Goal: Task Accomplishment & Management: Manage account settings

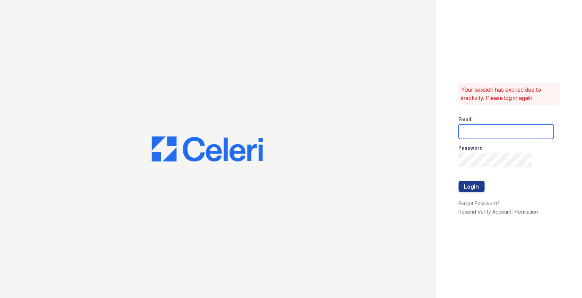
click at [471, 128] on input "email" at bounding box center [506, 131] width 95 height 15
click at [522, 127] on input "email" at bounding box center [506, 131] width 95 height 15
click at [0, 298] on com-1password-button at bounding box center [0, 298] width 0 height 0
type input "max@getceleri.com"
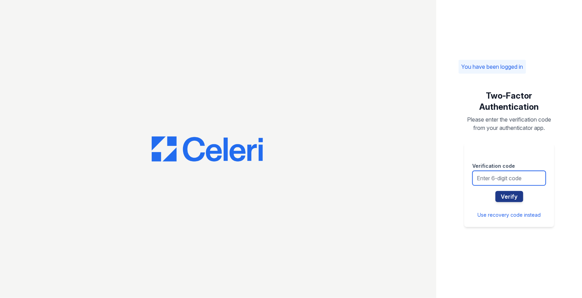
click at [515, 174] on input "text" at bounding box center [509, 178] width 73 height 15
type input "281631"
click at [496, 191] on button "Verify" at bounding box center [510, 196] width 28 height 11
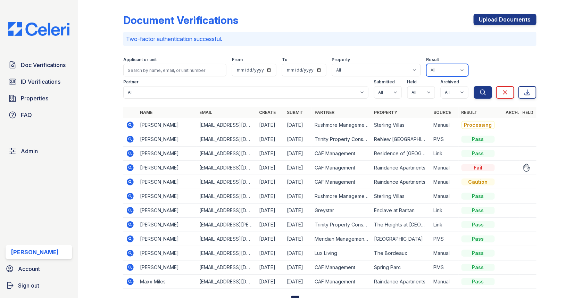
click at [435, 66] on select "All Pass Caution N/a Complete Started Error Sent Fail Pending Processing" at bounding box center [447, 70] width 42 height 13
select select "processing"
click at [488, 92] on button "Search" at bounding box center [483, 92] width 18 height 13
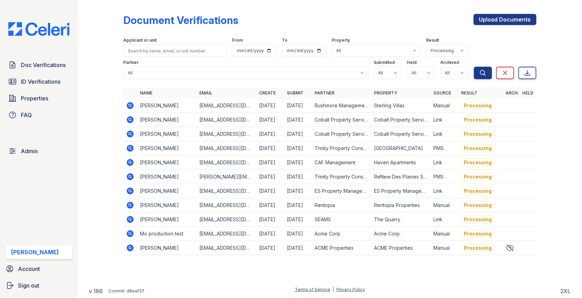
click at [130, 120] on icon at bounding box center [130, 120] width 8 height 8
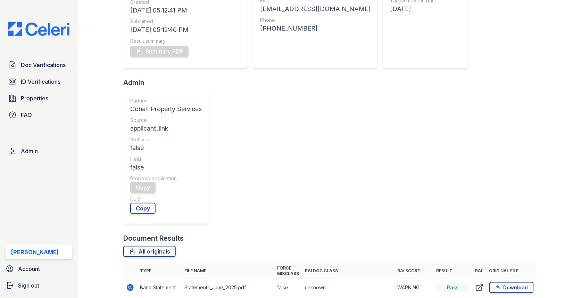
scroll to position [193, 0]
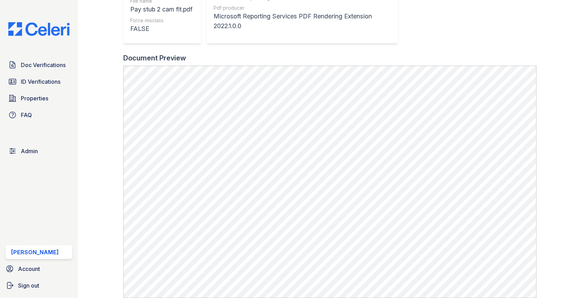
scroll to position [197, 0]
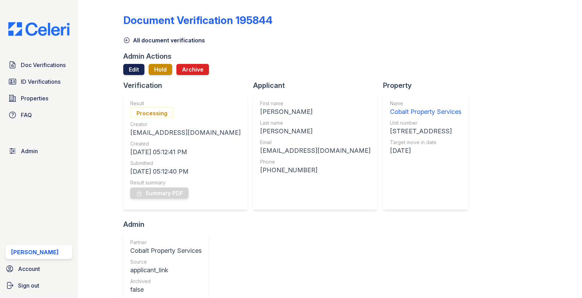
click at [138, 65] on link "Edit" at bounding box center [133, 69] width 21 height 11
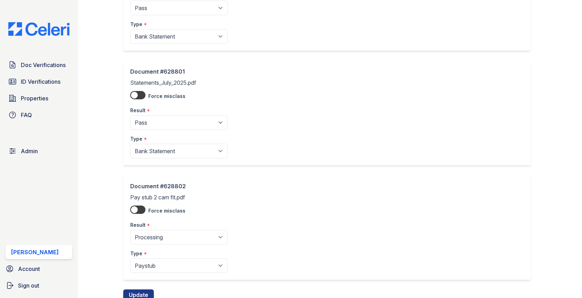
scroll to position [358, 0]
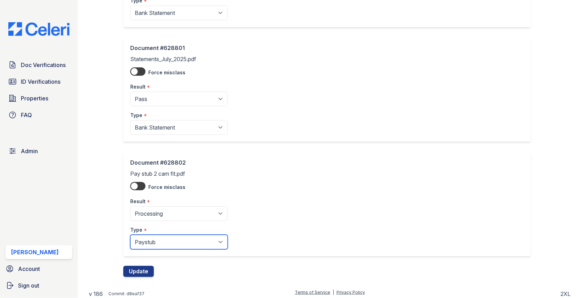
click at [156, 245] on select "Paystub Bank Statement Offer Letter Tax Documents Benefit Award Letter Investme…" at bounding box center [179, 242] width 98 height 15
select select "other"
click at [140, 267] on button "Update" at bounding box center [138, 271] width 31 height 11
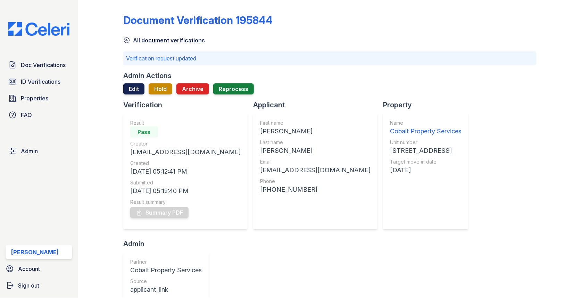
click at [142, 89] on link "Edit" at bounding box center [133, 88] width 21 height 11
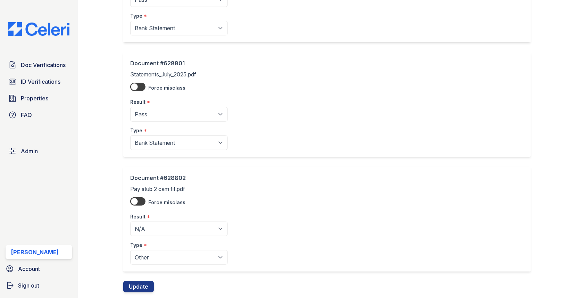
scroll to position [358, 0]
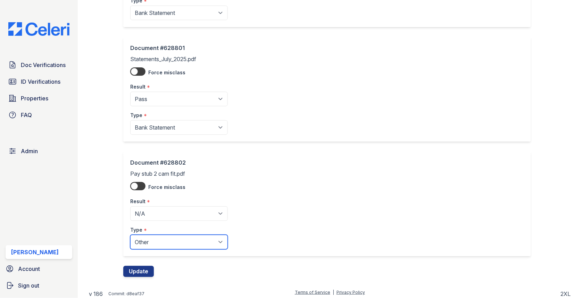
click at [178, 240] on select "Paystub Bank Statement Offer Letter Tax Documents Benefit Award Letter Investme…" at bounding box center [179, 242] width 98 height 15
select select "paystub"
click at [133, 269] on button "Update" at bounding box center [138, 271] width 31 height 11
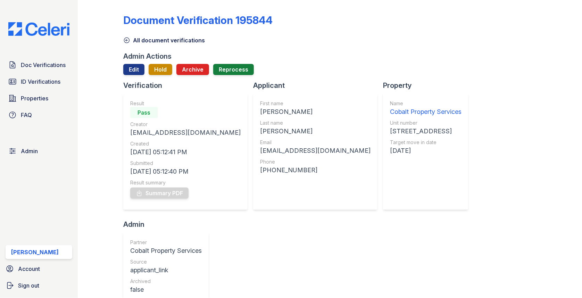
click at [167, 76] on div at bounding box center [329, 78] width 413 height 6
click at [164, 72] on button "Hold" at bounding box center [161, 69] width 24 height 11
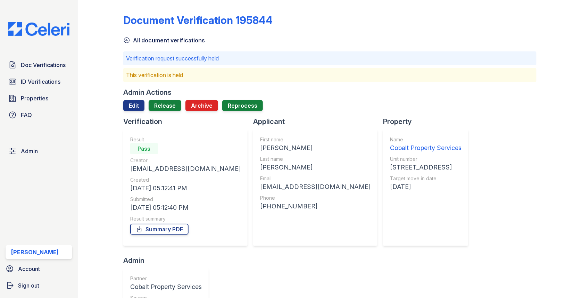
click at [160, 98] on div "Admin Actions Edit Release Archive Reprocess" at bounding box center [329, 102] width 413 height 29
click at [158, 107] on link "Release" at bounding box center [165, 105] width 33 height 11
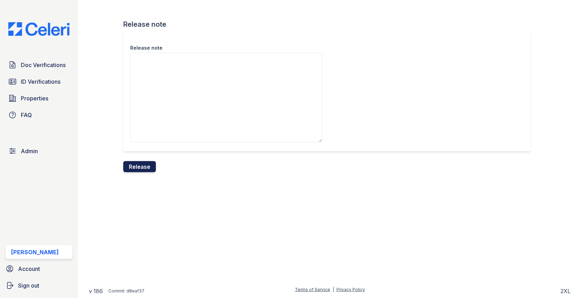
click at [138, 163] on button "Release" at bounding box center [139, 166] width 33 height 11
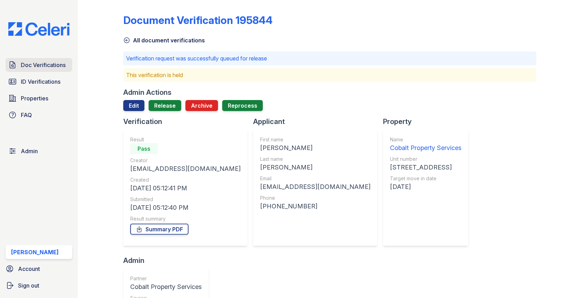
click at [52, 64] on span "Doc Verifications" at bounding box center [43, 65] width 45 height 8
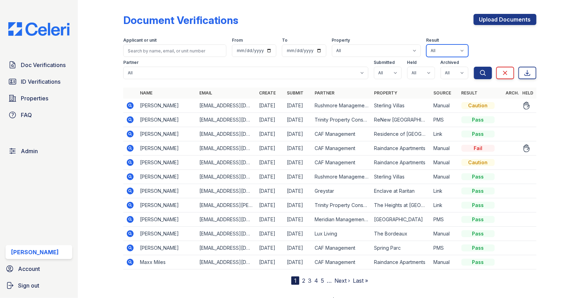
click at [442, 46] on select "All Pass Caution N/a Complete Started Error Sent Fail Pending Processing" at bounding box center [447, 50] width 42 height 13
select select "processing"
click at [477, 70] on button "Search" at bounding box center [483, 73] width 18 height 13
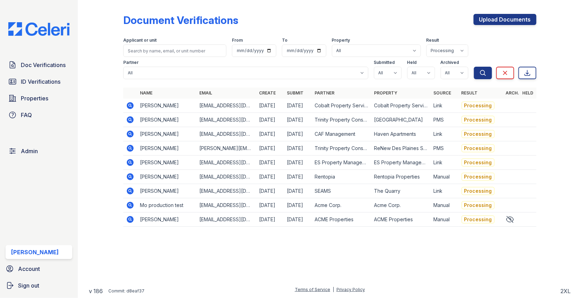
click at [134, 99] on td at bounding box center [130, 106] width 14 height 14
click at [128, 106] on icon at bounding box center [130, 105] width 7 height 7
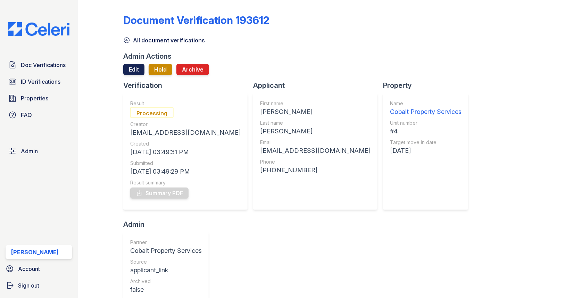
click at [140, 70] on link "Edit" at bounding box center [133, 69] width 21 height 11
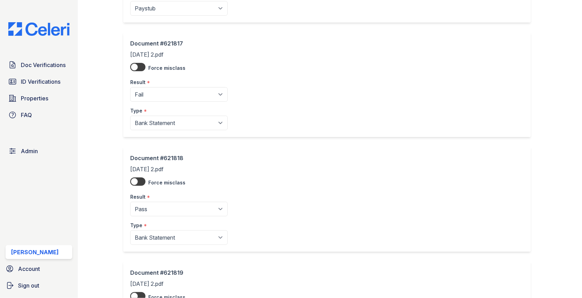
scroll to position [472, 0]
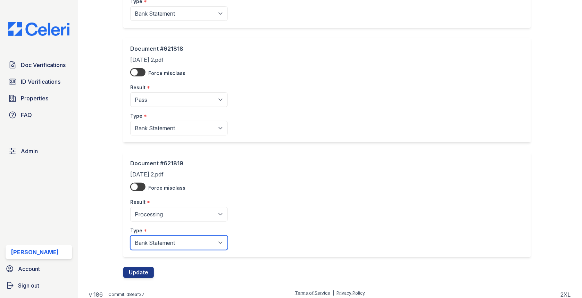
click at [163, 242] on select "Paystub Bank Statement Offer Letter Tax Documents Benefit Award Letter Investme…" at bounding box center [179, 242] width 98 height 15
select select "other"
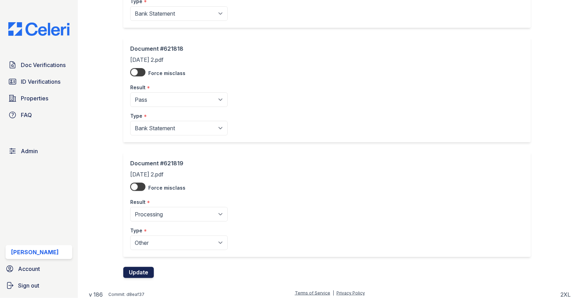
click at [137, 267] on button "Update" at bounding box center [138, 272] width 31 height 11
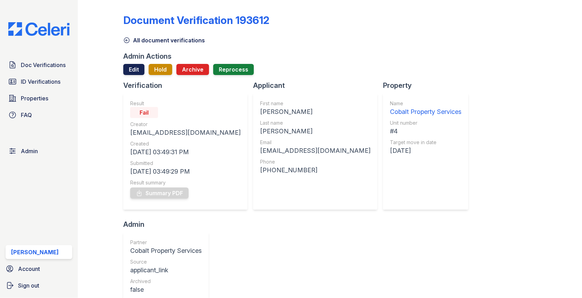
click at [131, 72] on link "Edit" at bounding box center [133, 69] width 21 height 11
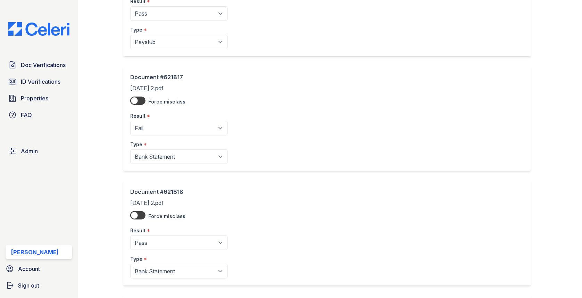
scroll to position [472, 0]
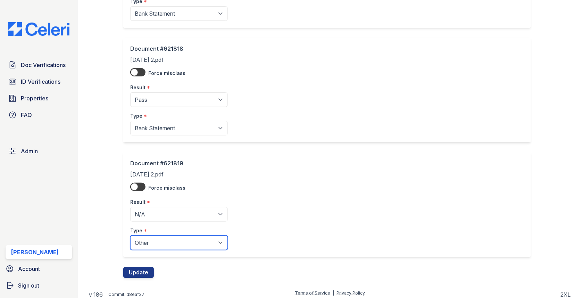
click at [151, 244] on select "Paystub Bank Statement Offer Letter Tax Documents Benefit Award Letter Investme…" at bounding box center [179, 242] width 98 height 15
select select "bank_statement"
click at [141, 270] on button "Update" at bounding box center [138, 272] width 31 height 11
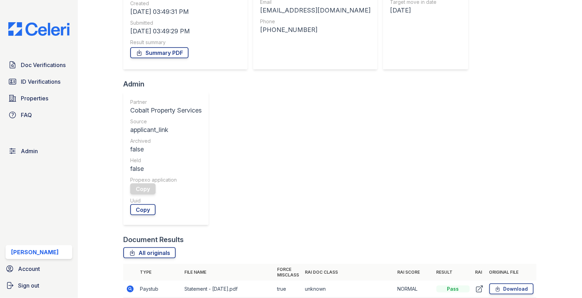
scroll to position [152, 0]
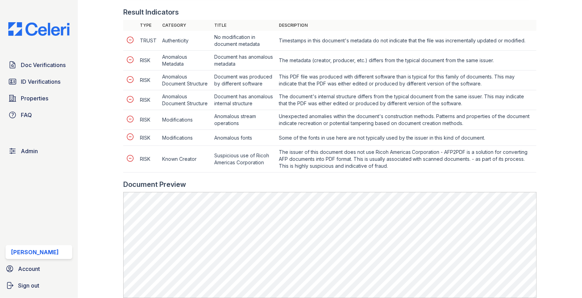
scroll to position [448, 0]
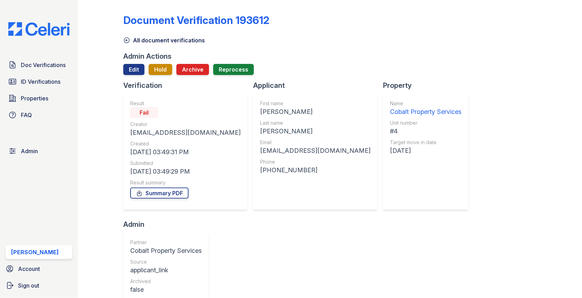
click at [127, 75] on div at bounding box center [329, 78] width 413 height 6
click at [127, 71] on link "Edit" at bounding box center [133, 69] width 21 height 11
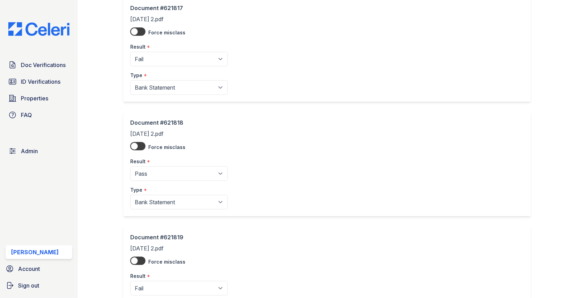
scroll to position [472, 0]
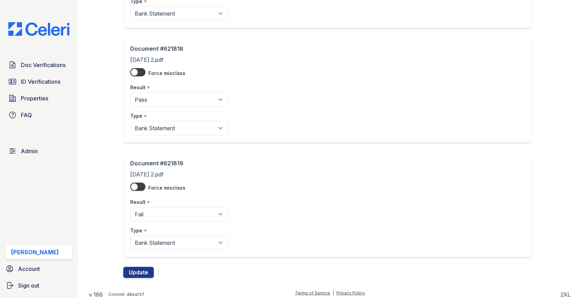
click at [151, 202] on div "Result *" at bounding box center [179, 200] width 98 height 14
click at [151, 207] on select "Pending Sent Started Processing Pass Fail Caution Error N/A" at bounding box center [179, 214] width 98 height 15
select select "pass"
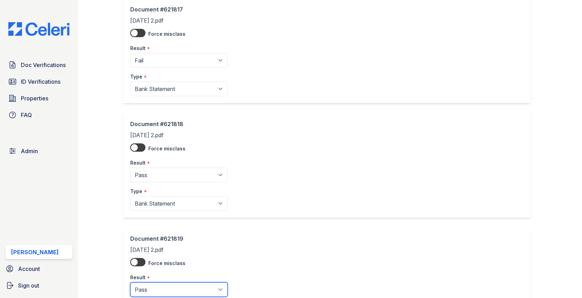
scroll to position [393, 0]
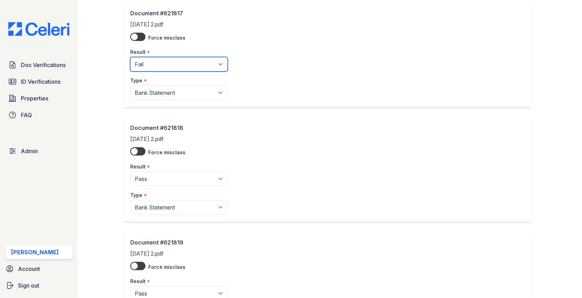
click at [166, 57] on select "Pending Sent Started Processing Pass Fail Caution Error N/A" at bounding box center [179, 64] width 98 height 15
select select "pass"
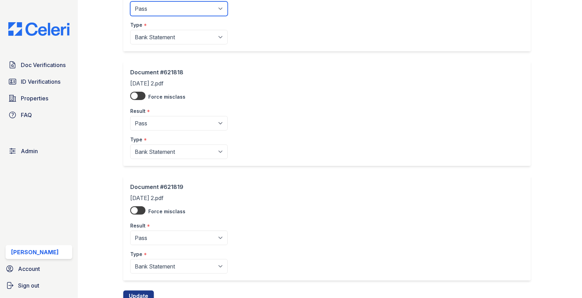
scroll to position [472, 0]
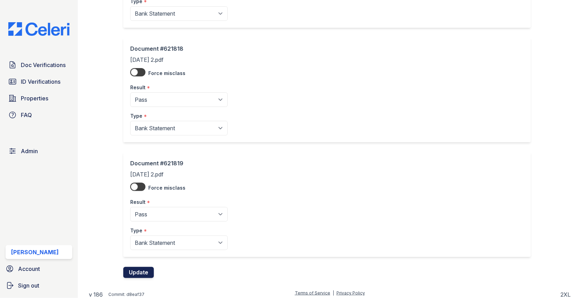
click at [146, 267] on button "Update" at bounding box center [138, 272] width 31 height 11
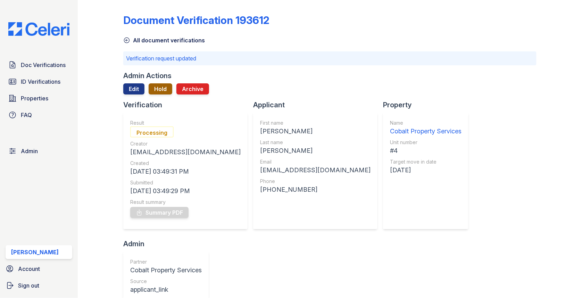
click at [166, 88] on button "Hold" at bounding box center [161, 88] width 24 height 11
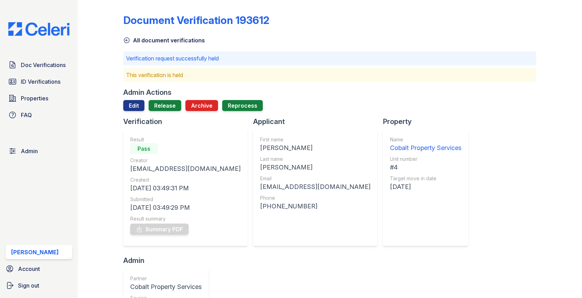
click at [161, 97] on div "Admin Actions Edit Release Archive Reprocess" at bounding box center [329, 102] width 413 height 29
click at [161, 103] on link "Release" at bounding box center [165, 105] width 33 height 11
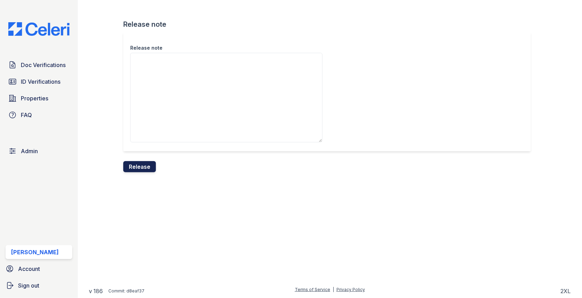
click at [145, 162] on button "Release" at bounding box center [139, 166] width 33 height 11
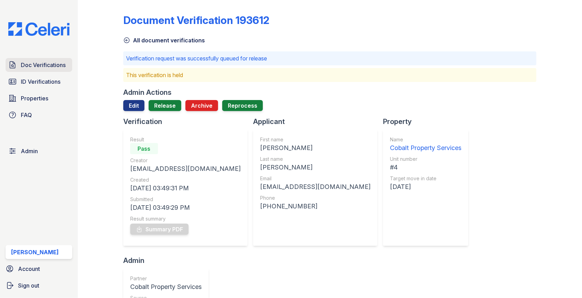
click at [64, 65] on span "Doc Verifications" at bounding box center [43, 65] width 45 height 8
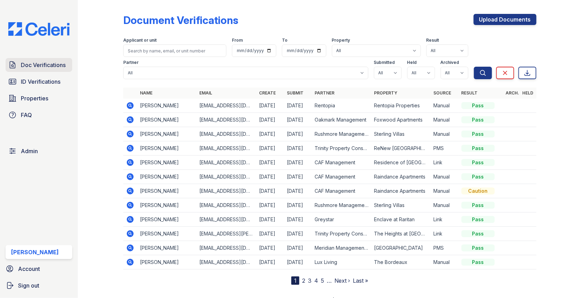
click at [45, 63] on span "Doc Verifications" at bounding box center [43, 65] width 45 height 8
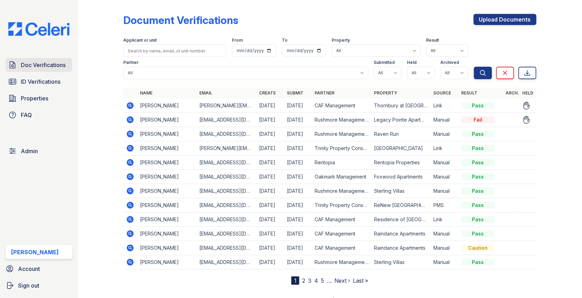
click at [52, 66] on span "Doc Verifications" at bounding box center [43, 65] width 45 height 8
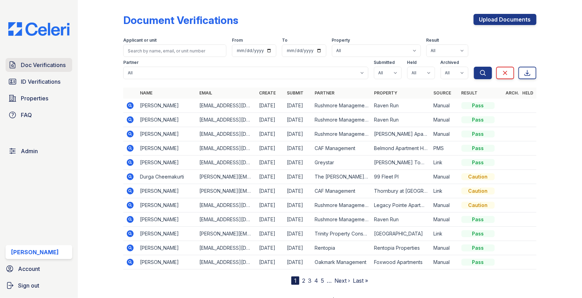
click at [60, 64] on span "Doc Verifications" at bounding box center [43, 65] width 45 height 8
click at [59, 67] on span "Doc Verifications" at bounding box center [43, 65] width 45 height 8
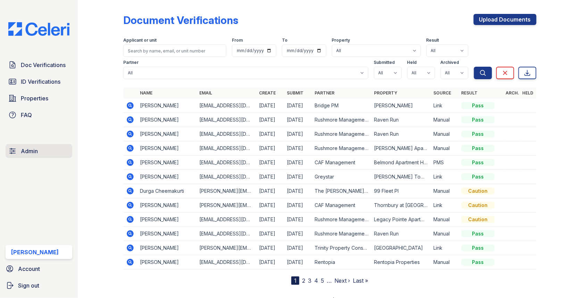
click at [51, 148] on link "Admin" at bounding box center [39, 151] width 67 height 14
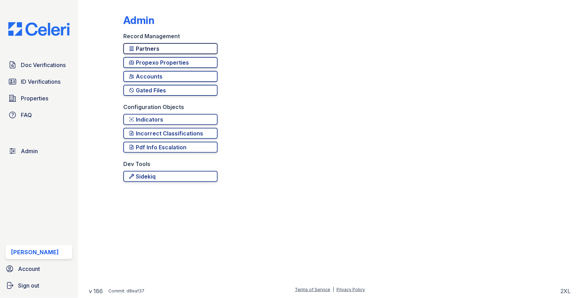
click at [176, 44] on div "Partners" at bounding box center [170, 48] width 83 height 8
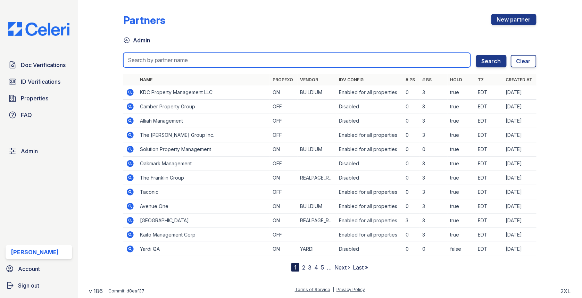
click at [175, 56] on input "search" at bounding box center [296, 60] width 347 height 15
type input "homeriver"
click at [476, 55] on button "Search" at bounding box center [491, 61] width 31 height 13
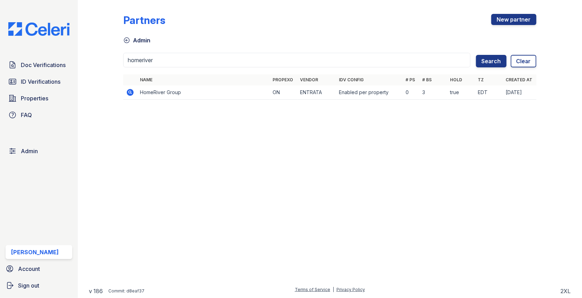
click at [130, 91] on icon at bounding box center [130, 92] width 8 height 8
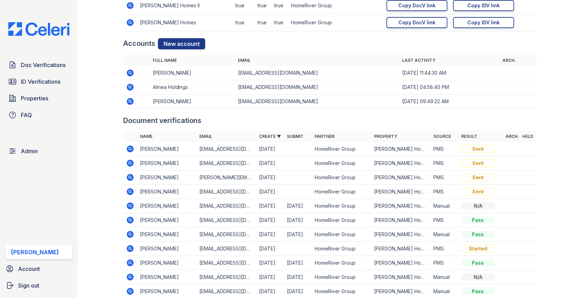
scroll to position [766, 0]
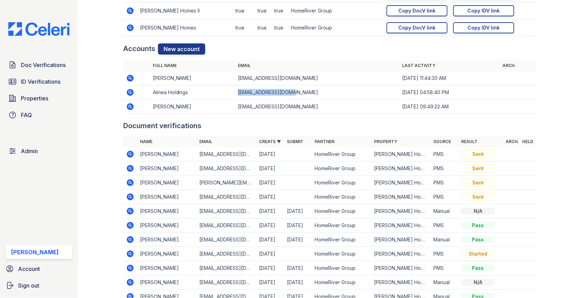
drag, startPoint x: 242, startPoint y: 90, endPoint x: 305, endPoint y: 91, distance: 63.6
click at [305, 91] on td "alinea@homeriver.com" at bounding box center [317, 92] width 164 height 14
click at [304, 100] on td "cgross@homeriver.com" at bounding box center [317, 107] width 164 height 14
click at [305, 110] on td "cgross@homeriver.com" at bounding box center [317, 107] width 164 height 14
click at [305, 104] on td "cgross@homeriver.com" at bounding box center [317, 107] width 164 height 14
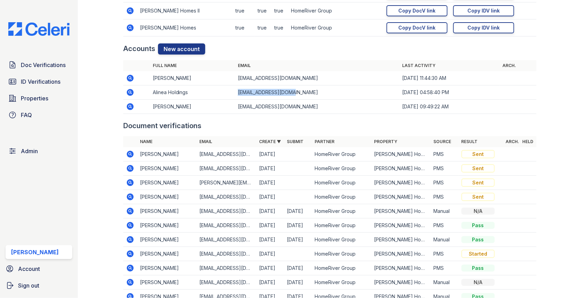
drag, startPoint x: 240, startPoint y: 93, endPoint x: 301, endPoint y: 93, distance: 60.8
click at [301, 93] on td "alinea@homeriver.com" at bounding box center [317, 92] width 164 height 14
copy td "alinea@homeriver.com"
drag, startPoint x: 240, startPoint y: 105, endPoint x: 313, endPoint y: 105, distance: 72.9
click at [313, 105] on td "cgross@homeriver.com" at bounding box center [317, 107] width 164 height 14
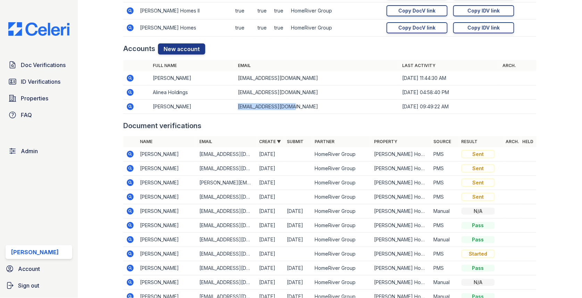
copy td "cgross@homeriver.com"
click at [16, 67] on icon at bounding box center [12, 65] width 8 height 8
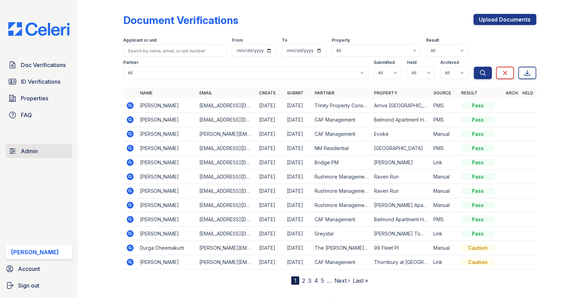
click at [24, 153] on span "Admin" at bounding box center [29, 151] width 17 height 8
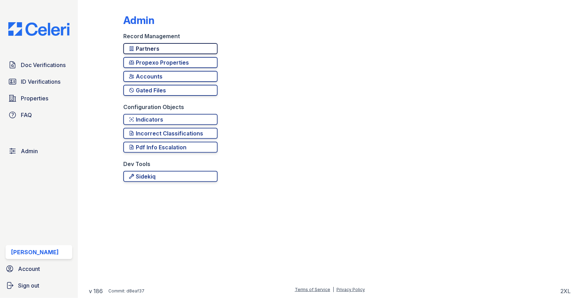
click at [163, 49] on div "Partners" at bounding box center [170, 48] width 83 height 8
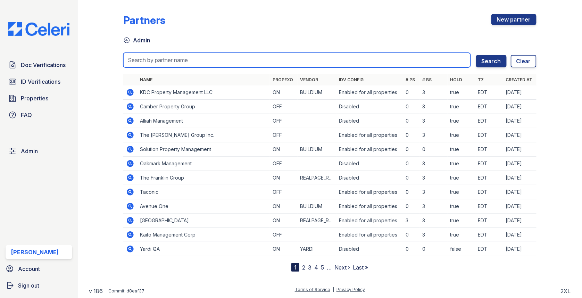
click at [163, 53] on input "search" at bounding box center [296, 60] width 347 height 15
type input "rus"
click at [476, 55] on button "Search" at bounding box center [491, 61] width 31 height 13
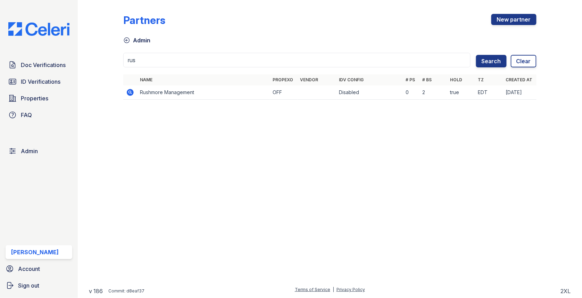
click at [128, 92] on icon at bounding box center [130, 92] width 8 height 8
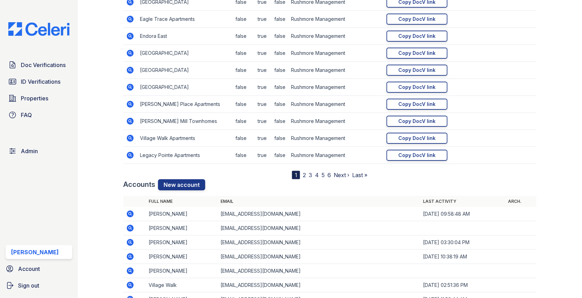
scroll to position [842, 0]
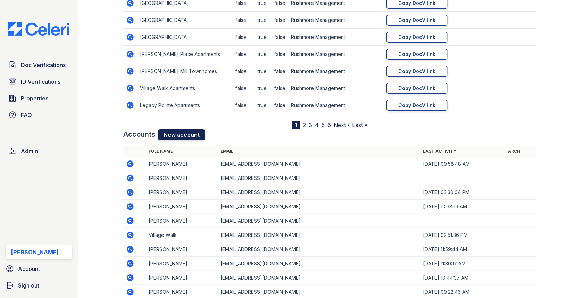
click at [183, 133] on link "New account" at bounding box center [181, 134] width 47 height 11
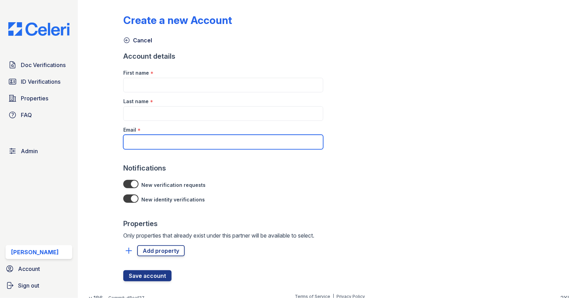
click at [174, 140] on input "Email" at bounding box center [223, 142] width 200 height 15
paste input "[EMAIL_ADDRESS][DOMAIN_NAME]"
type input "[EMAIL_ADDRESS][DOMAIN_NAME]"
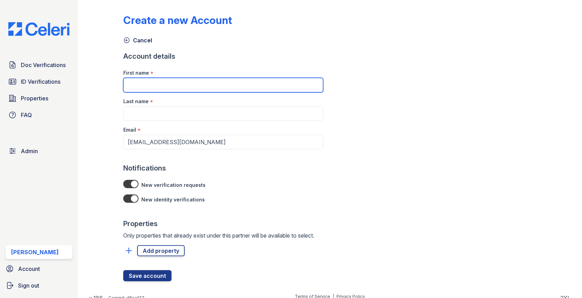
click at [153, 81] on input "First name" at bounding box center [223, 85] width 200 height 15
type input "Christine"
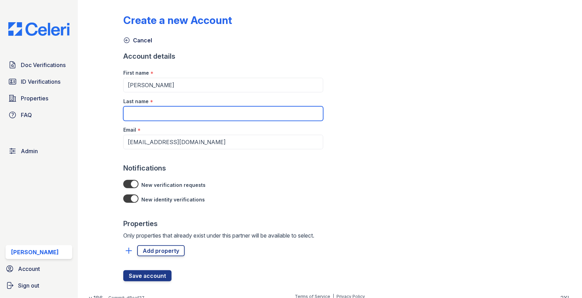
click at [171, 115] on input "Last name" at bounding box center [223, 113] width 200 height 15
type input "Wilcher"
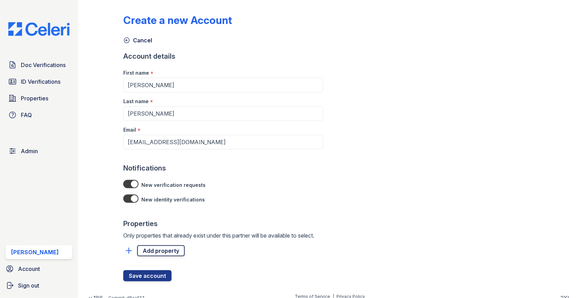
click at [160, 250] on link "Add property" at bounding box center [161, 250] width 48 height 11
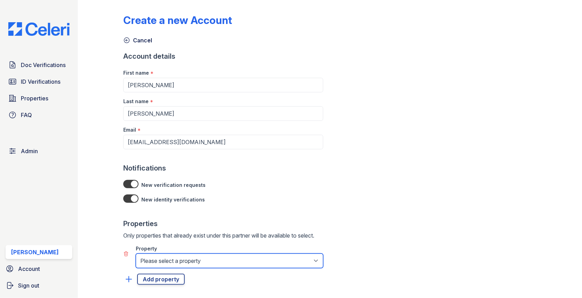
click at [159, 257] on select "Please select a property Audubon Creek Audubon Homes Barclay Square Baybrook Vi…" at bounding box center [230, 260] width 188 height 15
select select "605"
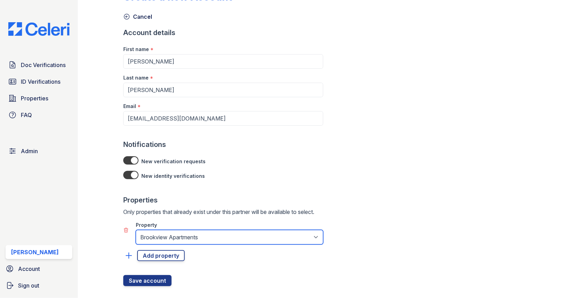
scroll to position [34, 0]
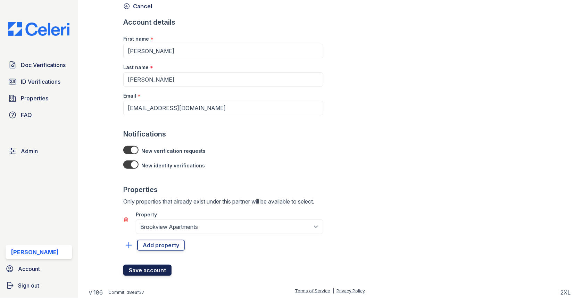
click at [149, 266] on button "Save account" at bounding box center [147, 270] width 48 height 11
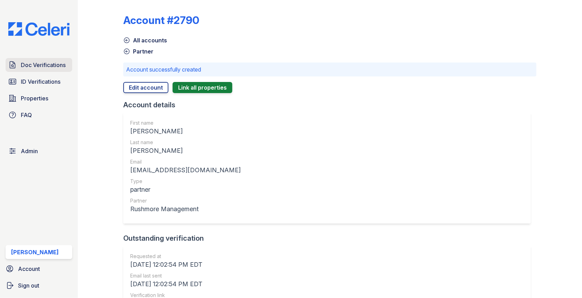
click at [32, 67] on span "Doc Verifications" at bounding box center [43, 65] width 45 height 8
click at [47, 155] on link "Admin" at bounding box center [39, 151] width 67 height 14
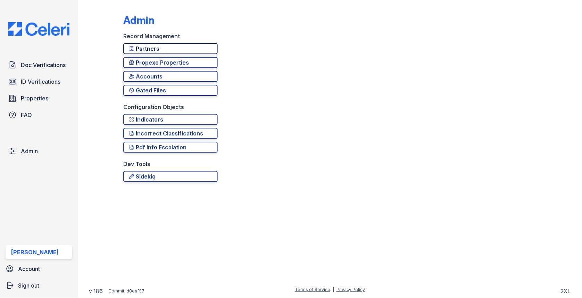
click at [175, 47] on div "Partners" at bounding box center [170, 48] width 83 height 8
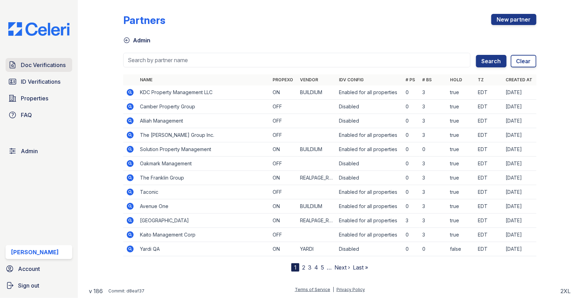
click at [48, 61] on span "Doc Verifications" at bounding box center [43, 65] width 45 height 8
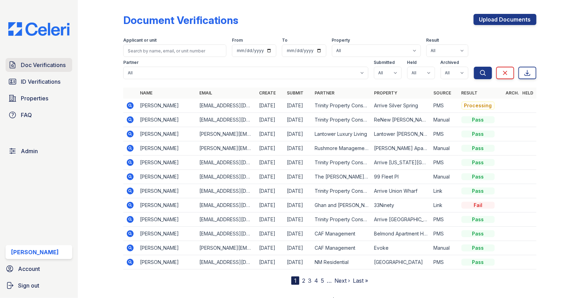
click at [55, 68] on span "Doc Verifications" at bounding box center [43, 65] width 45 height 8
click at [165, 54] on input "search" at bounding box center [174, 50] width 103 height 13
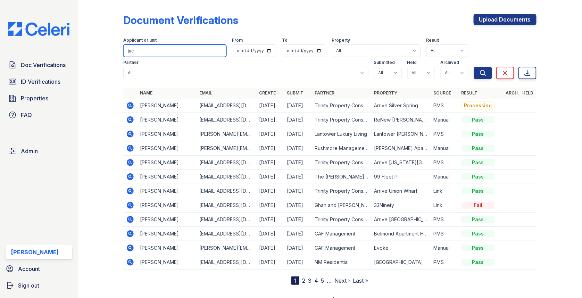
type input "jac"
click at [474, 67] on button "Search" at bounding box center [483, 73] width 18 height 13
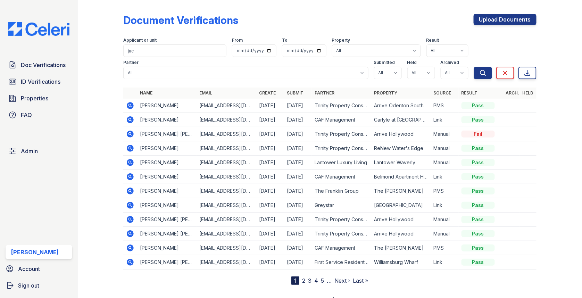
click at [132, 164] on icon at bounding box center [130, 162] width 7 height 7
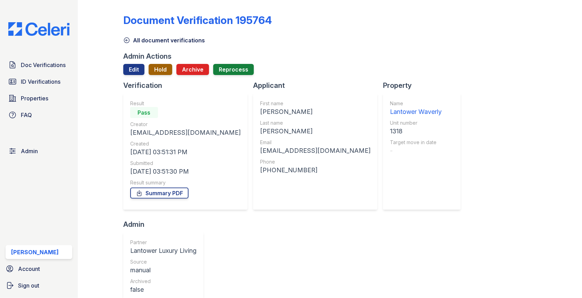
click at [164, 69] on button "Hold" at bounding box center [161, 69] width 24 height 11
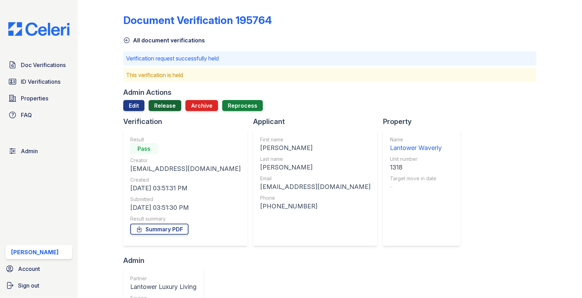
click at [160, 103] on link "Release" at bounding box center [165, 105] width 33 height 11
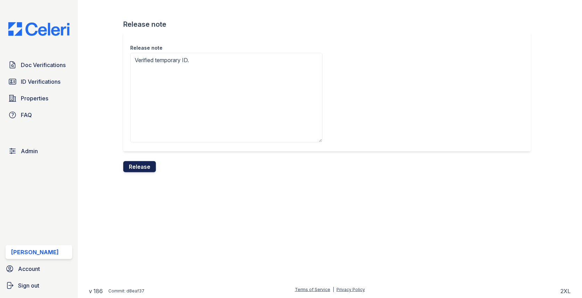
click at [143, 168] on button "Release" at bounding box center [139, 166] width 33 height 11
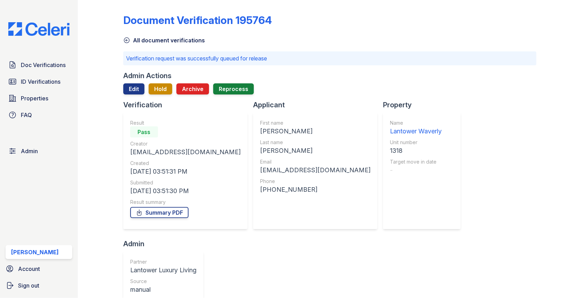
click at [37, 143] on div "Doc Verifications ID Verifications Properties FAQ Admin [PERSON_NAME] Account S…" at bounding box center [39, 149] width 78 height 298
click at [37, 148] on span "Admin" at bounding box center [29, 151] width 17 height 8
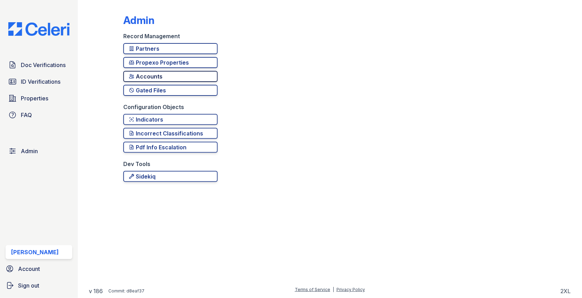
click at [186, 78] on div "Accounts" at bounding box center [170, 76] width 83 height 8
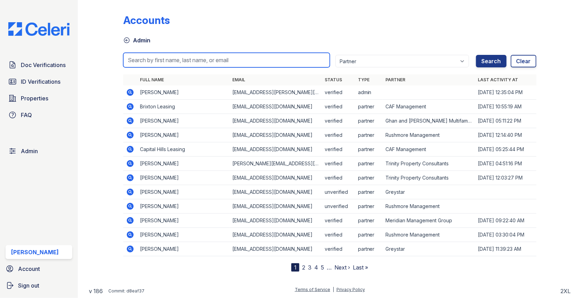
click at [199, 64] on input "search" at bounding box center [226, 60] width 207 height 15
paste input "[EMAIL_ADDRESS][DOMAIN_NAME]"
type input "[EMAIL_ADDRESS][DOMAIN_NAME]"
click at [476, 55] on button "Search" at bounding box center [491, 61] width 31 height 13
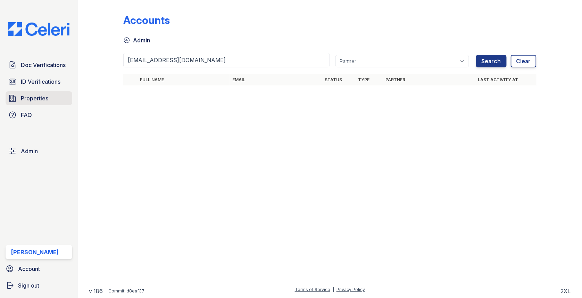
click at [39, 98] on span "Properties" at bounding box center [34, 98] width 27 height 8
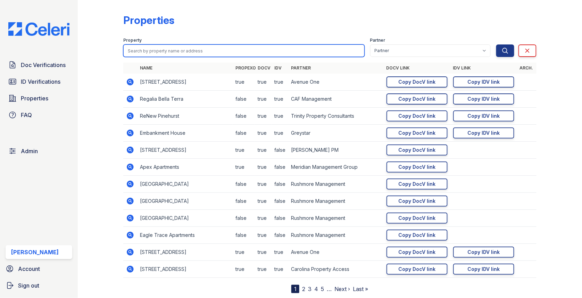
click at [157, 52] on input "search" at bounding box center [243, 50] width 241 height 13
type input "pinewood"
click at [496, 44] on button "Search" at bounding box center [505, 50] width 18 height 13
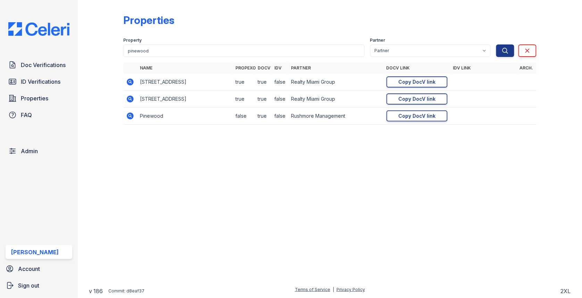
click at [133, 115] on icon at bounding box center [130, 116] width 7 height 7
click at [36, 149] on span "Admin" at bounding box center [29, 151] width 17 height 8
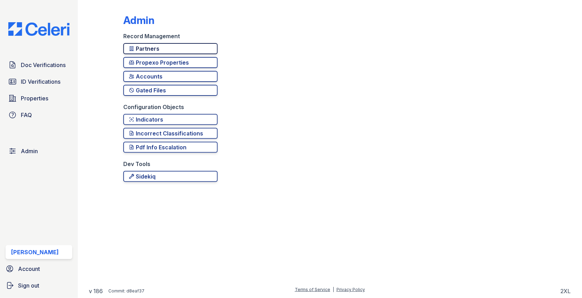
click at [161, 49] on div "Partners" at bounding box center [170, 48] width 83 height 8
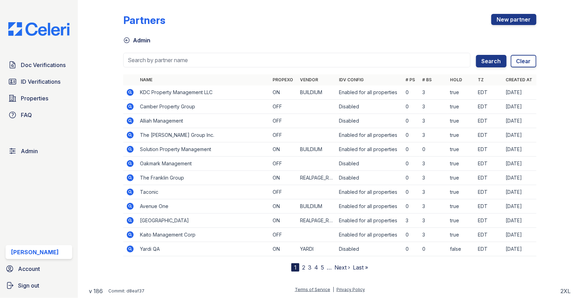
click at [158, 56] on input "search" at bounding box center [296, 60] width 347 height 15
type input "rush"
click at [476, 55] on button "Search" at bounding box center [491, 61] width 31 height 13
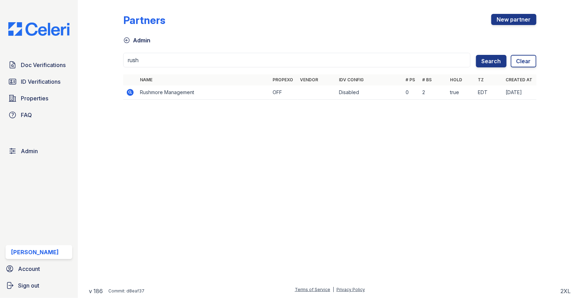
click at [126, 90] on icon at bounding box center [130, 92] width 8 height 8
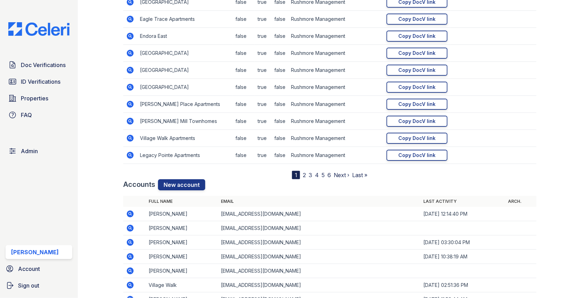
scroll to position [848, 0]
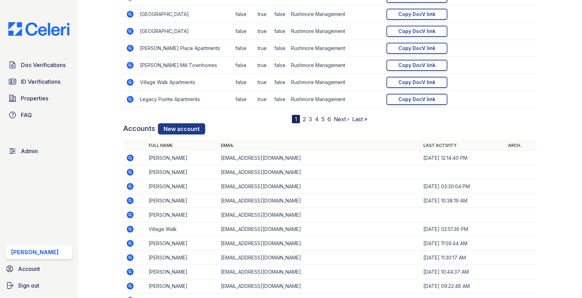
click at [190, 119] on div "Name Propexo DocV IDV Partner DocV Link IDV Link Arch. [GEOGRAPHIC_DATA] false …" at bounding box center [329, 8] width 413 height 231
click at [189, 123] on link "New account" at bounding box center [181, 128] width 47 height 11
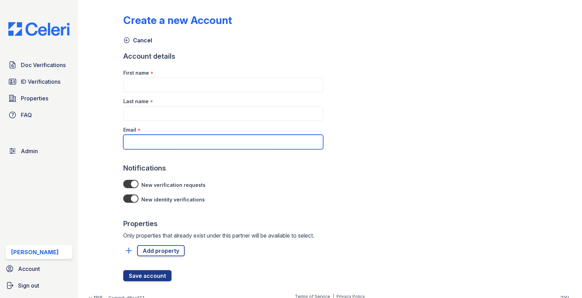
click at [175, 135] on input "Email" at bounding box center [223, 142] width 200 height 15
paste input "kfrazier@rushmoremgmt.com"
type input "kfrazier@rushmoremgmt.com"
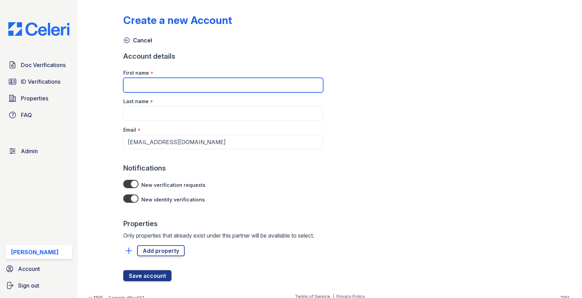
click at [179, 90] on input "First name" at bounding box center [223, 85] width 200 height 15
type input "Kelly"
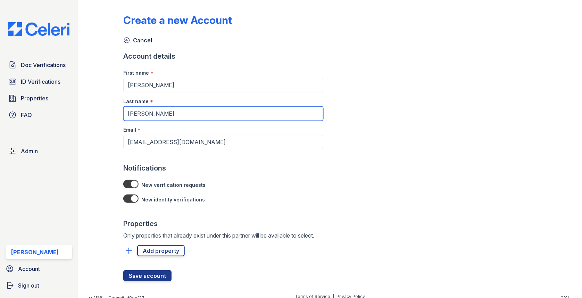
type input "Frazier"
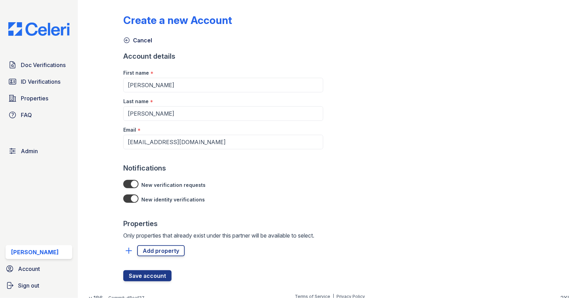
click at [178, 262] on div at bounding box center [223, 263] width 200 height 14
click at [178, 254] on link "Add property" at bounding box center [161, 250] width 48 height 11
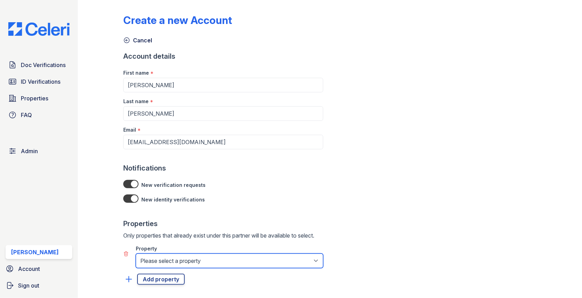
click at [174, 259] on select "Please select a property Audubon Creek Audubon Homes Barclay Square Baybrook Vi…" at bounding box center [230, 260] width 188 height 15
select select "627"
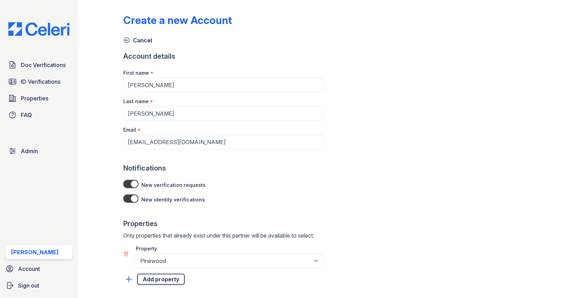
click at [166, 276] on link "Add property" at bounding box center [161, 279] width 48 height 11
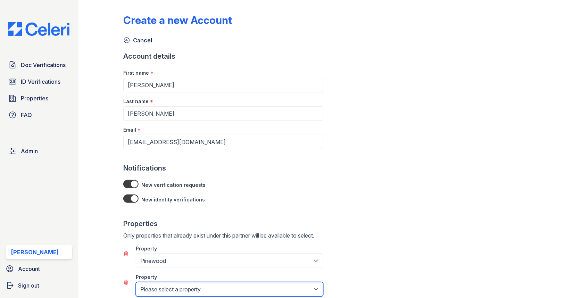
click at [163, 284] on select "Please select a property Audubon Creek Audubon Homes Barclay Square Baybrook Vi…" at bounding box center [230, 289] width 188 height 15
select select "3956"
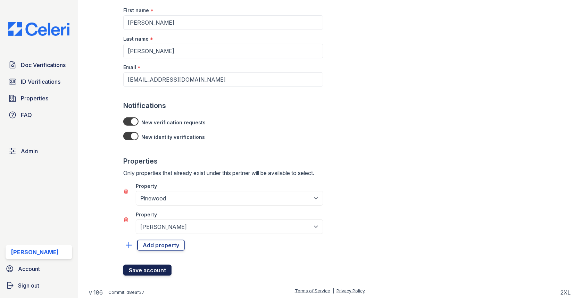
click at [160, 267] on button "Save account" at bounding box center [147, 270] width 48 height 11
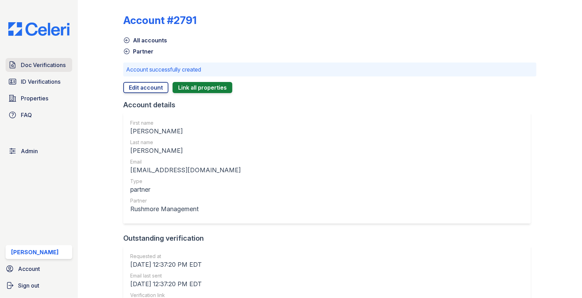
click at [16, 61] on icon at bounding box center [12, 65] width 8 height 8
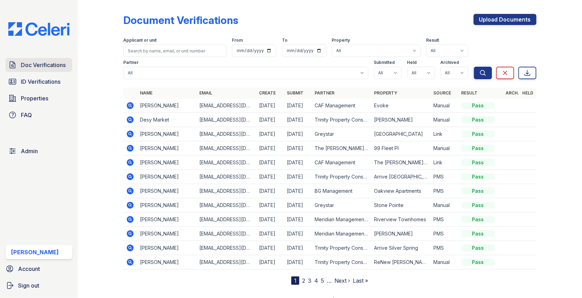
click at [46, 65] on span "Doc Verifications" at bounding box center [43, 65] width 45 height 8
click at [33, 56] on div "Doc Verifications ID Verifications Properties FAQ Admin Max Orshan Account Sign…" at bounding box center [39, 149] width 78 height 298
click at [33, 59] on link "Doc Verifications" at bounding box center [39, 65] width 67 height 14
click at [47, 70] on link "Doc Verifications" at bounding box center [39, 65] width 67 height 14
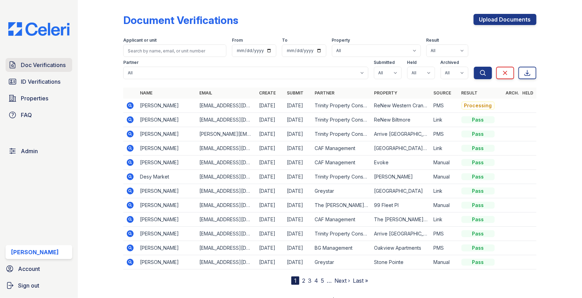
click at [50, 65] on span "Doc Verifications" at bounding box center [43, 65] width 45 height 8
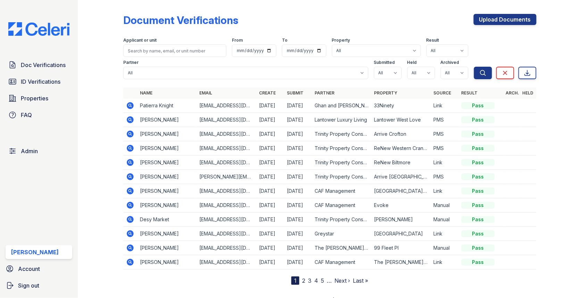
click at [49, 74] on div "Doc Verifications ID Verifications Properties FAQ" at bounding box center [39, 90] width 72 height 64
click at [49, 68] on span "Doc Verifications" at bounding box center [43, 65] width 45 height 8
click at [41, 62] on span "Doc Verifications" at bounding box center [43, 65] width 45 height 8
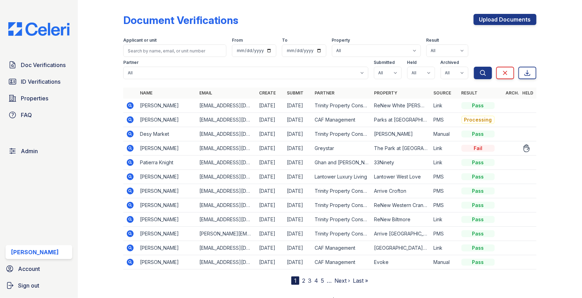
click at [37, 73] on div "Doc Verifications ID Verifications Properties FAQ" at bounding box center [39, 90] width 72 height 64
click at [37, 71] on link "Doc Verifications" at bounding box center [39, 65] width 67 height 14
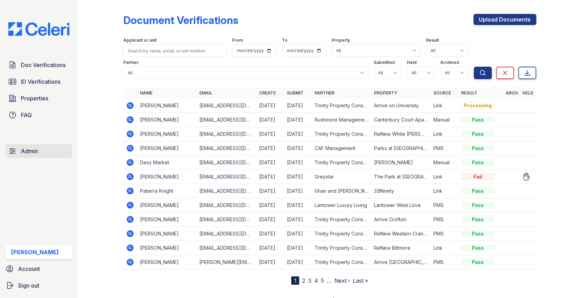
click at [44, 157] on link "Admin" at bounding box center [39, 151] width 67 height 14
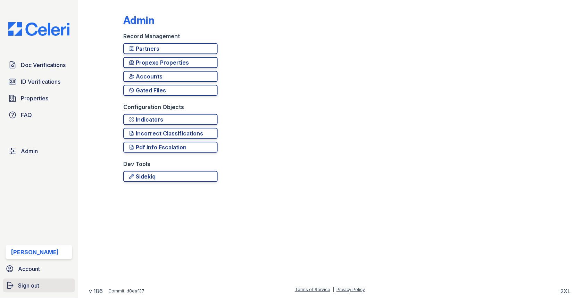
click at [28, 282] on span "Sign out" at bounding box center [28, 285] width 21 height 8
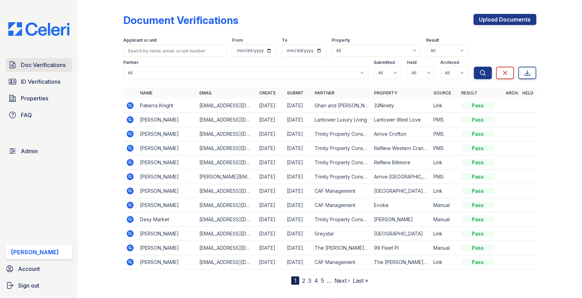
click at [66, 69] on link "Doc Verifications" at bounding box center [39, 65] width 67 height 14
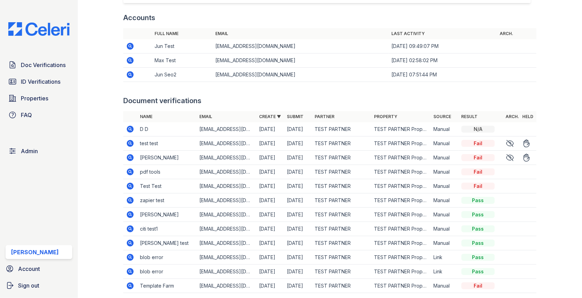
scroll to position [793, 0]
click at [129, 125] on icon at bounding box center [130, 129] width 8 height 8
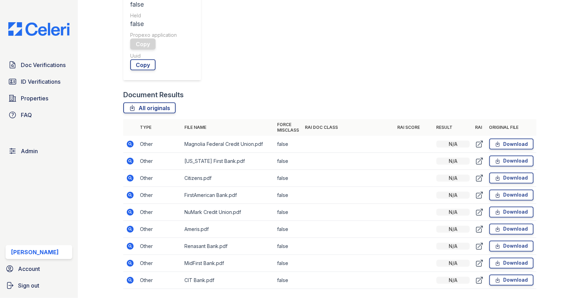
scroll to position [257, 0]
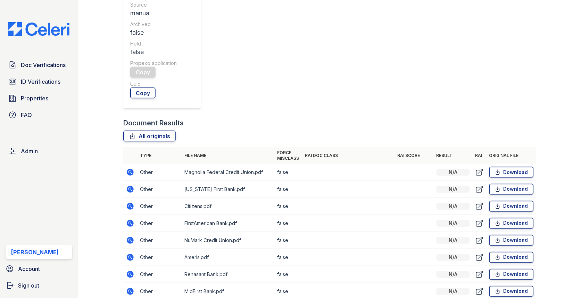
click at [132, 169] on icon at bounding box center [130, 172] width 7 height 7
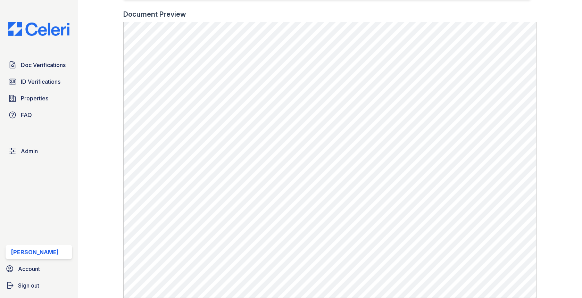
scroll to position [247, 0]
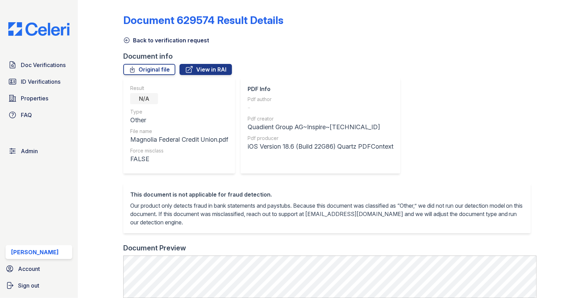
scroll to position [30, 0]
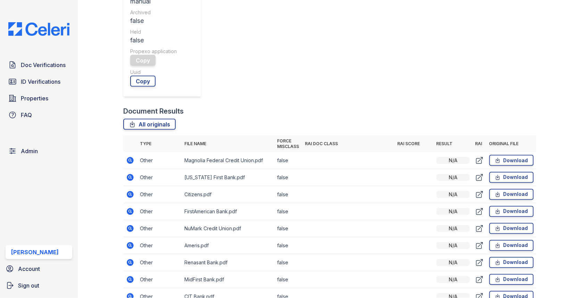
scroll to position [324, 0]
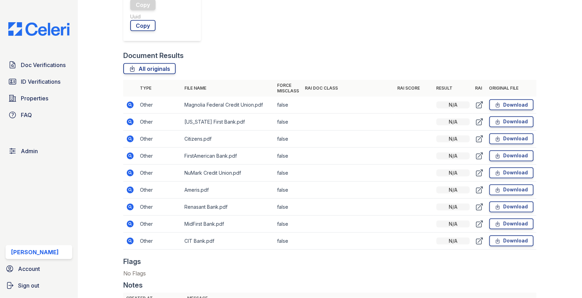
click at [131, 237] on icon at bounding box center [130, 241] width 8 height 8
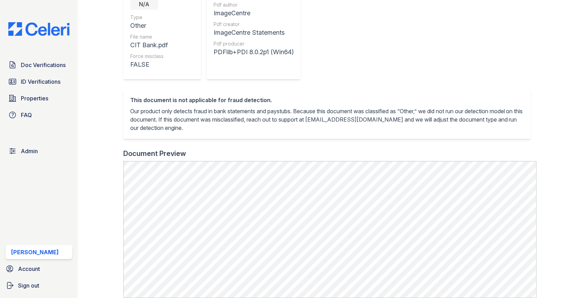
scroll to position [131, 0]
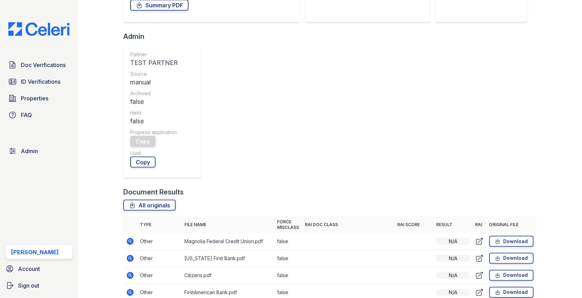
scroll to position [256, 0]
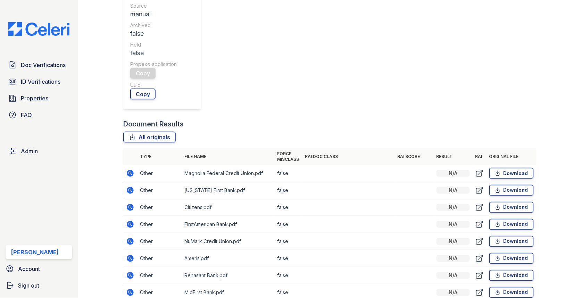
click at [132, 289] on icon at bounding box center [130, 292] width 7 height 7
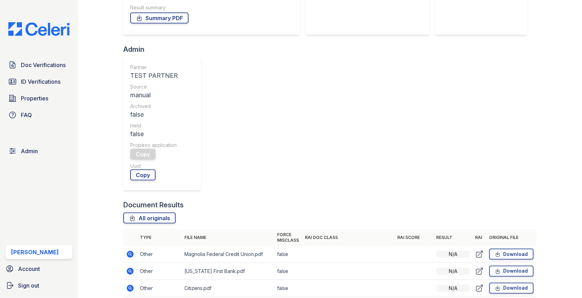
scroll to position [304, 0]
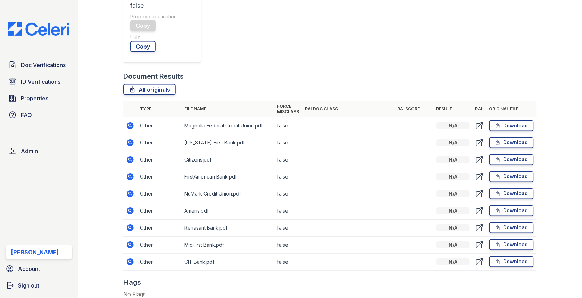
click at [129, 224] on icon at bounding box center [130, 228] width 8 height 8
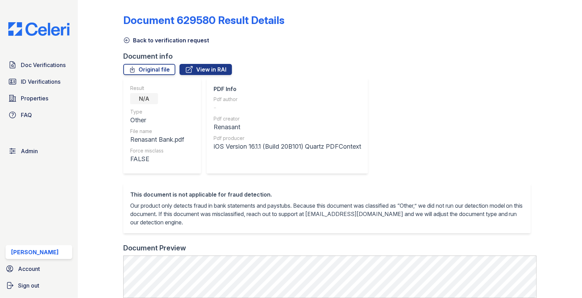
scroll to position [186, 0]
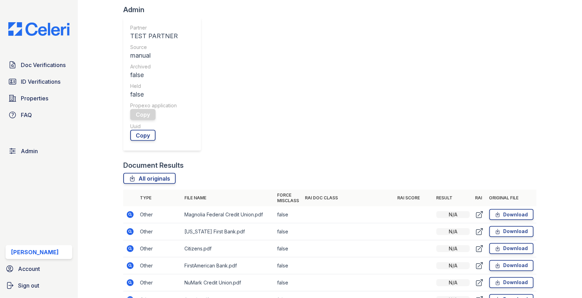
scroll to position [221, 0]
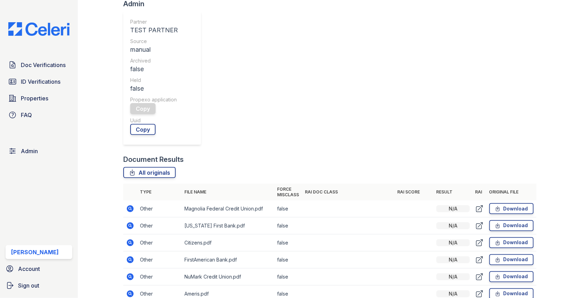
click at [130, 290] on icon at bounding box center [130, 294] width 8 height 8
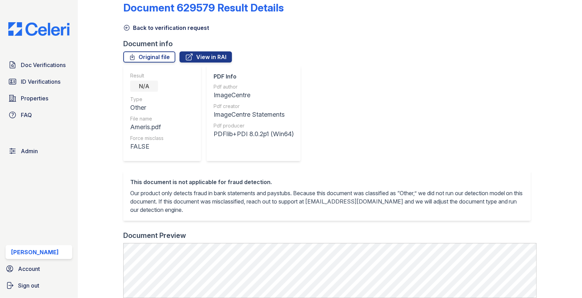
scroll to position [16, 0]
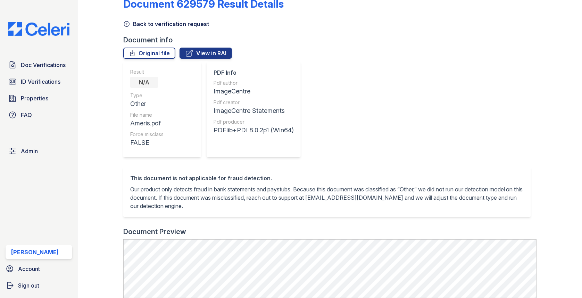
drag, startPoint x: 214, startPoint y: 91, endPoint x: 289, endPoint y: 140, distance: 88.8
click at [289, 140] on div "PDF Info Pdf author ImageCentre Pdf creator ImageCentre Statements Pdf producer…" at bounding box center [254, 109] width 80 height 82
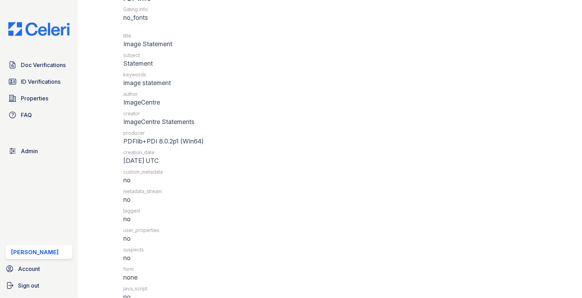
scroll to position [616, 0]
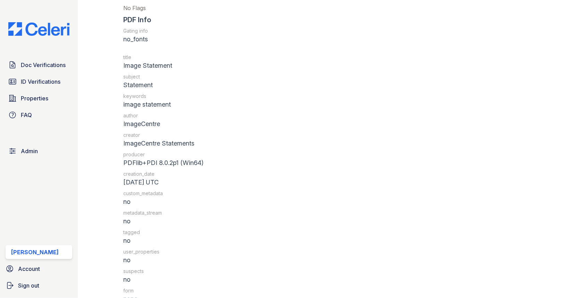
click at [135, 40] on div "no_fonts" at bounding box center [212, 39] width 178 height 10
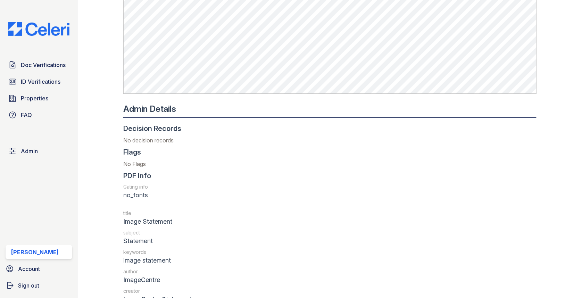
scroll to position [460, 0]
click at [145, 196] on div "no_fonts" at bounding box center [212, 195] width 178 height 10
click at [140, 192] on div "no_fonts" at bounding box center [212, 195] width 178 height 10
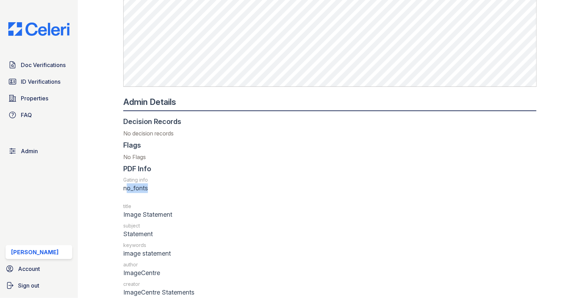
scroll to position [452, 0]
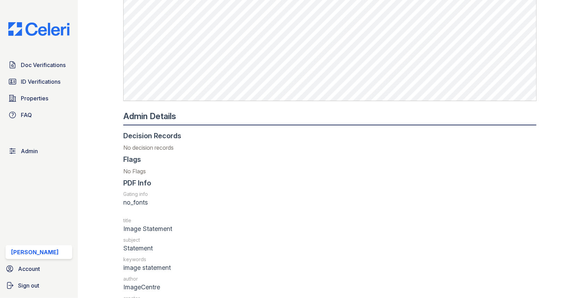
click at [133, 185] on div "PDF Info" at bounding box center [137, 183] width 28 height 10
drag, startPoint x: 123, startPoint y: 194, endPoint x: 158, endPoint y: 201, distance: 35.1
click at [158, 201] on div "Gating info no_fonts" at bounding box center [329, 199] width 413 height 17
click at [158, 201] on div "no_fonts" at bounding box center [212, 203] width 178 height 10
drag, startPoint x: 158, startPoint y: 201, endPoint x: 125, endPoint y: 196, distance: 33.4
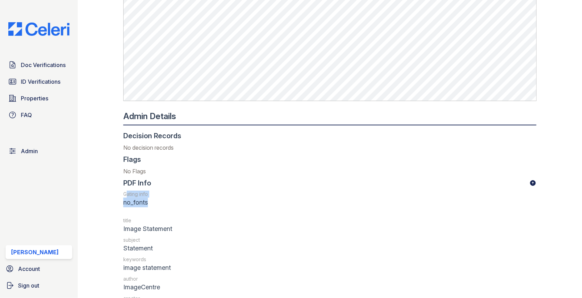
click at [125, 196] on div "Gating info no_fonts" at bounding box center [329, 199] width 413 height 17
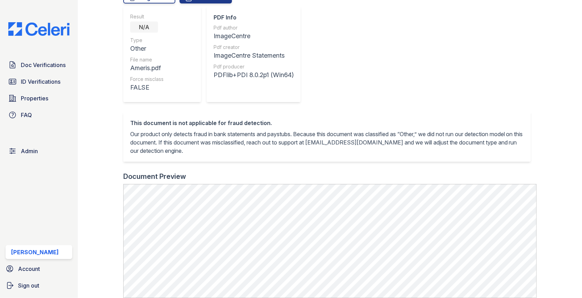
scroll to position [0, 0]
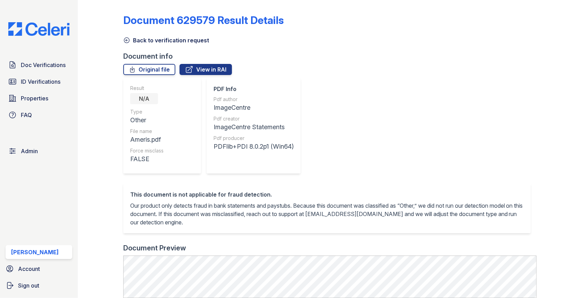
click at [219, 106] on div "ImageCentre" at bounding box center [254, 108] width 80 height 10
click at [226, 126] on div "ImageCentre Statements" at bounding box center [254, 127] width 80 height 10
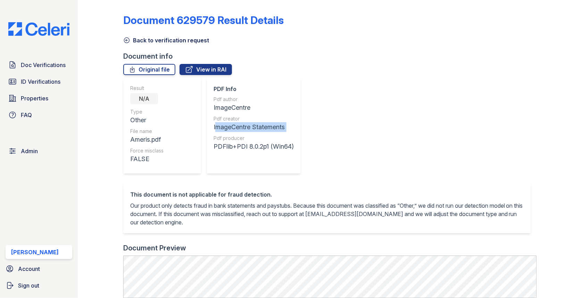
click at [226, 126] on div "ImageCentre Statements" at bounding box center [254, 127] width 80 height 10
click at [225, 145] on div "PDFlib+PDI 8.0.2p1 (Win64)" at bounding box center [254, 147] width 80 height 10
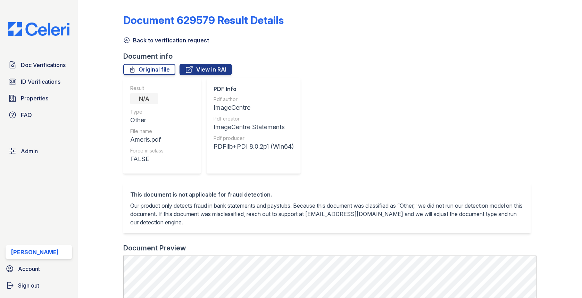
click at [227, 99] on div "Pdf author" at bounding box center [254, 99] width 80 height 7
drag, startPoint x: 215, startPoint y: 107, endPoint x: 270, endPoint y: 107, distance: 55.2
click at [270, 107] on div "ImageCentre" at bounding box center [254, 108] width 80 height 10
click at [234, 134] on div "Pdf author ImageCentre Pdf creator ImageCentre Statements Pdf producer PDFlib+P…" at bounding box center [254, 124] width 80 height 56
drag, startPoint x: 214, startPoint y: 130, endPoint x: 299, endPoint y: 130, distance: 84.7
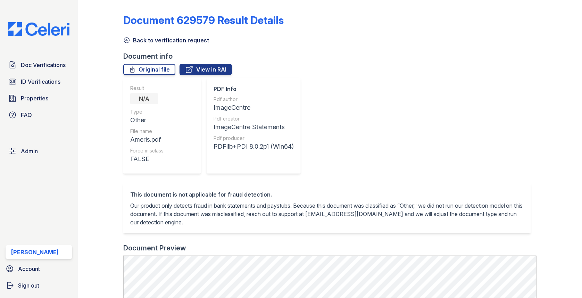
click at [299, 130] on div "PDF Info Pdf author ImageCentre Pdf creator ImageCentre Statements Pdf producer…" at bounding box center [254, 126] width 94 height 96
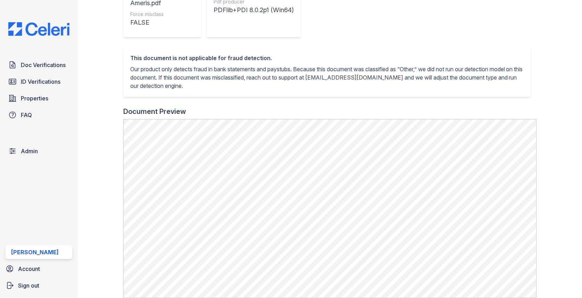
scroll to position [185, 0]
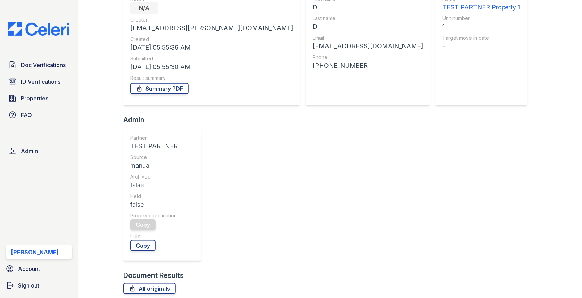
scroll to position [143, 0]
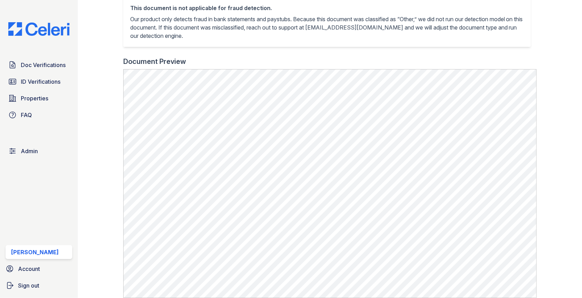
scroll to position [199, 0]
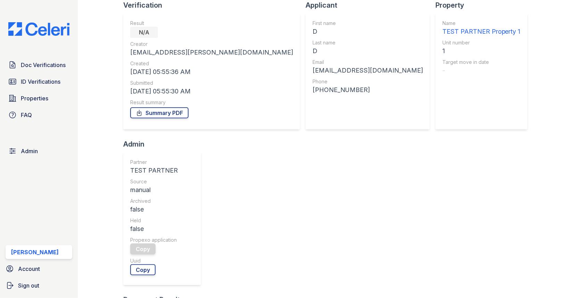
scroll to position [105, 0]
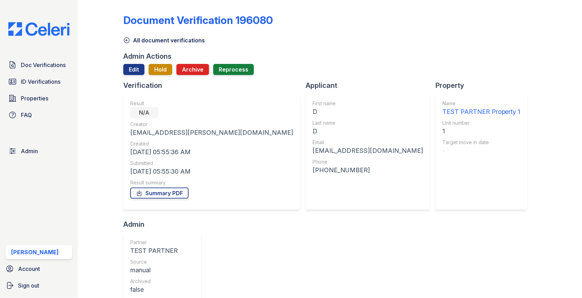
scroll to position [38, 0]
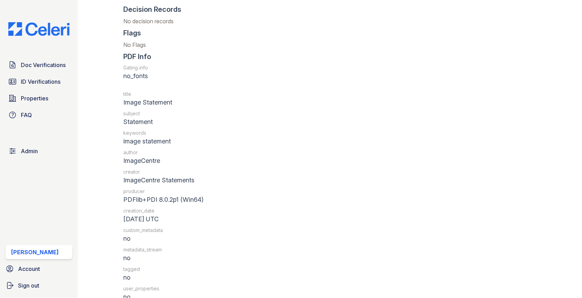
scroll to position [550, 0]
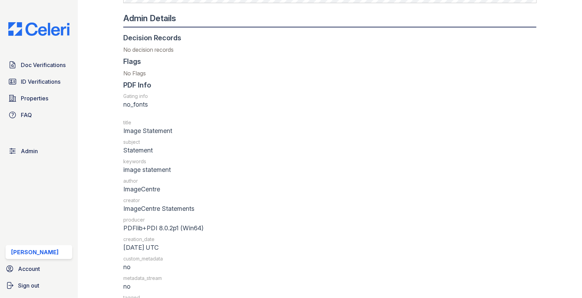
click at [134, 100] on div "no_fonts" at bounding box center [212, 105] width 178 height 10
click at [133, 102] on div "no_fonts" at bounding box center [212, 105] width 178 height 10
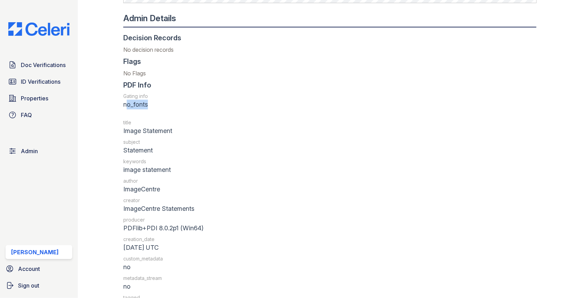
click at [133, 102] on div "no_fonts" at bounding box center [212, 105] width 178 height 10
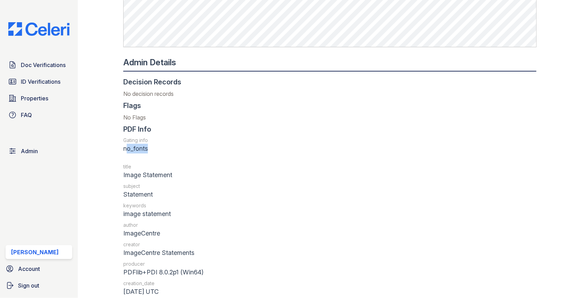
scroll to position [497, 0]
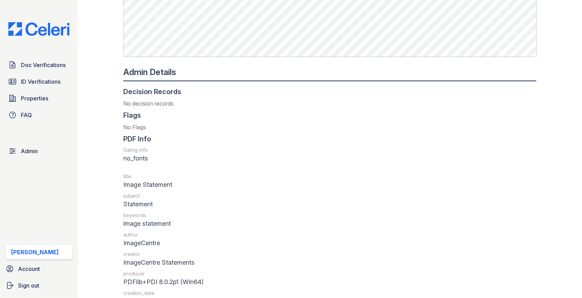
click at [127, 138] on div "PDF Info" at bounding box center [137, 139] width 28 height 10
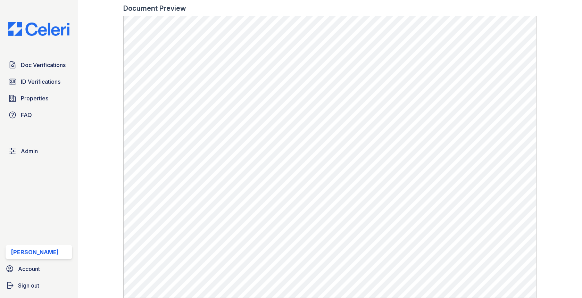
scroll to position [0, 0]
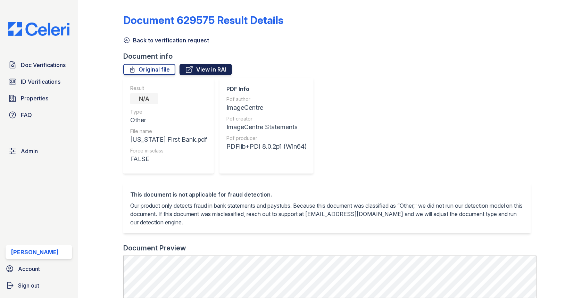
click at [197, 70] on link "View in RAI" at bounding box center [206, 69] width 52 height 11
click at [162, 69] on link "Original file" at bounding box center [149, 69] width 52 height 11
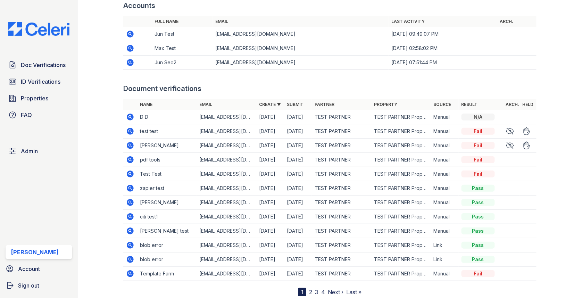
scroll to position [830, 0]
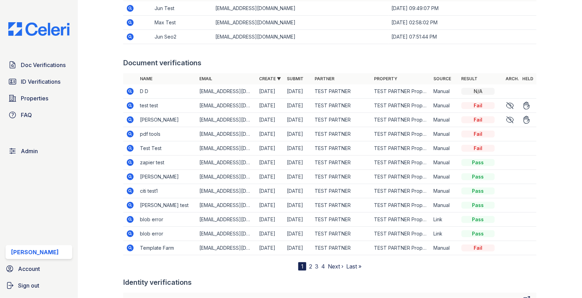
click at [131, 92] on icon at bounding box center [130, 91] width 8 height 8
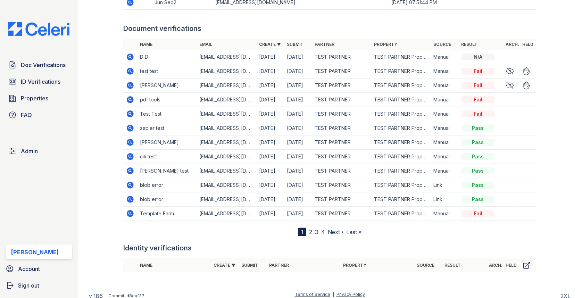
scroll to position [867, 0]
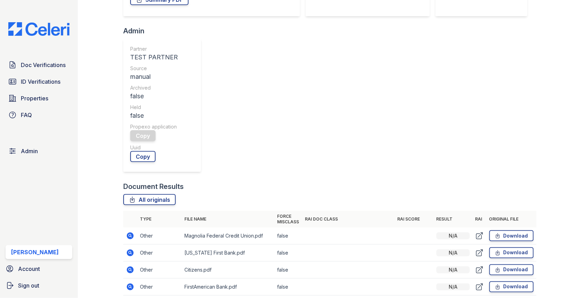
scroll to position [224, 0]
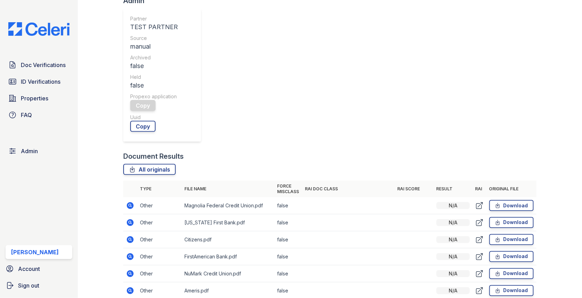
click at [131, 286] on icon at bounding box center [130, 290] width 8 height 8
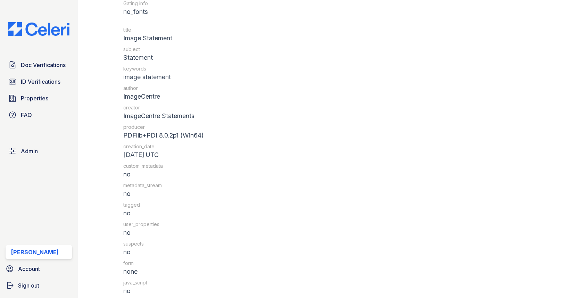
scroll to position [669, 0]
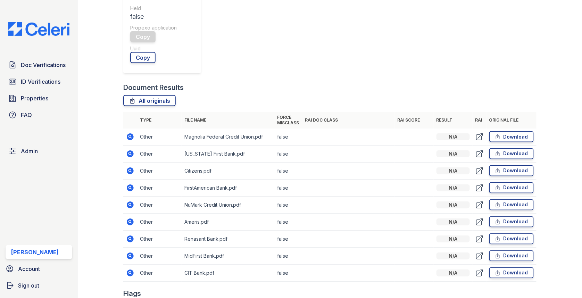
scroll to position [262, 0]
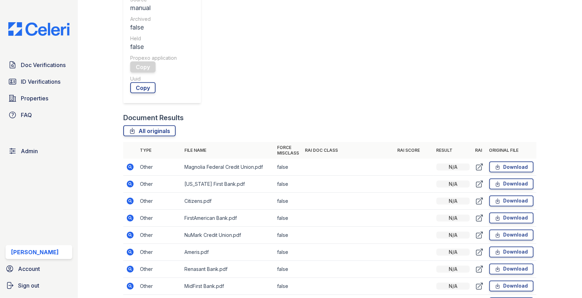
click at [133, 163] on icon at bounding box center [130, 167] width 8 height 8
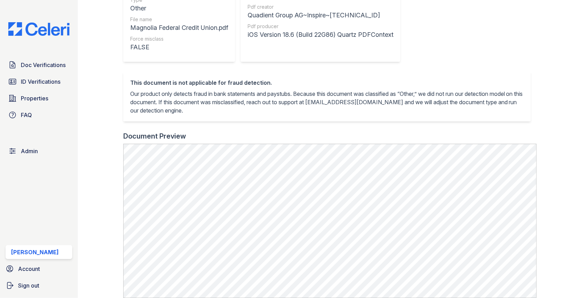
scroll to position [147, 0]
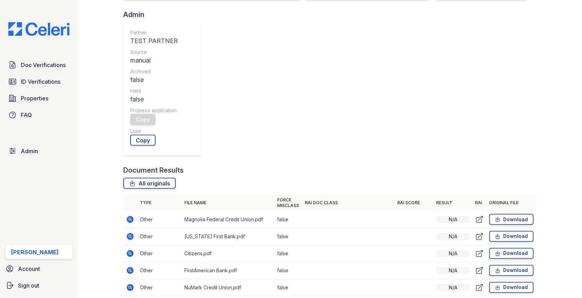
scroll to position [315, 0]
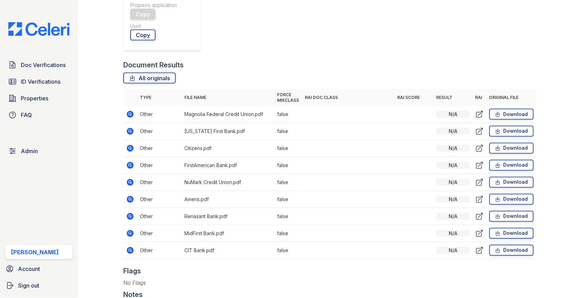
click at [130, 249] on icon at bounding box center [130, 250] width 2 height 2
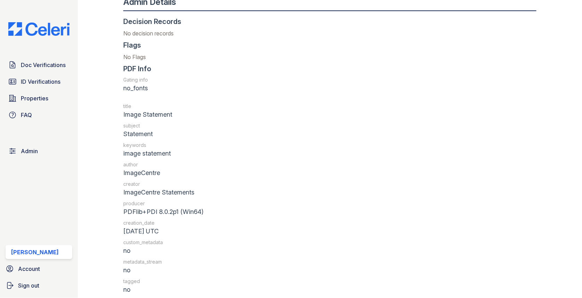
scroll to position [599, 0]
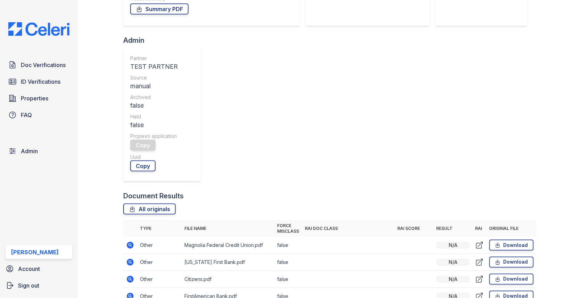
scroll to position [221, 0]
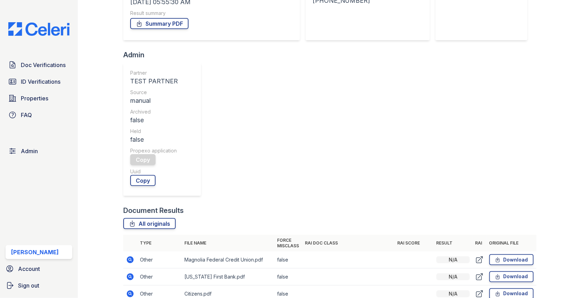
scroll to position [251, 0]
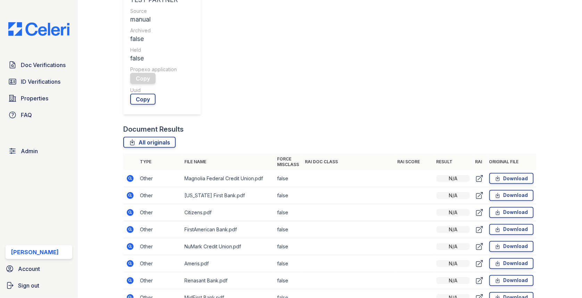
click at [132, 294] on icon at bounding box center [130, 297] width 7 height 7
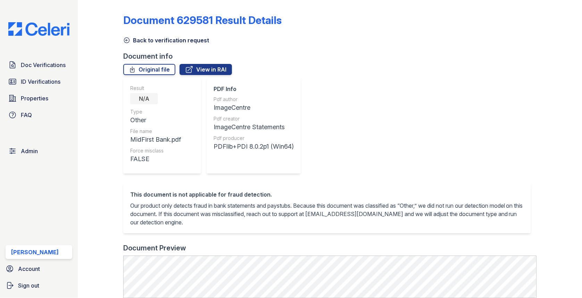
click at [245, 110] on div "ImageCentre" at bounding box center [254, 108] width 80 height 10
click at [245, 130] on div "ImageCentre Statements" at bounding box center [254, 127] width 80 height 10
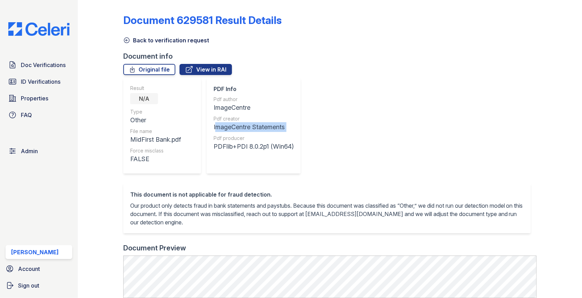
click at [245, 130] on div "ImageCentre Statements" at bounding box center [254, 127] width 80 height 10
click at [245, 145] on div "PDFlib+PDI 8.0.2p1 (Win64)" at bounding box center [254, 147] width 80 height 10
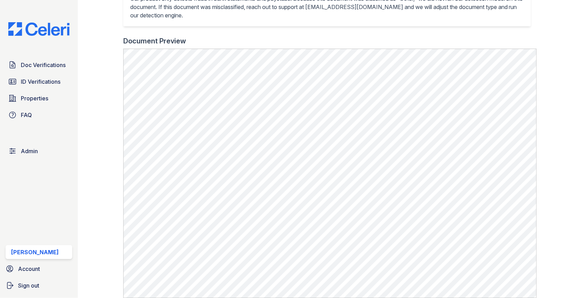
scroll to position [117, 0]
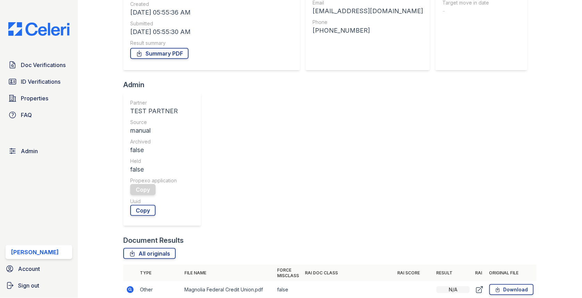
scroll to position [235, 0]
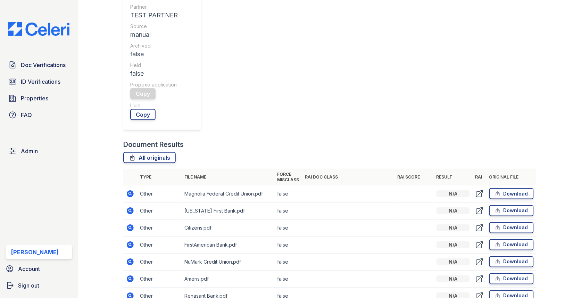
click at [130, 226] on icon at bounding box center [130, 227] width 2 height 2
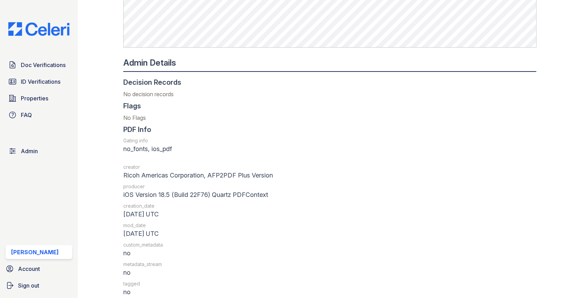
scroll to position [509, 0]
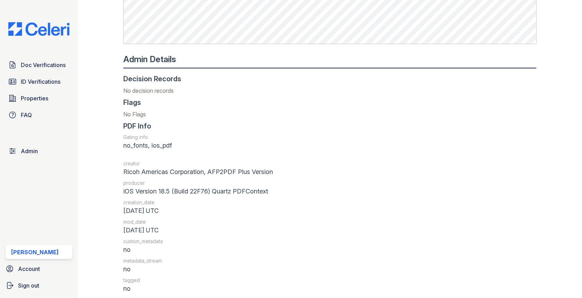
click at [140, 145] on div "no_fonts, ios_pdf" at bounding box center [212, 146] width 178 height 10
drag, startPoint x: 120, startPoint y: 144, endPoint x: 238, endPoint y: 144, distance: 117.7
click at [238, 144] on div "Document 629576 Result Details Back to verification request Document info Origi…" at bounding box center [330, 6] width 482 height 1031
click at [238, 144] on div "no_fonts, ios_pdf" at bounding box center [212, 146] width 178 height 10
drag, startPoint x: 195, startPoint y: 144, endPoint x: 124, endPoint y: 145, distance: 71.2
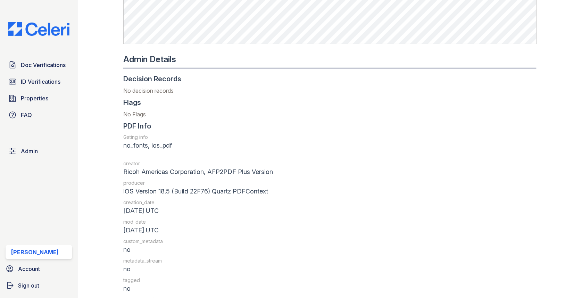
click at [124, 145] on div "no_fonts, ios_pdf" at bounding box center [212, 146] width 178 height 10
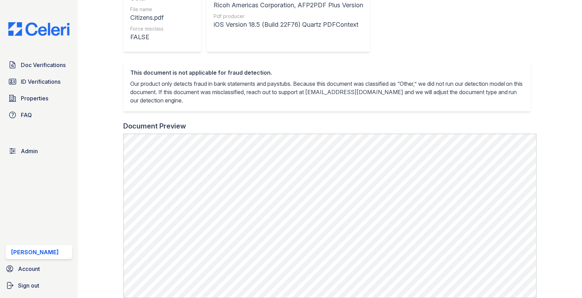
scroll to position [0, 0]
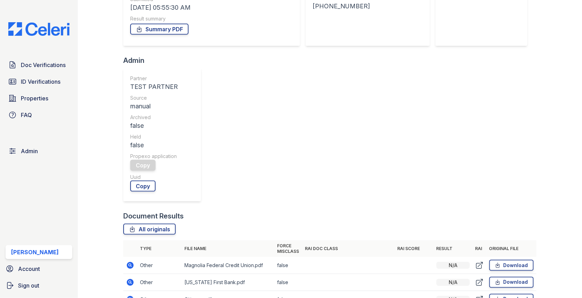
scroll to position [204, 0]
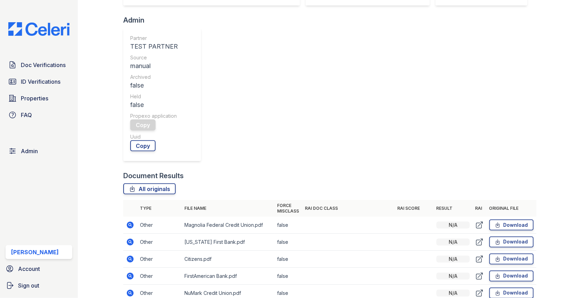
click at [126, 234] on td at bounding box center [130, 242] width 14 height 17
click at [128, 239] on icon at bounding box center [130, 242] width 7 height 7
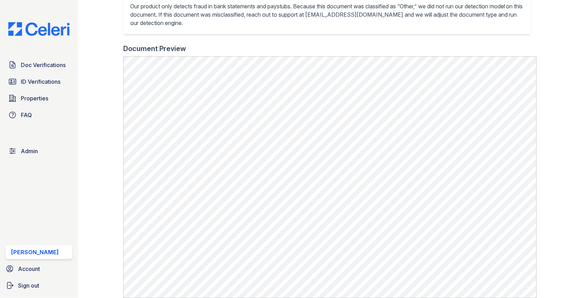
scroll to position [271, 0]
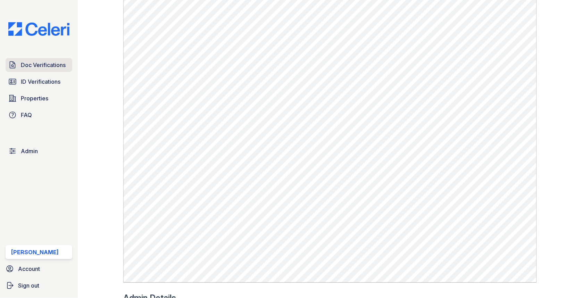
click at [52, 69] on link "Doc Verifications" at bounding box center [39, 65] width 67 height 14
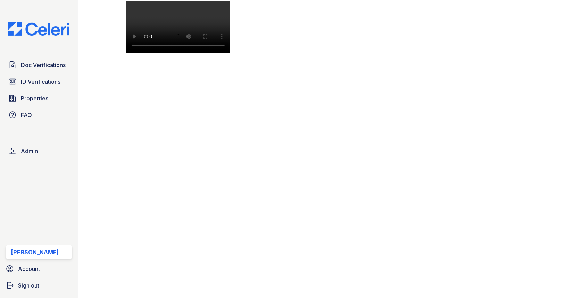
scroll to position [395, 0]
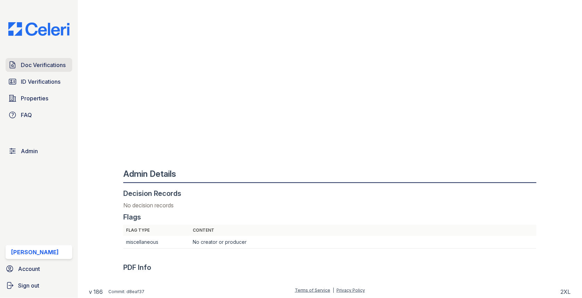
click at [42, 65] on span "Doc Verifications" at bounding box center [43, 65] width 45 height 8
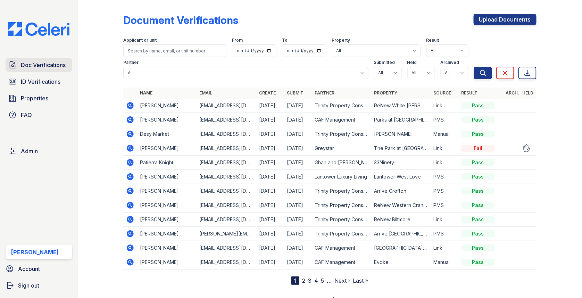
click at [59, 67] on span "Doc Verifications" at bounding box center [43, 65] width 45 height 8
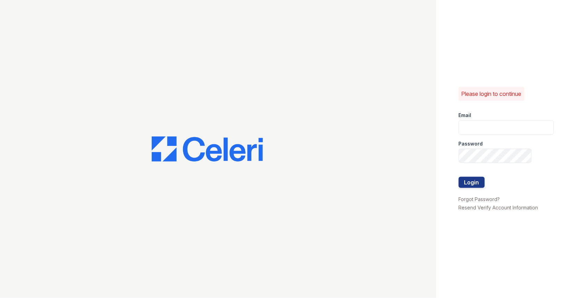
click at [495, 118] on div "Email" at bounding box center [506, 113] width 95 height 14
click at [493, 126] on input "email" at bounding box center [506, 127] width 95 height 15
click at [524, 123] on input "email" at bounding box center [506, 127] width 95 height 15
click at [0, 298] on com-1password-button at bounding box center [0, 298] width 0 height 0
type input "[EMAIL_ADDRESS][DOMAIN_NAME]"
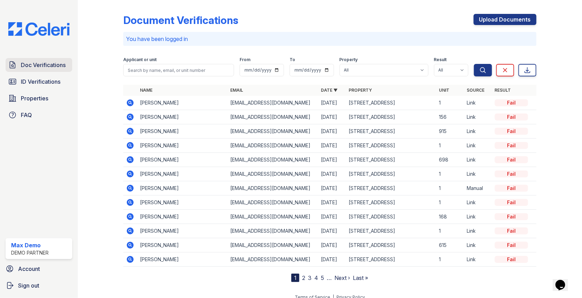
click at [56, 66] on span "Doc Verifications" at bounding box center [43, 65] width 45 height 8
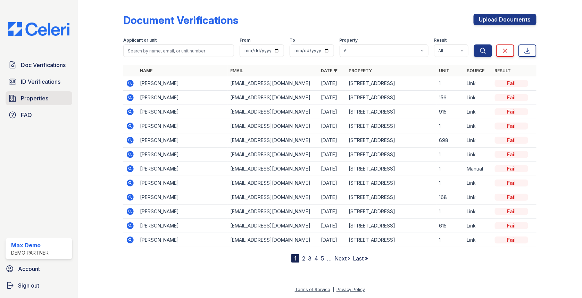
click at [47, 103] on link "Properties" at bounding box center [39, 98] width 67 height 14
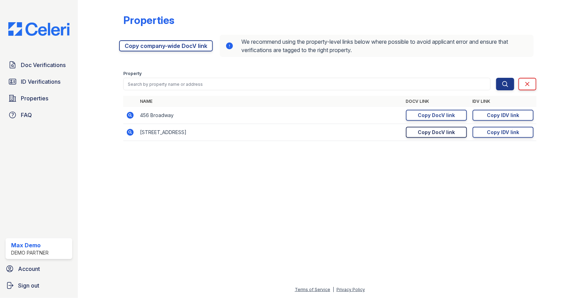
click at [419, 133] on div "Copy DocV link" at bounding box center [436, 132] width 37 height 7
click at [44, 56] on div "Doc Verifications ID Verifications Properties FAQ Max Demo Demo Partner Account…" at bounding box center [39, 149] width 78 height 298
click at [44, 59] on link "Doc Verifications" at bounding box center [39, 65] width 67 height 14
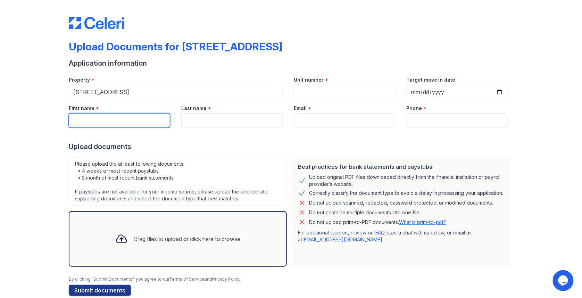
click at [125, 119] on input "First name" at bounding box center [119, 120] width 101 height 15
type input "[PERSON_NAME]"
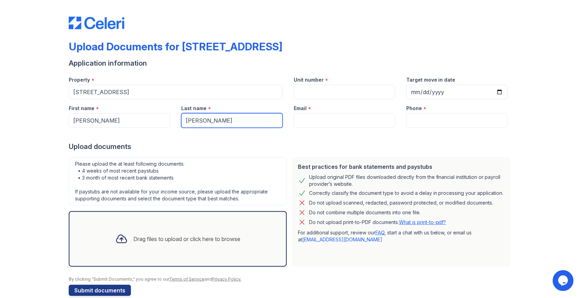
type input "[PERSON_NAME]"
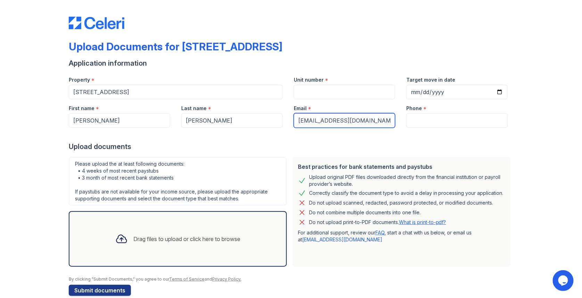
type input "[EMAIL_ADDRESS][DOMAIN_NAME]"
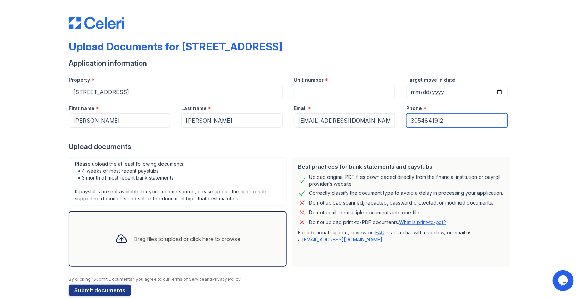
type input "3054841912"
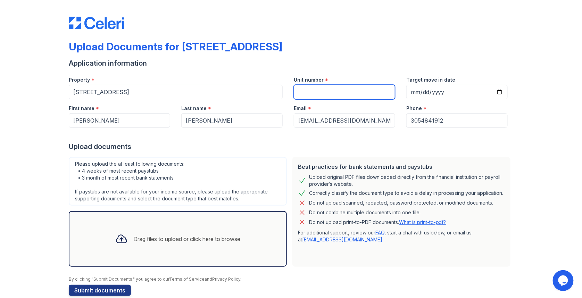
click at [301, 98] on input "Unit number" at bounding box center [344, 92] width 101 height 15
type input "1"
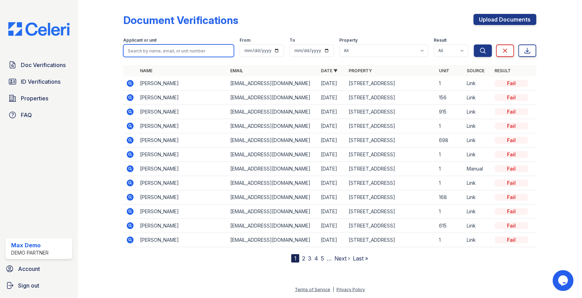
click at [180, 47] on input "search" at bounding box center [178, 50] width 111 height 13
type input "jun"
click at [474, 44] on button "Search" at bounding box center [483, 50] width 18 height 13
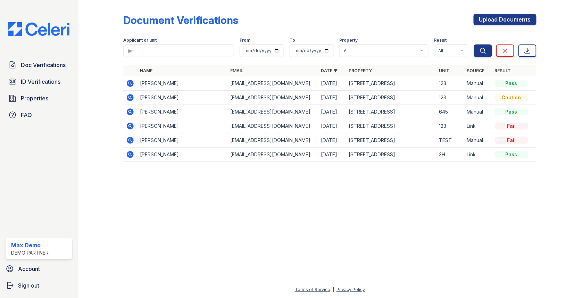
click at [128, 153] on icon at bounding box center [130, 154] width 8 height 8
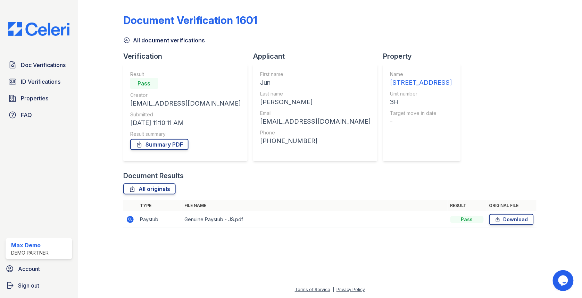
click at [131, 222] on icon at bounding box center [130, 219] width 7 height 7
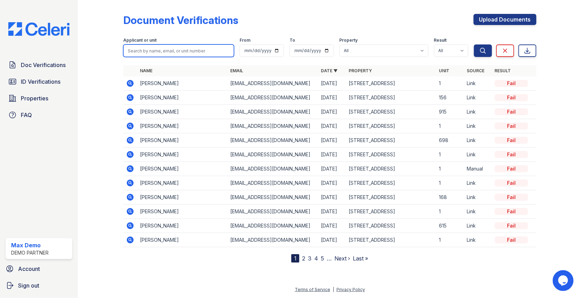
click at [186, 46] on input "search" at bounding box center [178, 50] width 111 height 13
type input "mary"
click at [474, 44] on button "Search" at bounding box center [483, 50] width 18 height 13
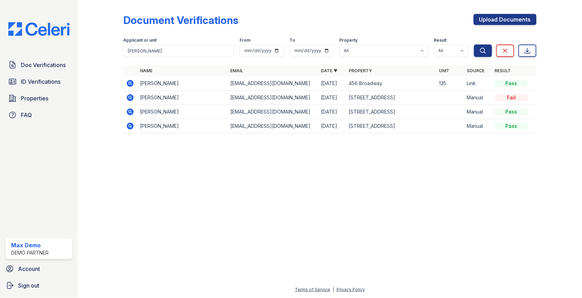
click at [128, 113] on icon at bounding box center [130, 111] width 7 height 7
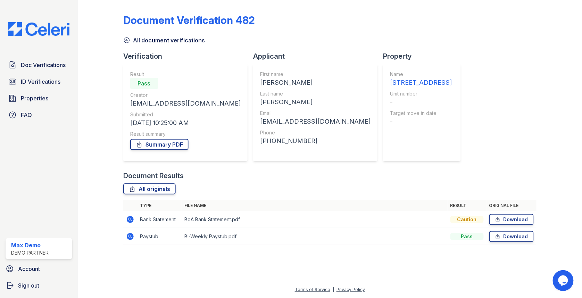
click at [128, 218] on icon at bounding box center [130, 219] width 7 height 7
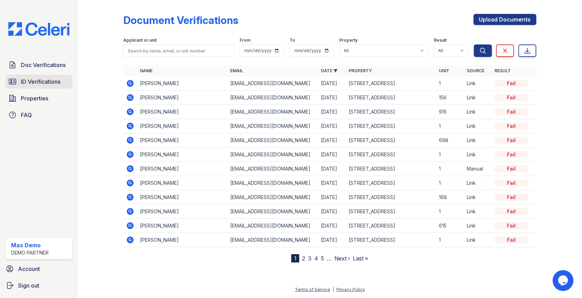
click at [34, 82] on span "ID Verifications" at bounding box center [41, 81] width 40 height 8
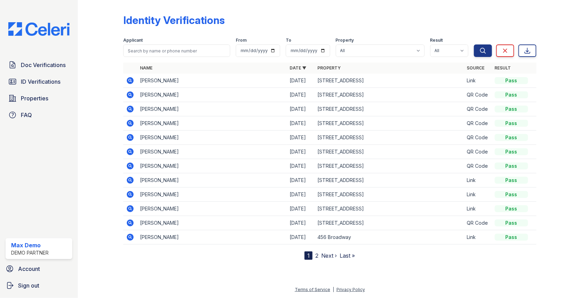
click at [128, 221] on icon at bounding box center [130, 222] width 7 height 7
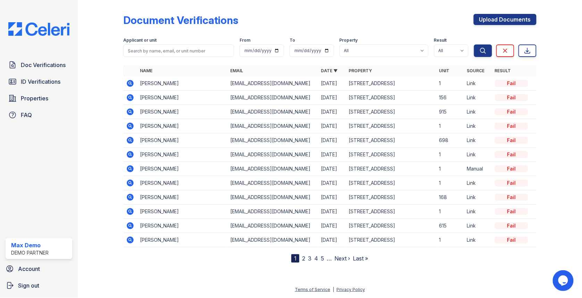
click at [28, 277] on div "Account Sign out" at bounding box center [39, 280] width 72 height 36
click at [28, 283] on span "Sign out" at bounding box center [28, 285] width 21 height 8
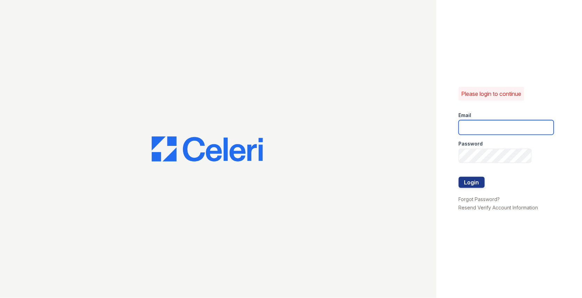
click at [495, 130] on input "email" at bounding box center [506, 127] width 95 height 15
click at [0, 298] on com-1password-button at bounding box center [0, 298] width 0 height 0
type input "[EMAIL_ADDRESS][DOMAIN_NAME]"
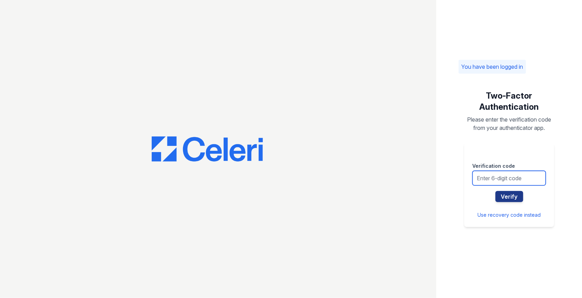
click at [487, 173] on input "text" at bounding box center [509, 178] width 73 height 15
type input "470120"
click at [496, 191] on button "Verify" at bounding box center [510, 196] width 28 height 11
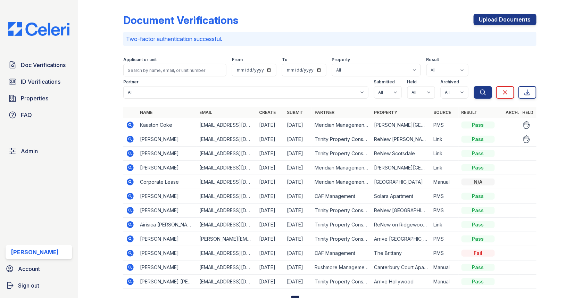
click at [130, 139] on icon at bounding box center [130, 139] width 2 height 2
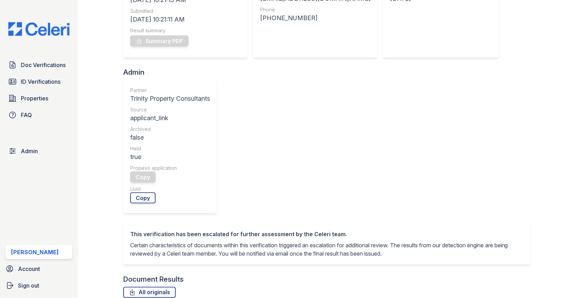
scroll to position [188, 0]
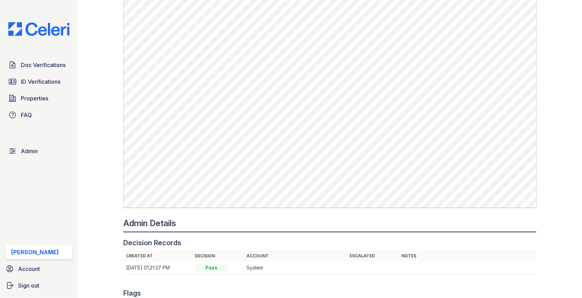
scroll to position [514, 0]
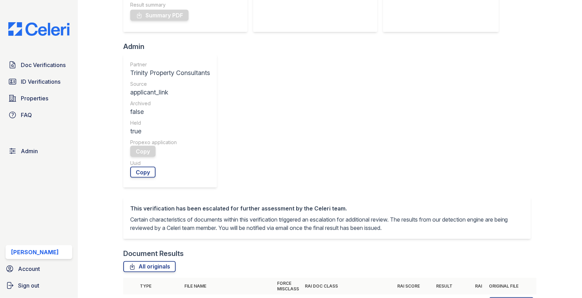
scroll to position [281, 0]
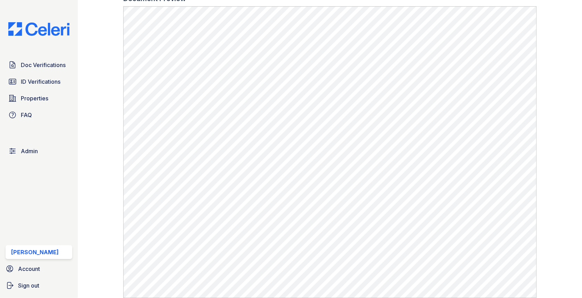
scroll to position [247, 0]
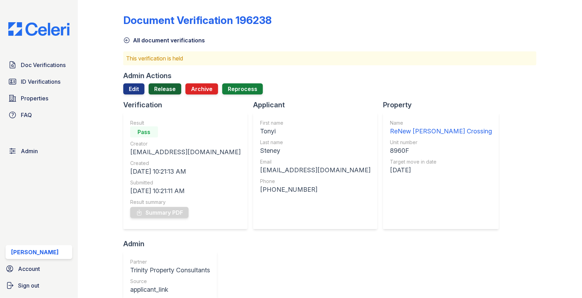
click at [174, 91] on link "Release" at bounding box center [165, 88] width 33 height 11
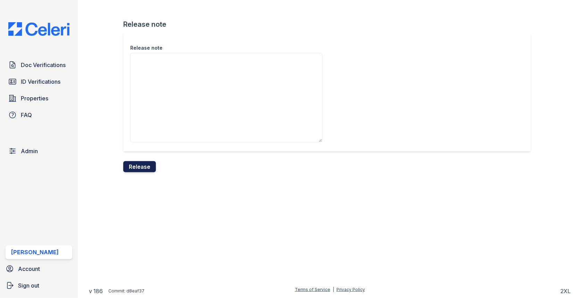
click at [144, 169] on button "Release" at bounding box center [139, 166] width 33 height 11
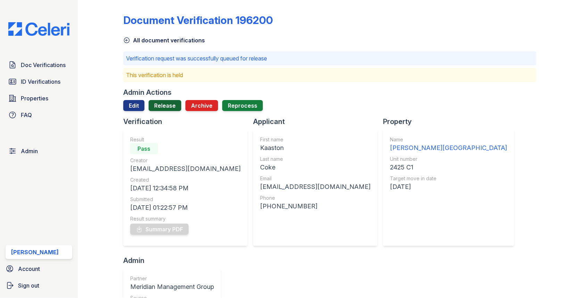
click at [159, 103] on link "Release" at bounding box center [165, 105] width 33 height 11
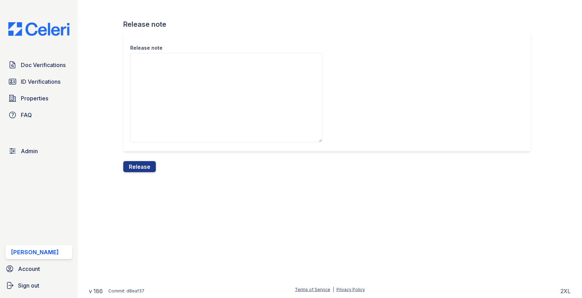
click at [150, 185] on div at bounding box center [330, 234] width 482 height 102
click at [150, 168] on button "Release" at bounding box center [139, 166] width 33 height 11
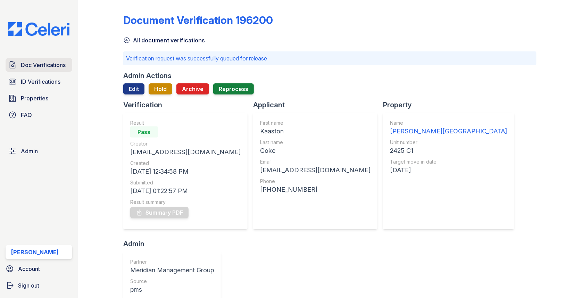
click at [47, 68] on span "Doc Verifications" at bounding box center [43, 65] width 45 height 8
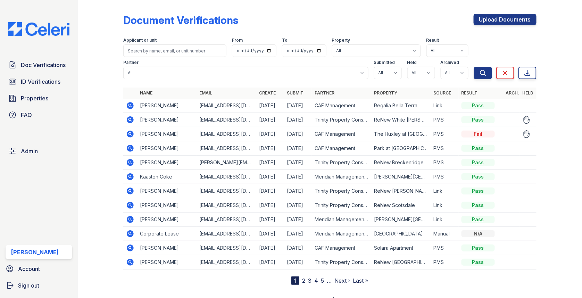
click at [129, 132] on icon at bounding box center [130, 134] width 7 height 7
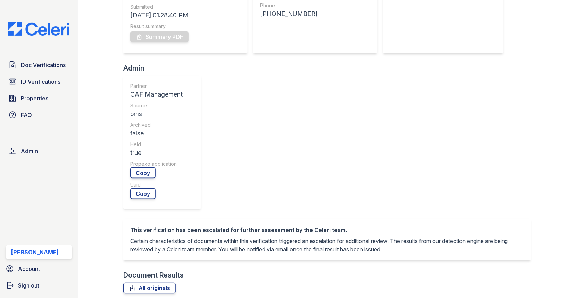
scroll to position [265, 0]
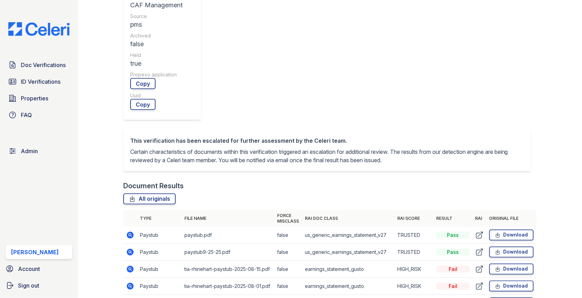
click at [129, 265] on icon at bounding box center [130, 269] width 8 height 8
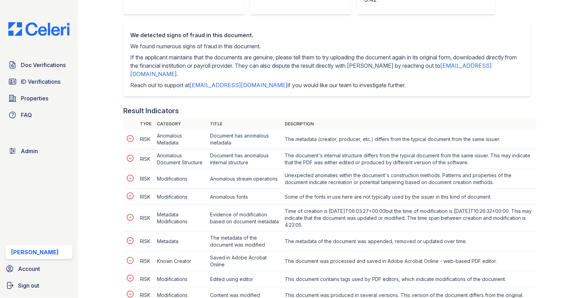
scroll to position [345, 0]
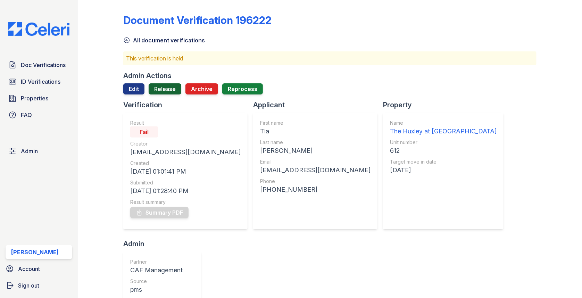
click at [161, 93] on link "Release" at bounding box center [165, 88] width 33 height 11
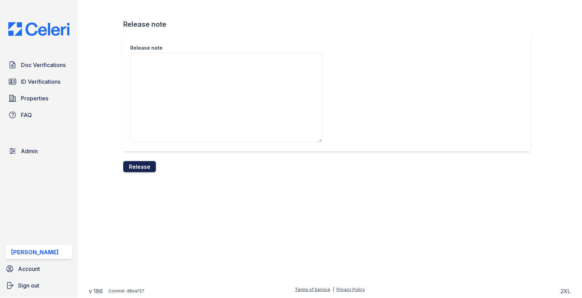
click at [137, 171] on button "Release" at bounding box center [139, 166] width 33 height 11
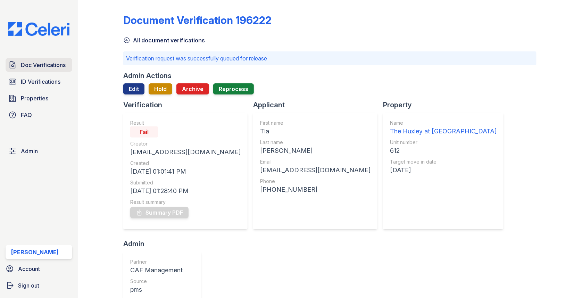
click at [57, 60] on link "Doc Verifications" at bounding box center [39, 65] width 67 height 14
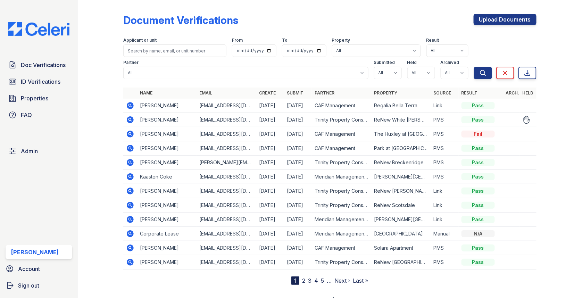
click at [126, 120] on icon at bounding box center [130, 120] width 8 height 8
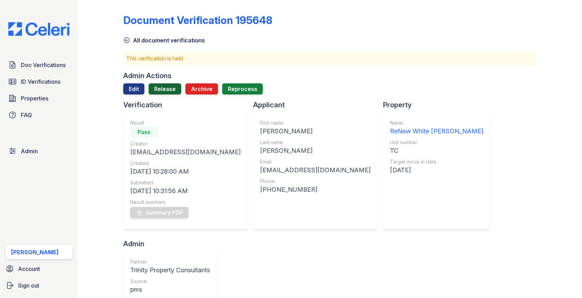
click at [162, 87] on link "Release" at bounding box center [165, 88] width 33 height 11
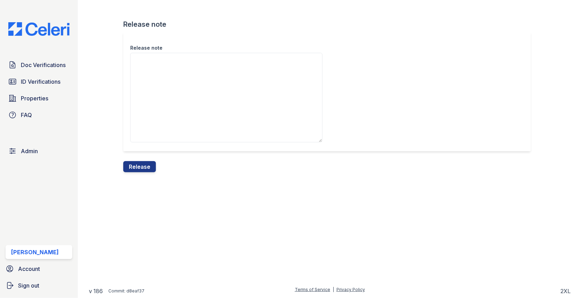
click at [141, 157] on div "Release note" at bounding box center [329, 96] width 413 height 129
click at [141, 160] on div "Release note" at bounding box center [329, 96] width 413 height 129
click at [141, 163] on button "Release" at bounding box center [139, 166] width 33 height 11
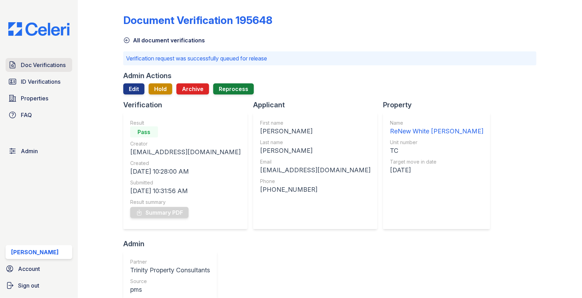
click at [53, 64] on span "Doc Verifications" at bounding box center [43, 65] width 45 height 8
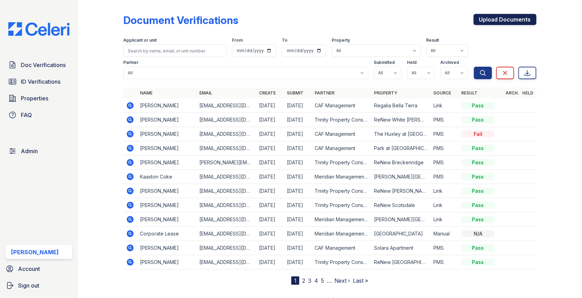
click at [503, 20] on link "Upload Documents" at bounding box center [505, 19] width 63 height 11
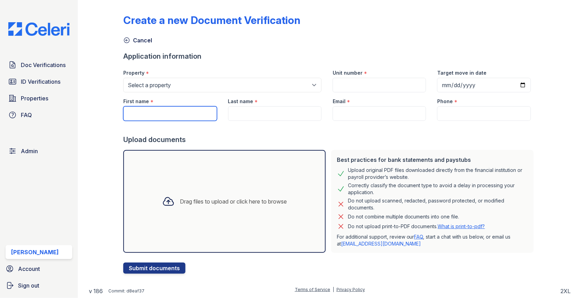
click at [169, 113] on input "First name" at bounding box center [169, 113] width 93 height 15
paste input "Durga Cheemakur"
click at [148, 111] on input "Durga Cheemakur" at bounding box center [169, 113] width 93 height 15
type input "Durga"
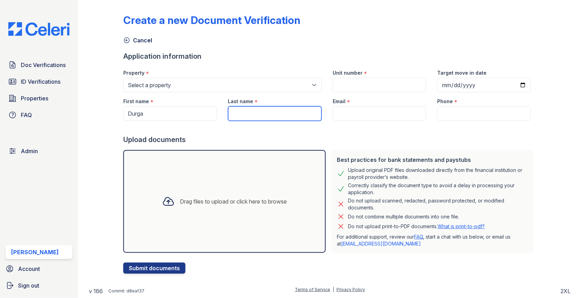
paste input "Cheemakur"
type input "Cheemakur"
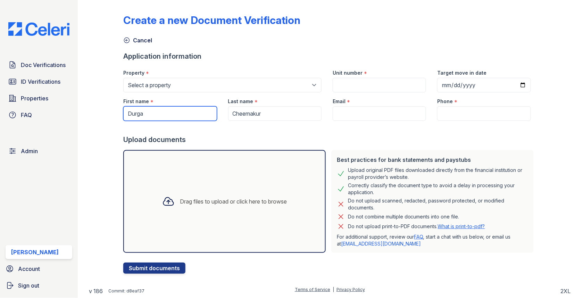
click at [157, 112] on input "Durga" at bounding box center [169, 113] width 93 height 15
type input "Durga"
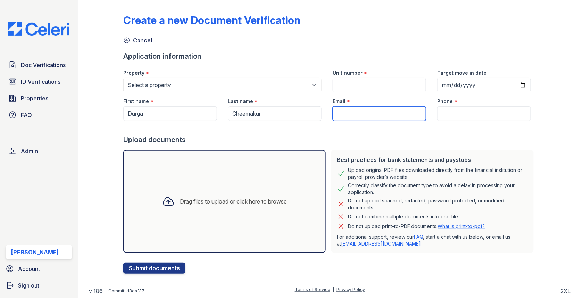
click at [358, 113] on input "Email" at bounding box center [379, 113] width 93 height 15
paste input "Cheemakur"
type input "dcheemakur@gmail.com"
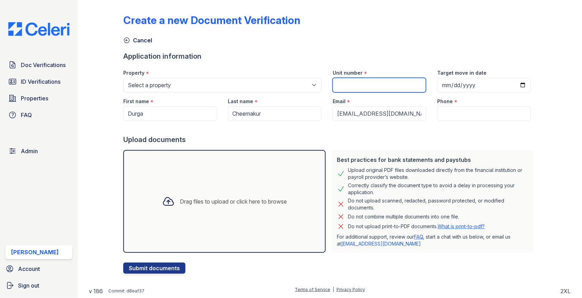
click at [381, 80] on input "Unit number" at bounding box center [379, 85] width 93 height 15
paste input "7N"
type input "7N"
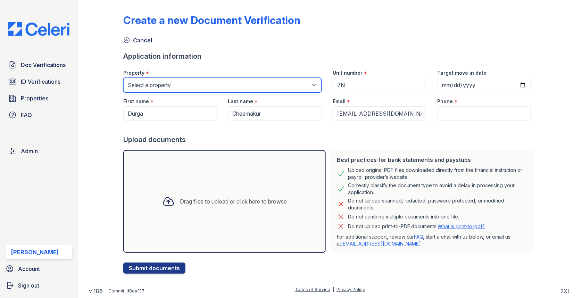
click at [281, 86] on select "Select a property 0000 Kinney Avenue 09 Cape Coral 10006 North Glowing Forge Co…" at bounding box center [222, 85] width 198 height 15
select select "5224"
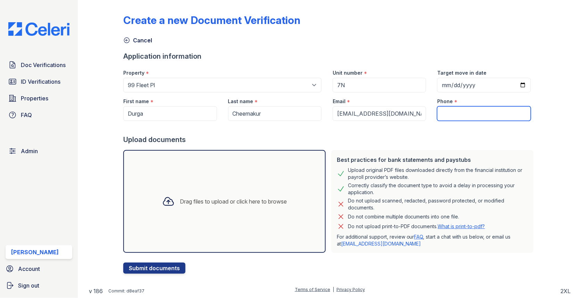
click at [461, 116] on input "Phone" at bounding box center [483, 113] width 93 height 15
type input "3054444444"
click at [235, 202] on div "Drag files to upload or click here to browse" at bounding box center [233, 201] width 107 height 8
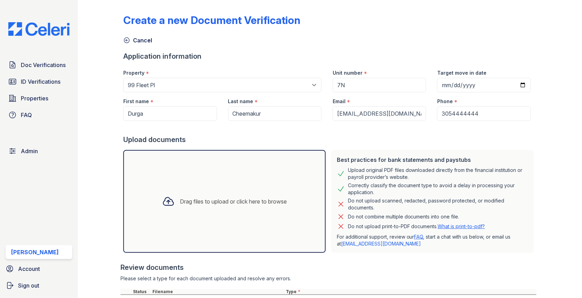
scroll to position [120, 0]
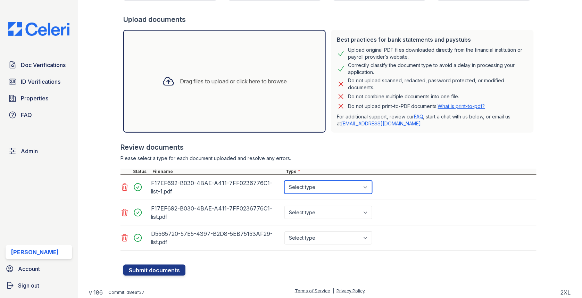
click at [315, 188] on select "Select type Paystub Bank Statement Offer Letter Tax Documents Benefit Award Let…" at bounding box center [328, 187] width 88 height 13
select select "bank_statement"
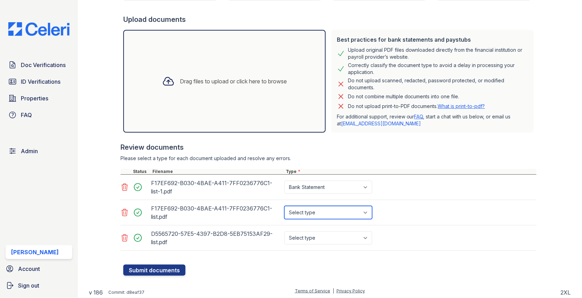
click at [307, 211] on select "Select type Paystub Bank Statement Offer Letter Tax Documents Benefit Award Let…" at bounding box center [328, 212] width 88 height 13
click at [307, 220] on div "Select type Paystub Bank Statement Offer Letter Tax Documents Benefit Award Let…" at bounding box center [329, 212] width 92 height 19
click at [307, 216] on select "Select type Paystub Bank Statement Offer Letter Tax Documents Benefit Award Let…" at bounding box center [328, 212] width 88 height 13
click at [308, 218] on select "Select type Paystub Bank Statement Offer Letter Tax Documents Benefit Award Let…" at bounding box center [328, 212] width 88 height 13
select select "bank_statement"
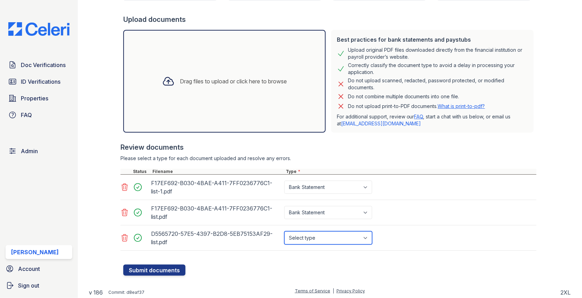
click at [303, 235] on select "Select type Paystub Bank Statement Offer Letter Tax Documents Benefit Award Let…" at bounding box center [328, 237] width 88 height 13
select select "bank_statement"
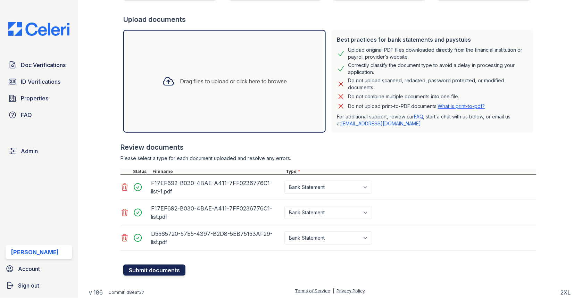
click at [155, 273] on button "Submit documents" at bounding box center [154, 270] width 62 height 11
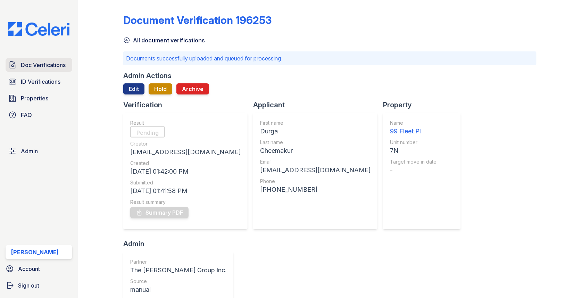
click at [51, 61] on span "Doc Verifications" at bounding box center [43, 65] width 45 height 8
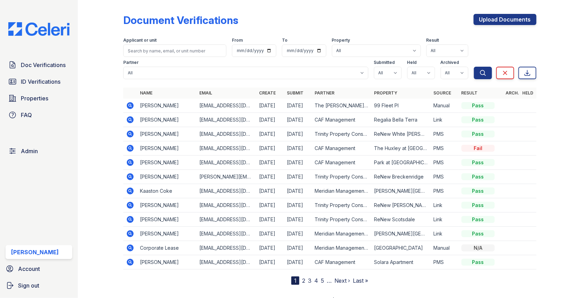
click at [498, 8] on div "Document Verifications Upload Documents Filter Applicant or unit From To Proper…" at bounding box center [329, 144] width 413 height 282
click link "Upload Documents"
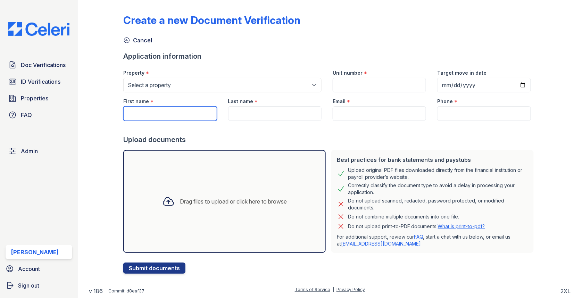
click input "First name"
paste input "Airisica Gardner"
click input "Airisica Gardner"
type input "Airisica"
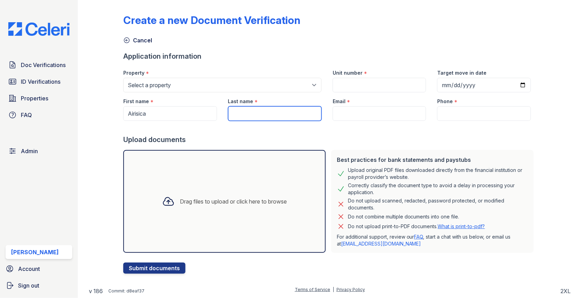
paste input "Gardner"
type input "Gardner"
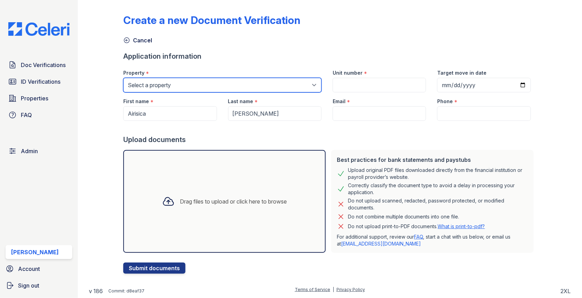
click select "Select a property 0000 Kinney Avenue 09 Cape Coral 10006 North Glowing Forge Co…"
select select "4377"
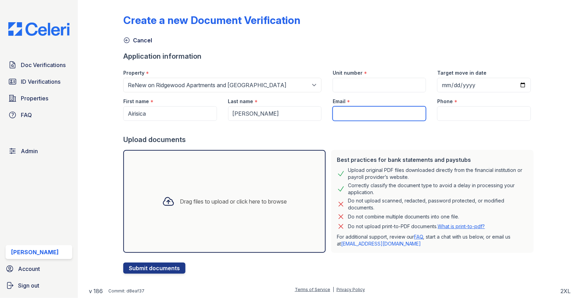
click input "Email"
click input "airisicag"
type input "airisicag@gmail.com"
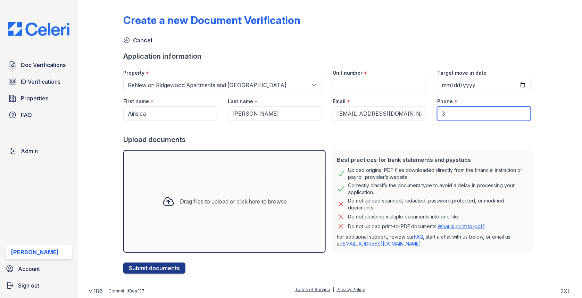
type input "3"
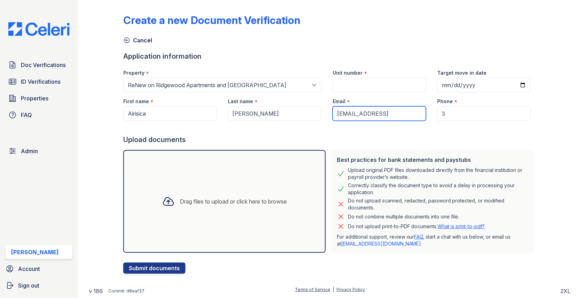
click input "airisicag@gmail.com05"
type input "airisicag@gmail.com"
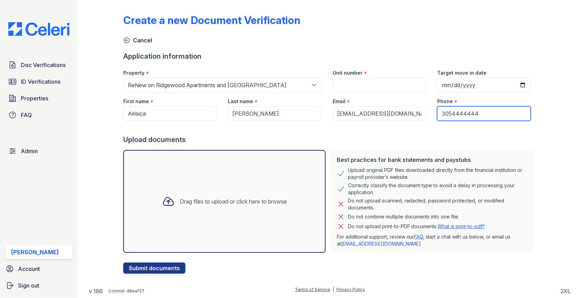
type input "3054444444"
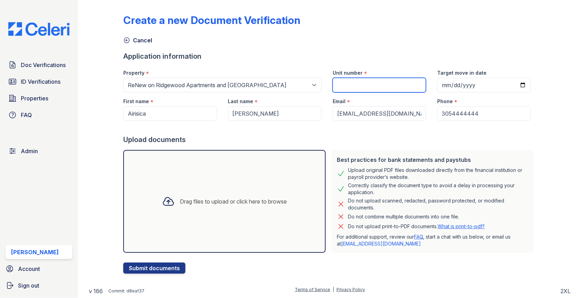
click input "Unit number"
type input "1"
click div "Drag files to upload or click here to browse"
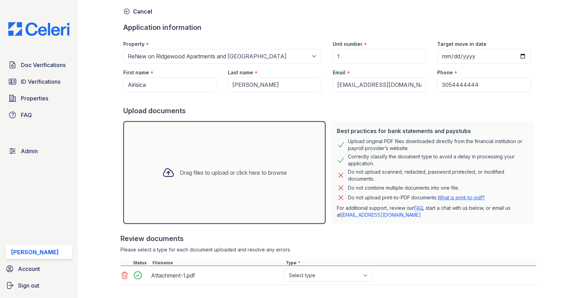
scroll to position [63, 0]
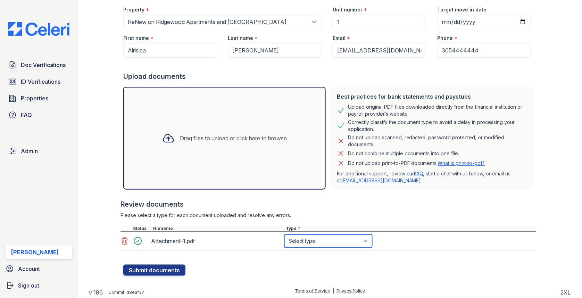
click select "Select type Paystub Bank Statement Offer Letter Tax Documents Benefit Award Let…"
select select "other"
click button "Submit documents"
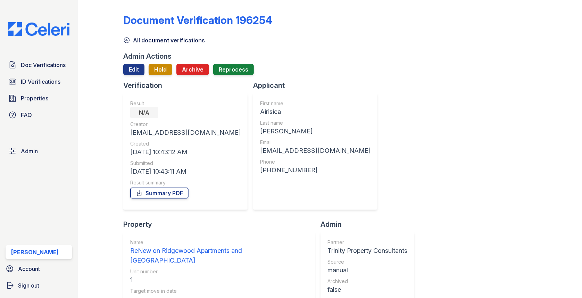
click at [143, 59] on div "Admin Actions" at bounding box center [147, 56] width 48 height 10
click at [140, 65] on link "Edit" at bounding box center [133, 69] width 21 height 11
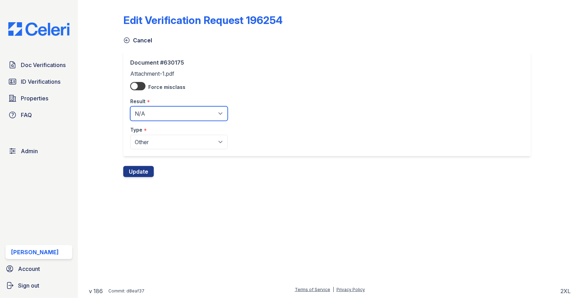
click at [147, 114] on select "Pending Sent Started Processing Pass Fail Caution Error N/A" at bounding box center [179, 113] width 98 height 15
select select "pass"
click at [132, 177] on div "Edit Verification Request 196254 Cancel Document #630175 Attachment-1.pdf Force…" at bounding box center [330, 94] width 482 height 188
click at [132, 174] on button "Update" at bounding box center [138, 171] width 31 height 11
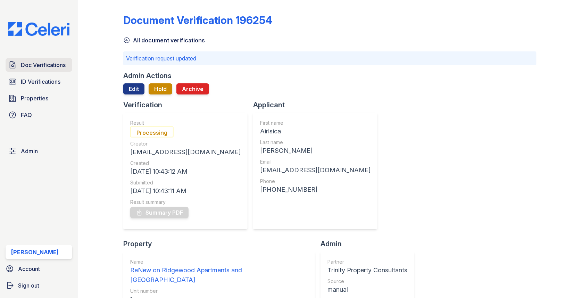
click at [51, 69] on span "Doc Verifications" at bounding box center [43, 65] width 45 height 8
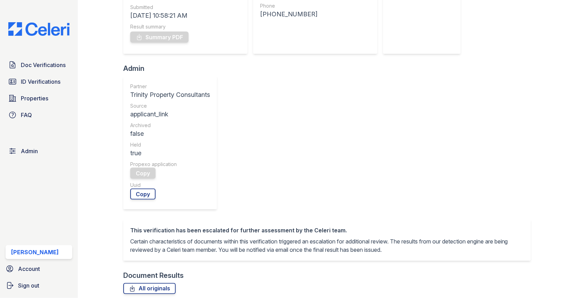
scroll to position [256, 0]
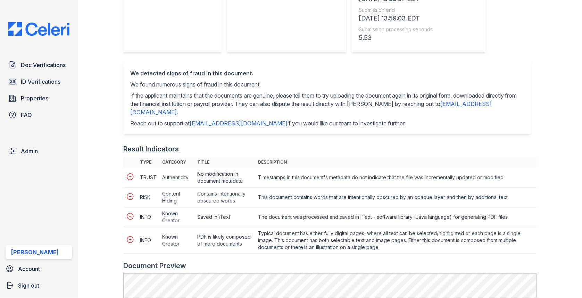
scroll to position [275, 0]
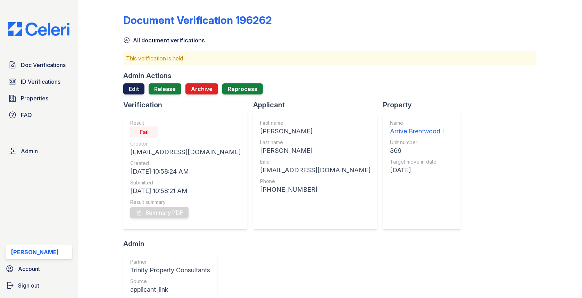
click at [134, 85] on link "Edit" at bounding box center [133, 88] width 21 height 11
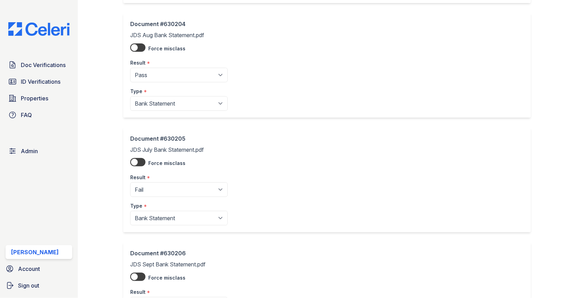
scroll to position [586, 0]
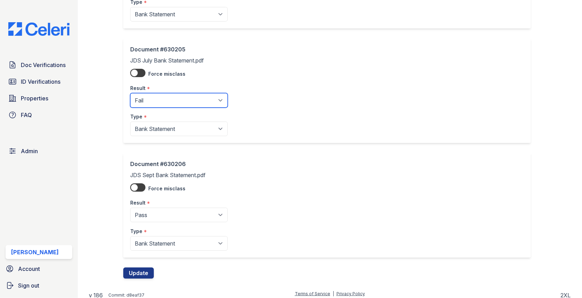
click at [155, 104] on select "Pending Sent Started Processing Pass Fail Caution Error N/A" at bounding box center [179, 100] width 98 height 15
select select "pass"
click at [137, 271] on button "Update" at bounding box center [138, 272] width 31 height 11
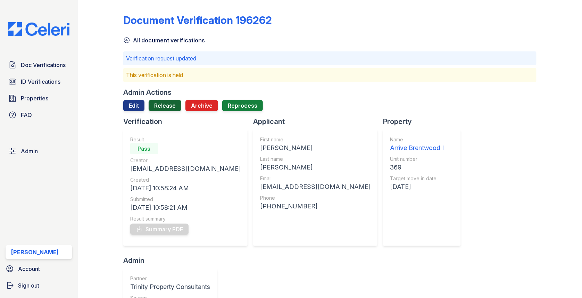
click at [168, 109] on link "Release" at bounding box center [165, 105] width 33 height 11
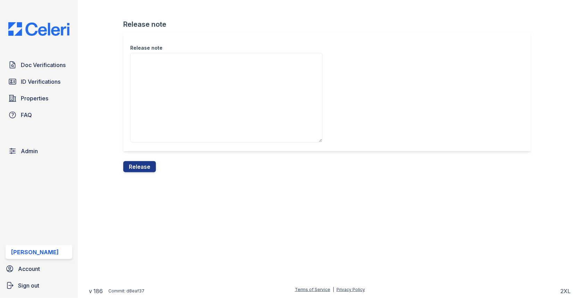
click at [144, 160] on div "Release note" at bounding box center [329, 96] width 413 height 129
click at [140, 169] on button "Release" at bounding box center [139, 166] width 33 height 11
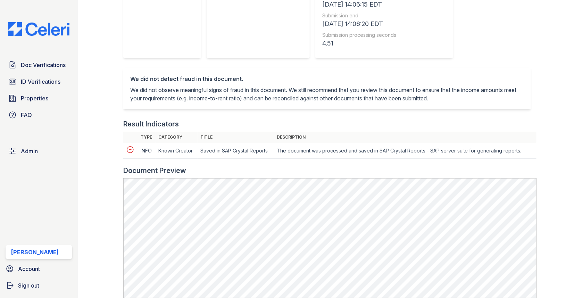
scroll to position [330, 0]
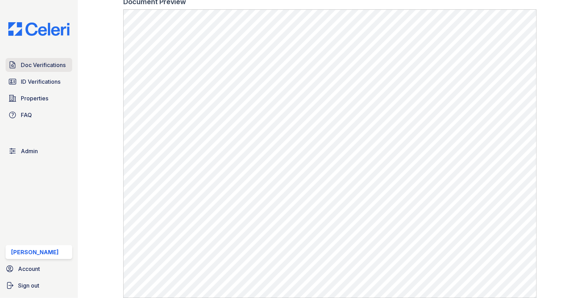
click at [59, 70] on link "Doc Verifications" at bounding box center [39, 65] width 67 height 14
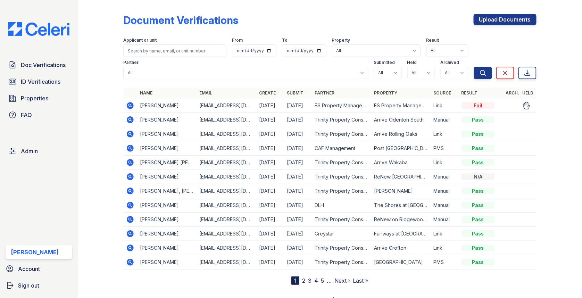
click at [124, 105] on td at bounding box center [130, 106] width 14 height 14
click at [133, 105] on icon at bounding box center [130, 105] width 7 height 7
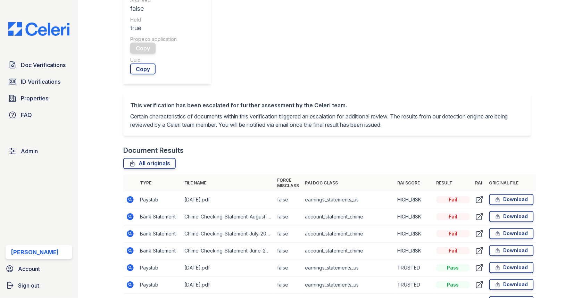
scroll to position [214, 0]
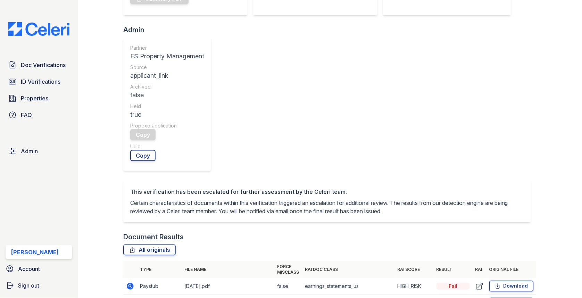
click at [128, 283] on icon at bounding box center [130, 286] width 7 height 7
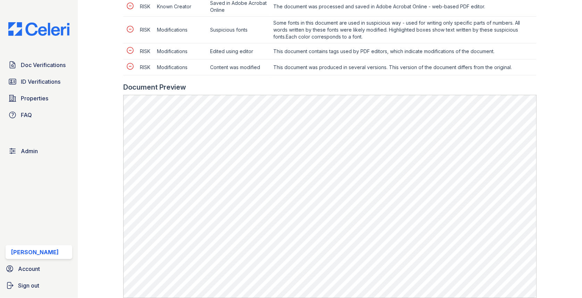
scroll to position [566, 0]
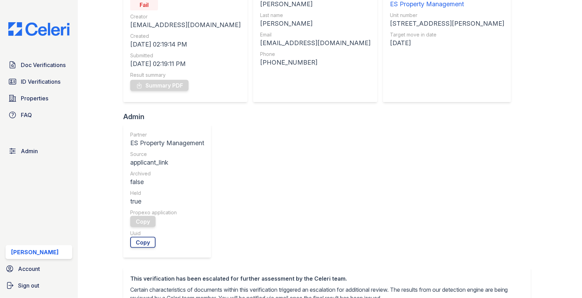
scroll to position [189, 0]
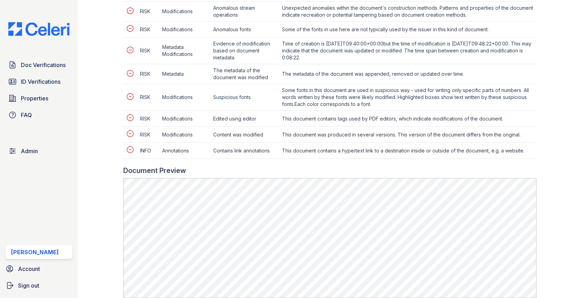
scroll to position [483, 0]
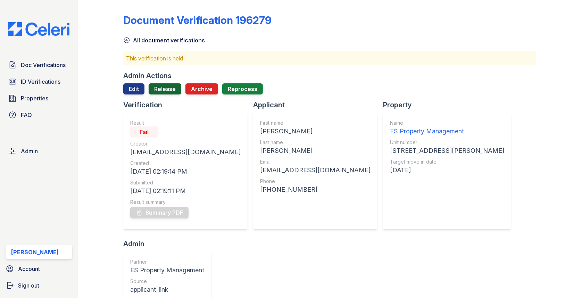
click at [165, 88] on link "Release" at bounding box center [165, 88] width 33 height 11
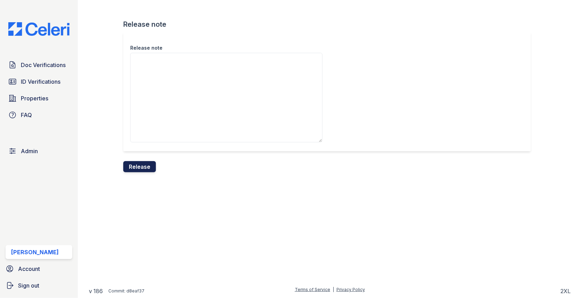
click at [136, 166] on button "Release" at bounding box center [139, 166] width 33 height 11
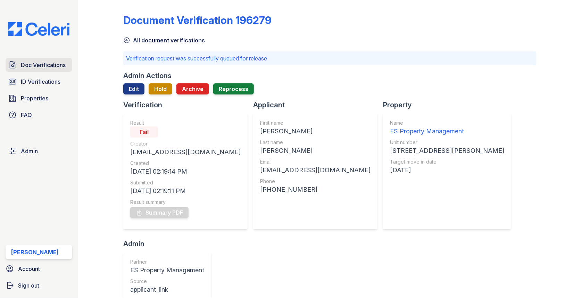
click at [53, 68] on span "Doc Verifications" at bounding box center [43, 65] width 45 height 8
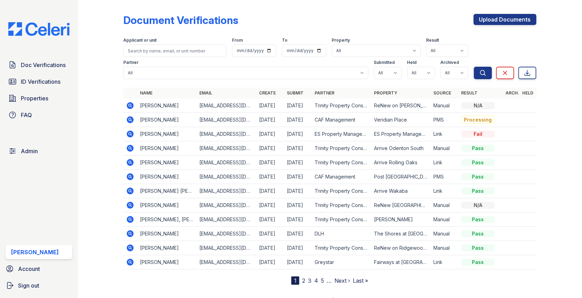
click at [133, 107] on icon at bounding box center [130, 105] width 8 height 8
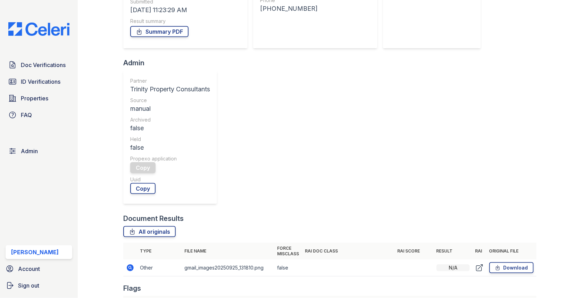
scroll to position [216, 0]
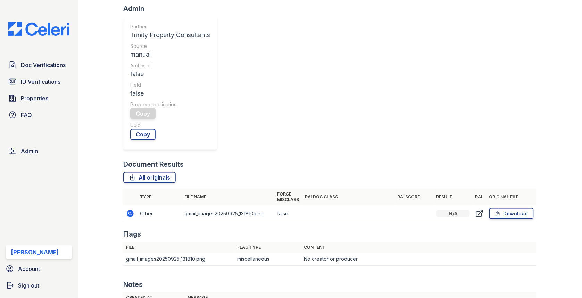
click at [129, 209] on icon at bounding box center [130, 213] width 8 height 8
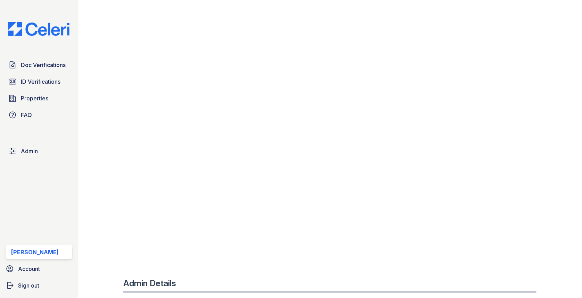
scroll to position [498, 137]
click at [70, 58] on link "Doc Verifications" at bounding box center [39, 65] width 67 height 14
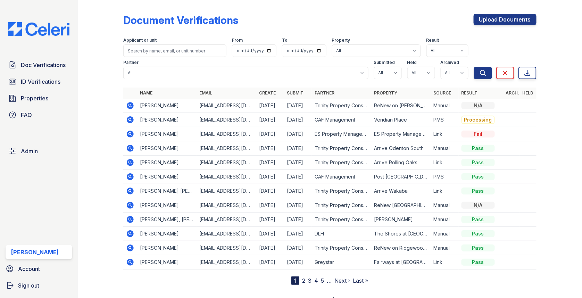
click at [63, 57] on div "Doc Verifications ID Verifications Properties FAQ Admin [PERSON_NAME] Account S…" at bounding box center [39, 149] width 78 height 298
click at [60, 60] on link "Doc Verifications" at bounding box center [39, 65] width 67 height 14
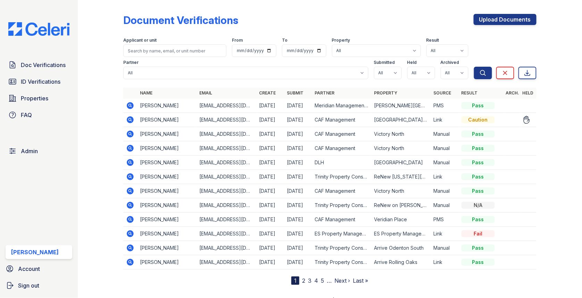
click at [133, 119] on icon at bounding box center [130, 120] width 8 height 8
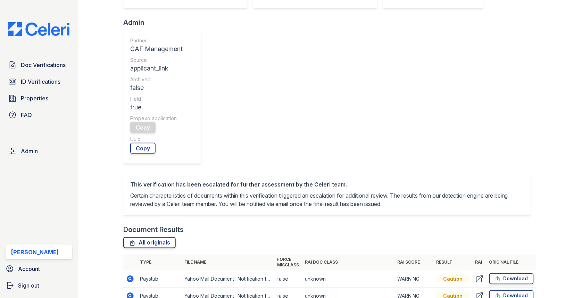
scroll to position [231, 0]
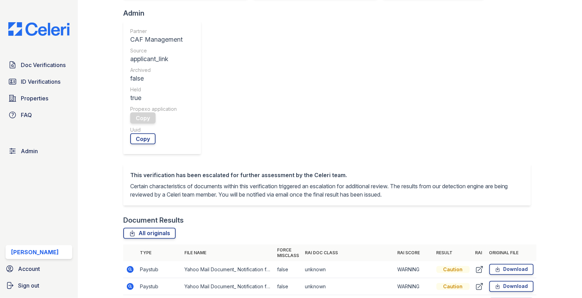
click at [132, 266] on icon at bounding box center [130, 269] width 7 height 7
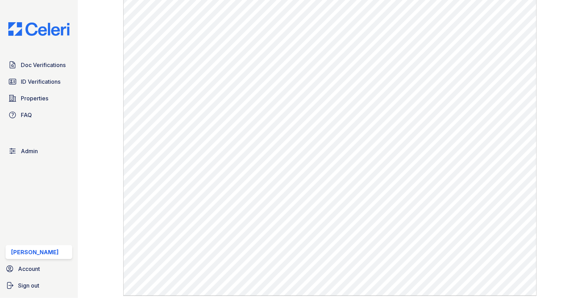
scroll to position [487, 0]
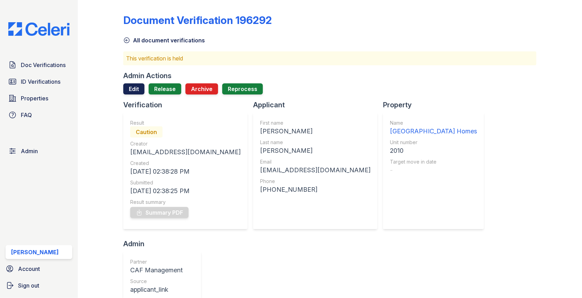
click at [132, 90] on link "Edit" at bounding box center [133, 88] width 21 height 11
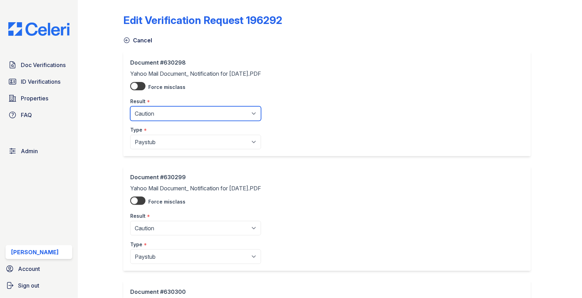
click at [147, 110] on select "Pending Sent Started Processing Pass Fail Caution Error N/A" at bounding box center [195, 113] width 131 height 15
select select "fail"
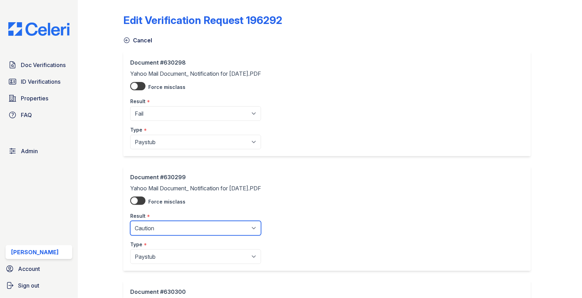
click at [166, 228] on select "Pending Sent Started Processing Pass Fail Caution Error N/A" at bounding box center [195, 228] width 131 height 15
select select "fail"
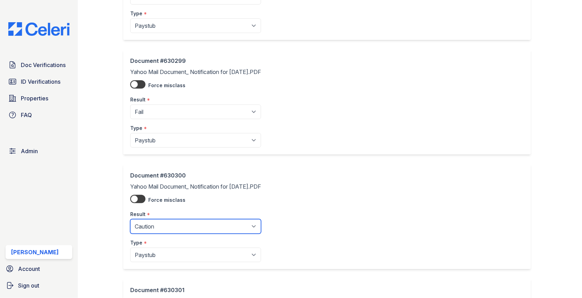
click at [159, 227] on select "Pending Sent Started Processing Pass Fail Caution Error N/A" at bounding box center [195, 226] width 131 height 15
select select "fail"
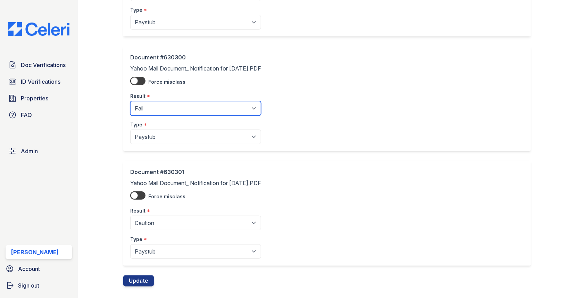
scroll to position [244, 0]
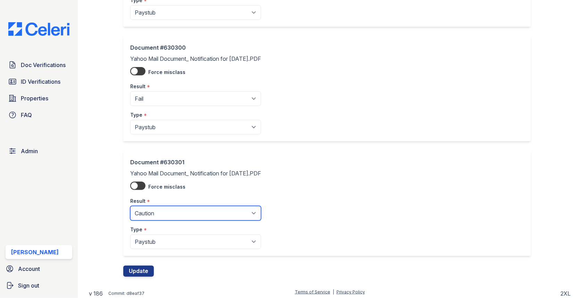
click at [162, 208] on select "Pending Sent Started Processing Pass Fail Caution Error N/A" at bounding box center [195, 213] width 131 height 15
select select "fail"
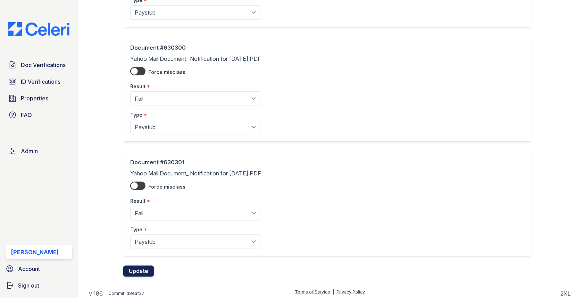
click at [141, 269] on button "Update" at bounding box center [138, 271] width 31 height 11
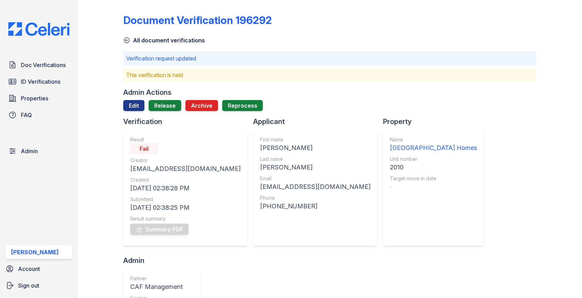
click at [175, 97] on div "Admin Actions" at bounding box center [329, 93] width 413 height 10
click at [175, 101] on link "Release" at bounding box center [165, 105] width 33 height 11
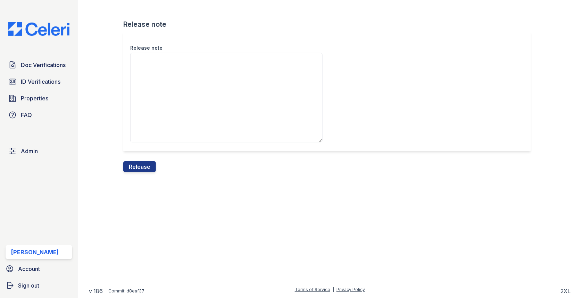
click at [173, 111] on textarea "Release note" at bounding box center [226, 98] width 192 height 90
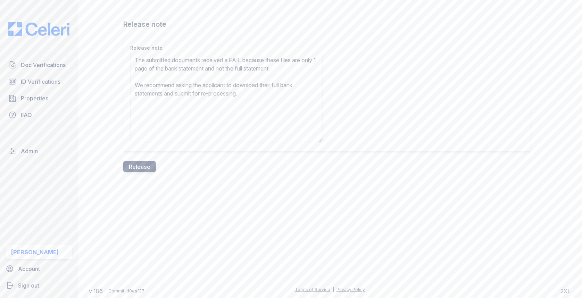
type textarea "The submitted documents received a FAIL because these files are only 1 page of …"
click at [135, 167] on button "Release" at bounding box center [139, 166] width 33 height 11
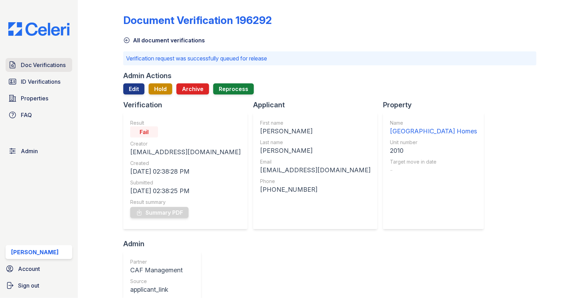
click at [40, 64] on span "Doc Verifications" at bounding box center [43, 65] width 45 height 8
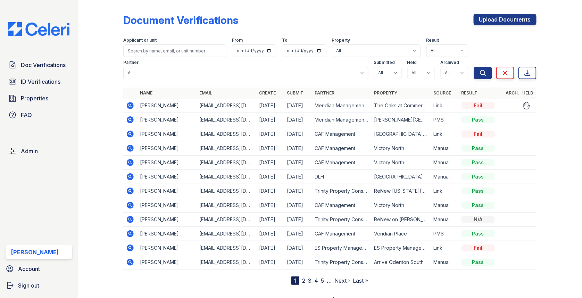
click at [123, 100] on td at bounding box center [130, 106] width 14 height 14
click at [128, 101] on icon at bounding box center [130, 105] width 8 height 8
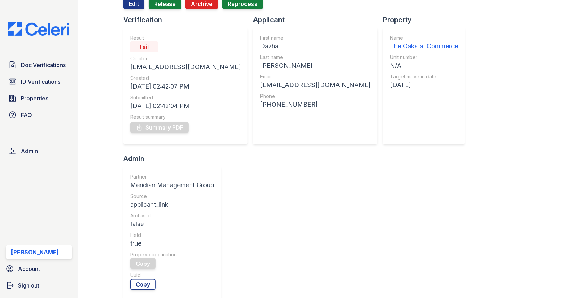
scroll to position [300, 0]
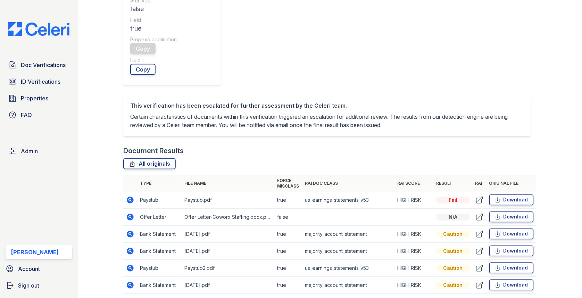
click at [127, 264] on icon at bounding box center [130, 268] width 8 height 8
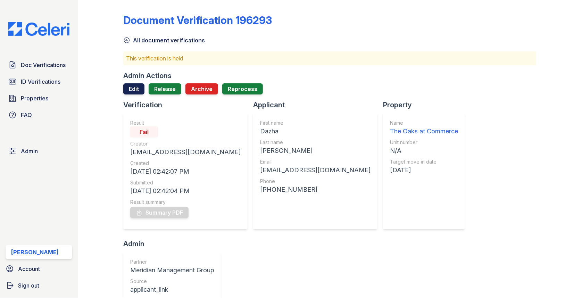
click at [133, 91] on link "Edit" at bounding box center [133, 88] width 21 height 11
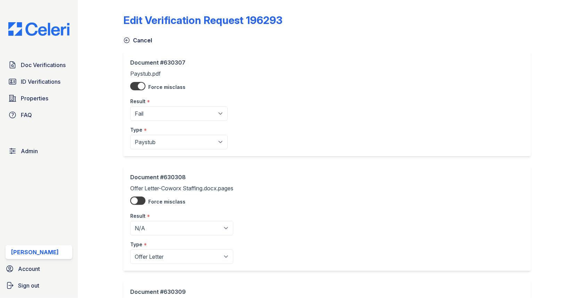
scroll to position [472, 0]
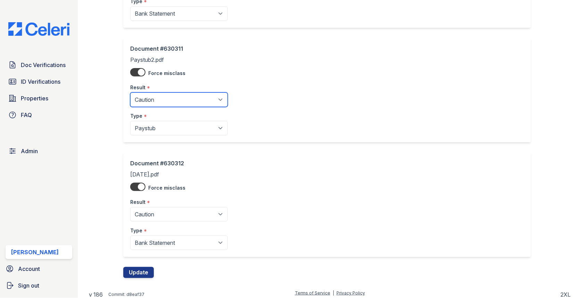
click at [168, 97] on select "Pending Sent Started Processing Pass Fail Caution Error N/A" at bounding box center [179, 99] width 98 height 15
select select "fail"
click at [137, 267] on button "Update" at bounding box center [138, 272] width 31 height 11
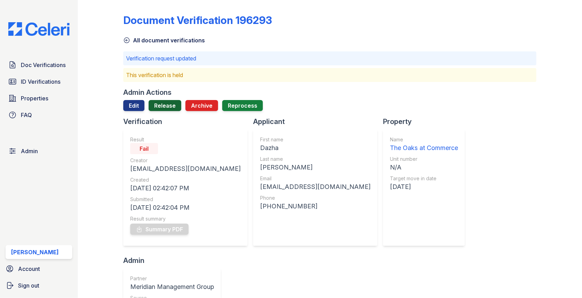
click at [161, 109] on link "Release" at bounding box center [165, 105] width 33 height 11
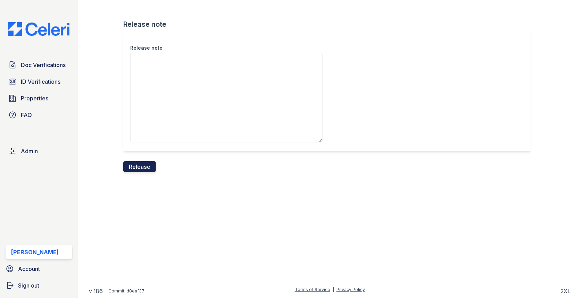
click at [146, 168] on button "Release" at bounding box center [139, 166] width 33 height 11
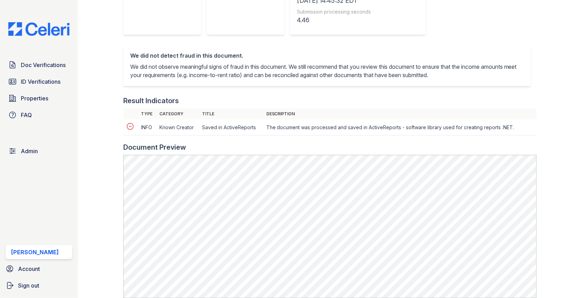
scroll to position [316, 0]
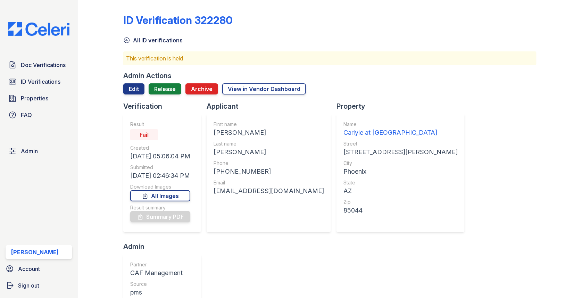
scroll to position [204, 0]
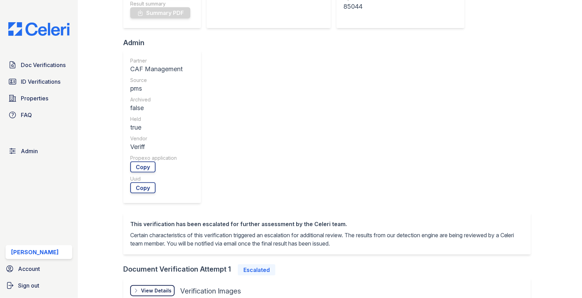
click at [162, 287] on div "View Details" at bounding box center [156, 290] width 31 height 7
click at [148, 298] on div "Face" at bounding box center [148, 302] width 36 height 7
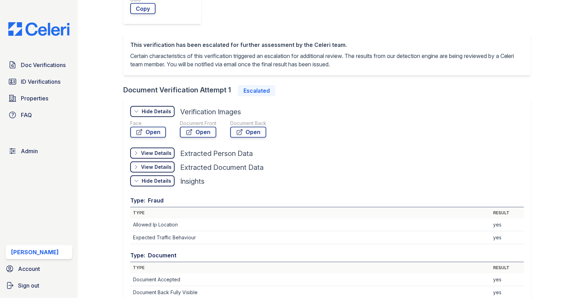
scroll to position [244, 0]
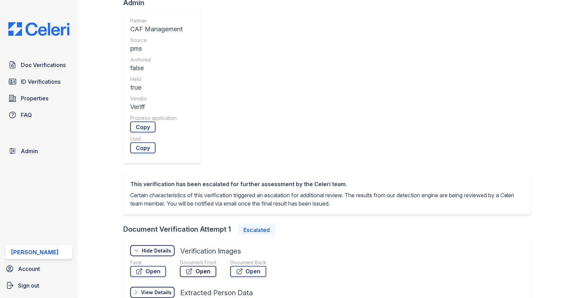
click at [194, 266] on link "Open" at bounding box center [198, 271] width 36 height 11
click at [27, 61] on span "Doc Verifications" at bounding box center [43, 65] width 45 height 8
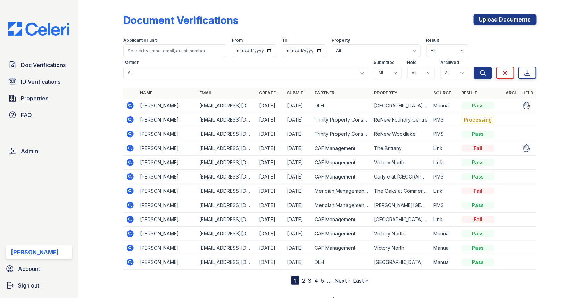
click at [130, 104] on icon at bounding box center [130, 105] width 8 height 8
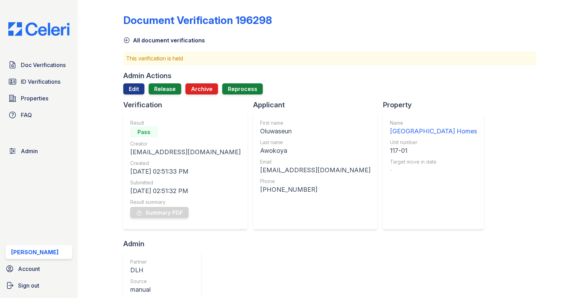
scroll to position [238, 0]
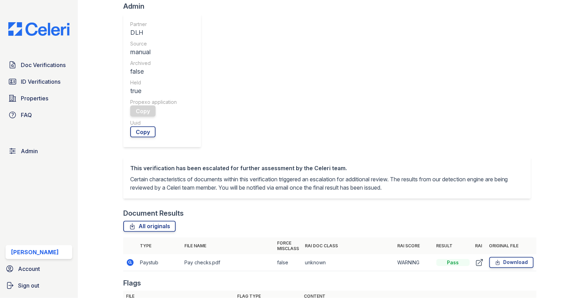
click at [132, 258] on icon at bounding box center [130, 262] width 8 height 8
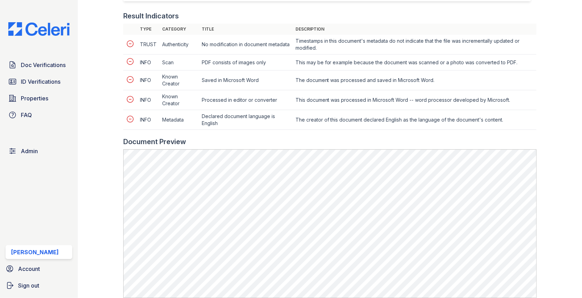
scroll to position [377, 0]
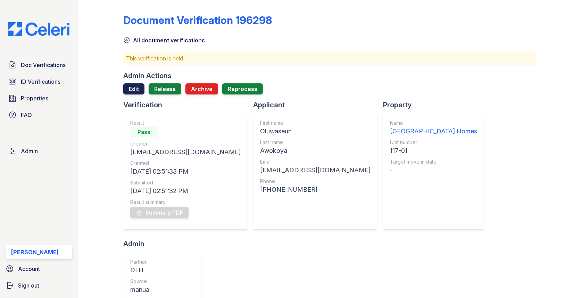
click at [131, 84] on link "Edit" at bounding box center [133, 88] width 21 height 11
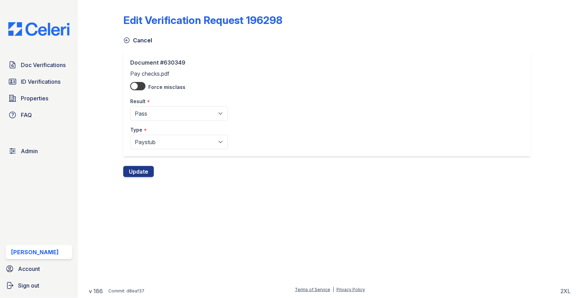
click at [142, 106] on div "Result *" at bounding box center [179, 99] width 98 height 14
click at [142, 110] on select "Pending Sent Started Processing Pass Fail Caution Error N/A" at bounding box center [179, 113] width 98 height 15
select select "fail"
click at [144, 172] on button "Update" at bounding box center [138, 171] width 31 height 11
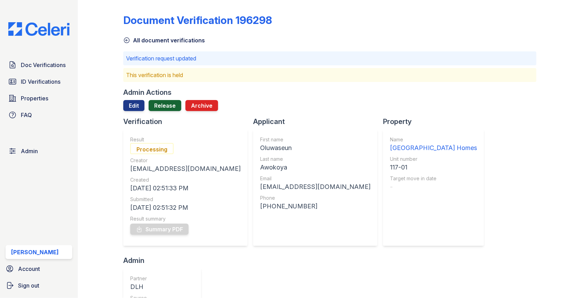
click at [167, 103] on link "Release" at bounding box center [165, 105] width 33 height 11
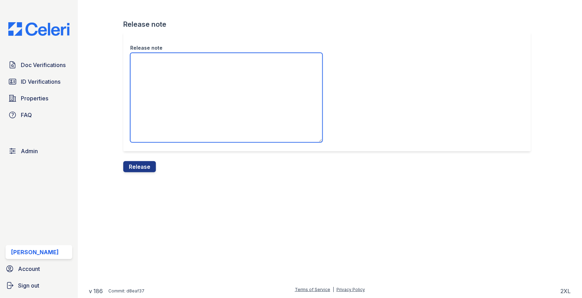
click at [163, 111] on textarea "Release note" at bounding box center [226, 98] width 192 height 90
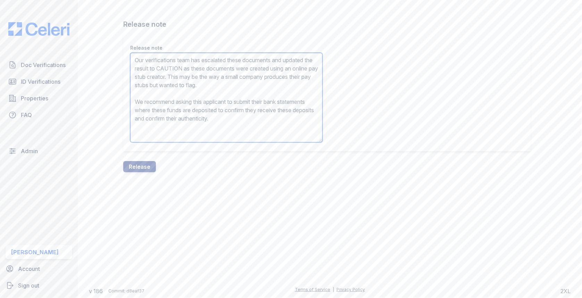
click at [208, 66] on textarea "Our verifications team has escalated these documents and updated the result to …" at bounding box center [226, 98] width 192 height 90
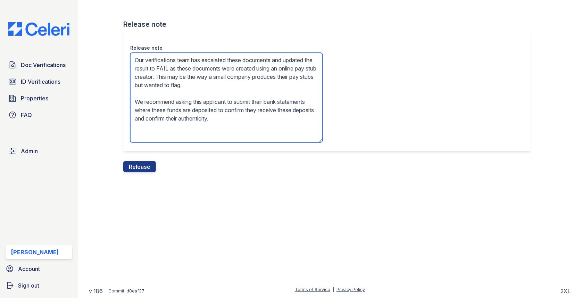
type textarea "Our verifications team has escalated these documents and updated the result to …"
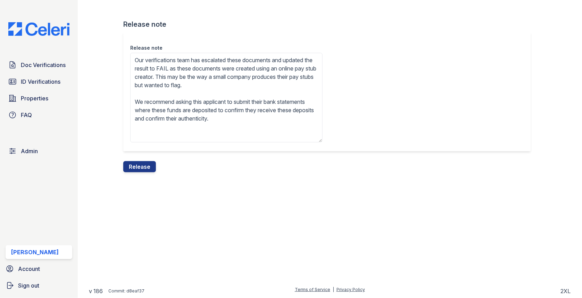
click at [148, 155] on div "Release note Our verifications team has escalated these documents and updated t…" at bounding box center [329, 96] width 413 height 129
click at [148, 163] on button "Release" at bounding box center [139, 166] width 33 height 11
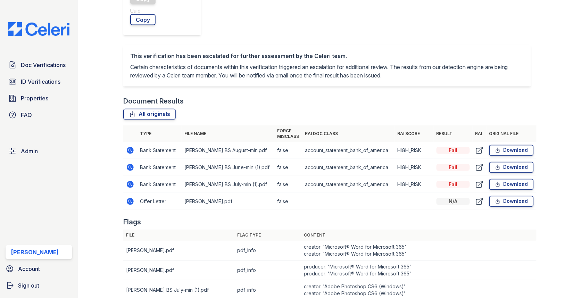
scroll to position [345, 0]
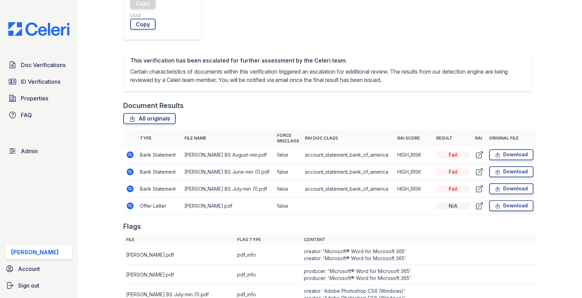
click at [126, 168] on icon at bounding box center [130, 172] width 8 height 8
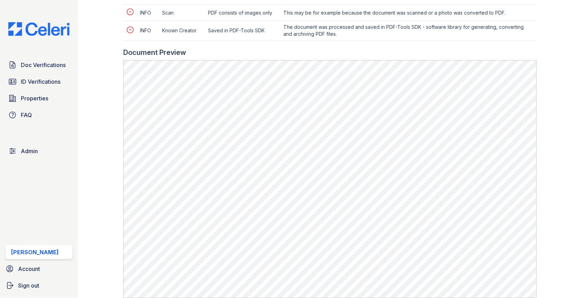
scroll to position [527, 0]
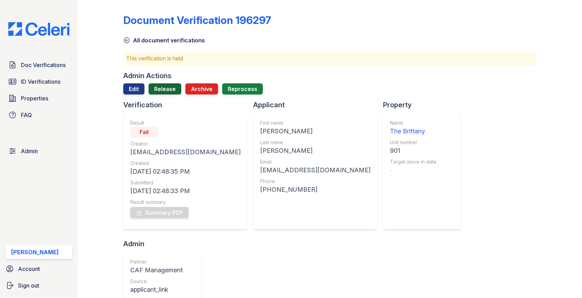
click at [166, 88] on link "Release" at bounding box center [165, 88] width 33 height 11
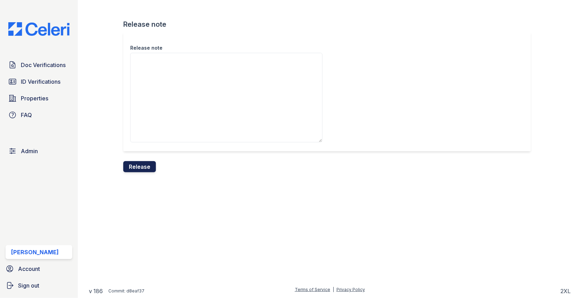
click at [140, 162] on button "Release" at bounding box center [139, 166] width 33 height 11
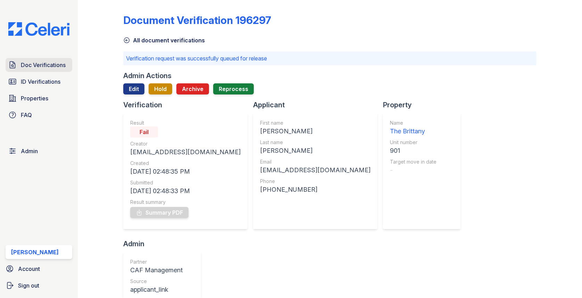
click at [59, 65] on span "Doc Verifications" at bounding box center [43, 65] width 45 height 8
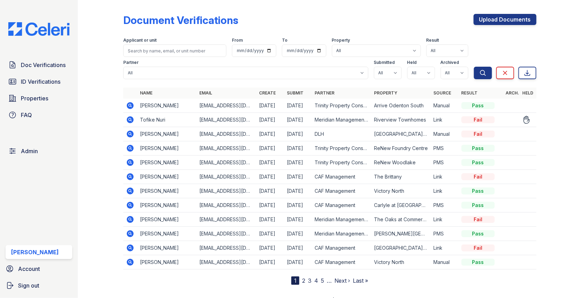
click at [130, 116] on icon at bounding box center [130, 120] width 8 height 8
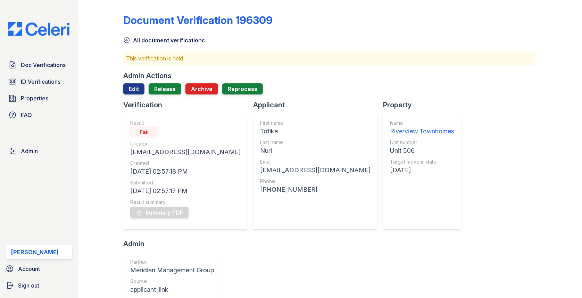
scroll to position [244, 0]
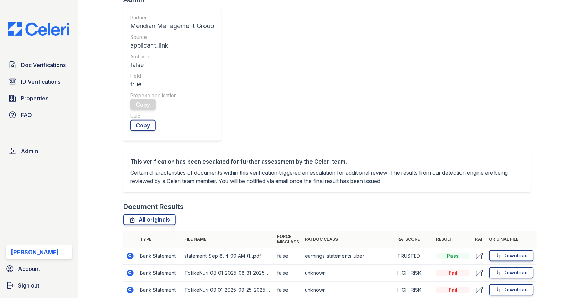
click at [127, 269] on icon at bounding box center [130, 272] width 7 height 7
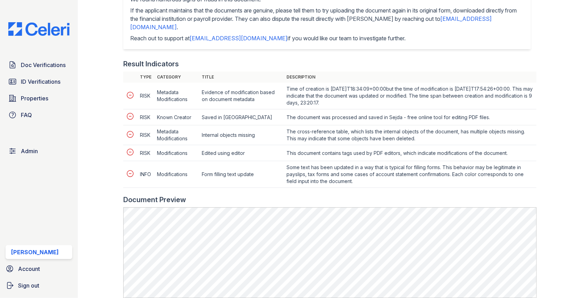
scroll to position [393, 0]
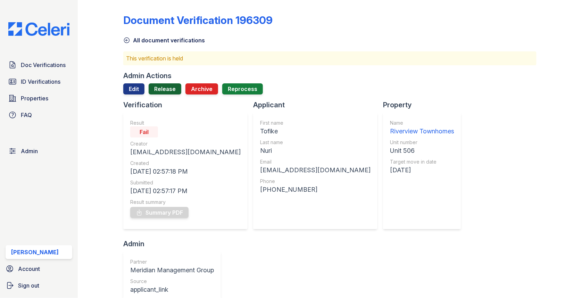
click at [161, 91] on link "Release" at bounding box center [165, 88] width 33 height 11
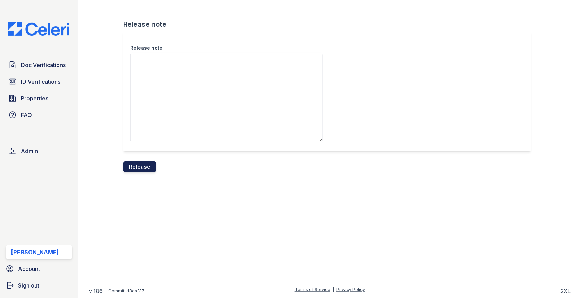
click at [141, 165] on button "Release" at bounding box center [139, 166] width 33 height 11
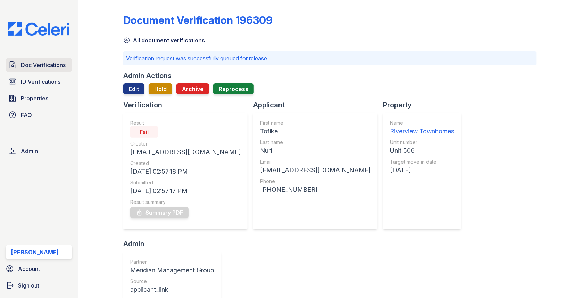
click at [51, 67] on span "Doc Verifications" at bounding box center [43, 65] width 45 height 8
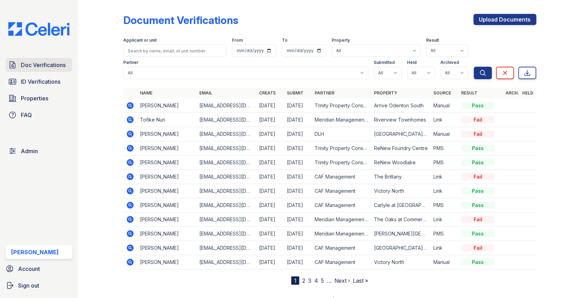
click at [61, 64] on span "Doc Verifications" at bounding box center [43, 65] width 45 height 8
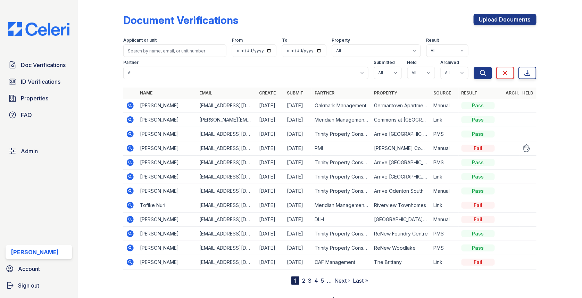
click at [130, 146] on icon at bounding box center [130, 148] width 8 height 8
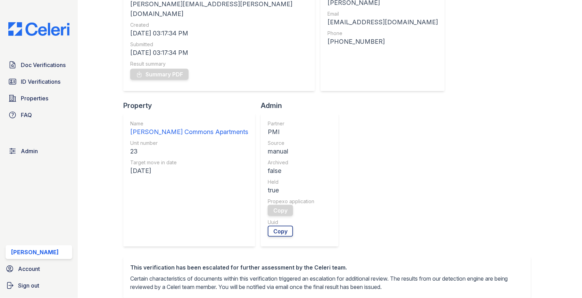
scroll to position [361, 0]
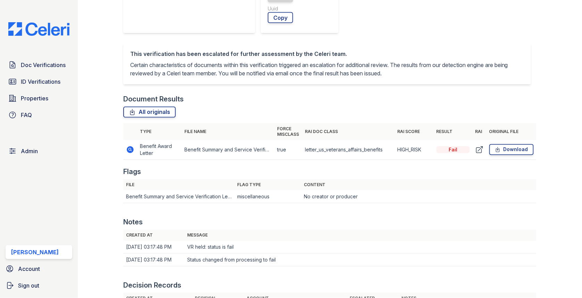
click at [132, 146] on icon at bounding box center [130, 149] width 7 height 7
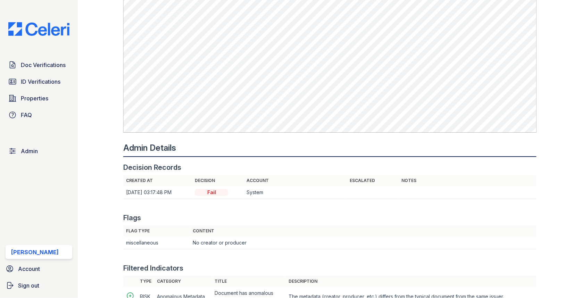
scroll to position [827, 0]
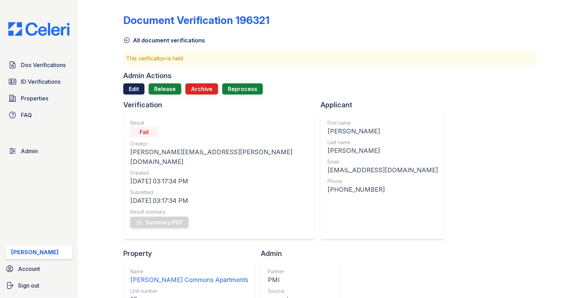
click at [134, 93] on link "Edit" at bounding box center [133, 88] width 21 height 11
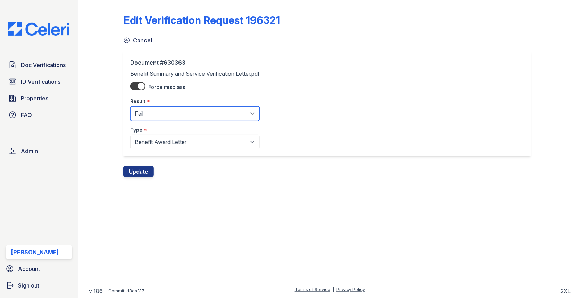
click at [149, 109] on select "Pending Sent Started Processing Pass Fail Caution Error N/A" at bounding box center [195, 113] width 130 height 15
select select "pass"
click at [140, 174] on button "Update" at bounding box center [138, 171] width 31 height 11
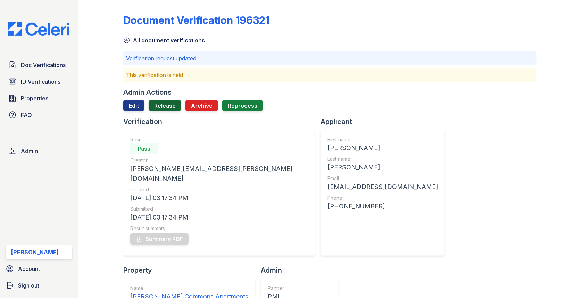
click at [175, 106] on link "Release" at bounding box center [165, 105] width 33 height 11
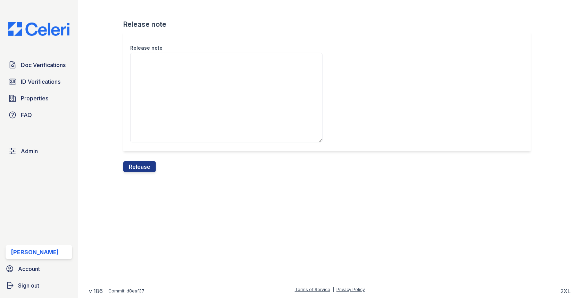
click at [141, 172] on div "Release note Release note Release" at bounding box center [330, 91] width 482 height 183
click at [145, 161] on button "Release" at bounding box center [139, 166] width 33 height 11
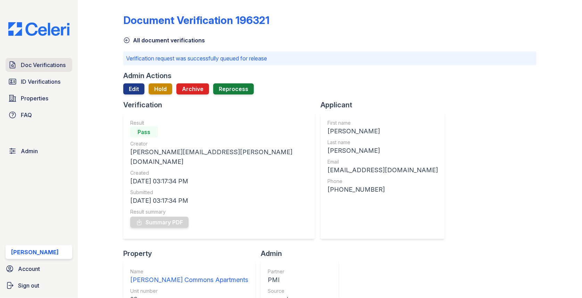
click at [69, 58] on link "Doc Verifications" at bounding box center [39, 65] width 67 height 14
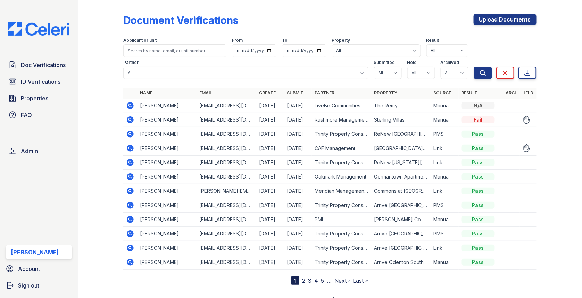
click at [178, 44] on div "Applicant or unit" at bounding box center [174, 41] width 103 height 7
click at [178, 47] on input "search" at bounding box center [174, 50] width 103 height 13
click at [129, 119] on icon at bounding box center [130, 120] width 8 height 8
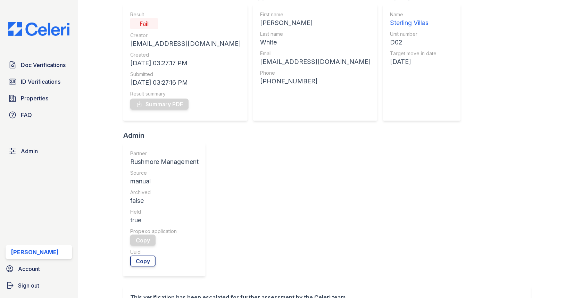
scroll to position [177, 0]
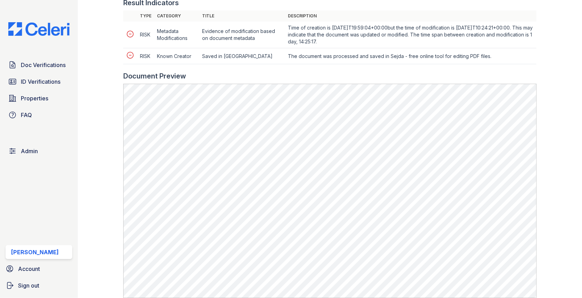
scroll to position [351, 0]
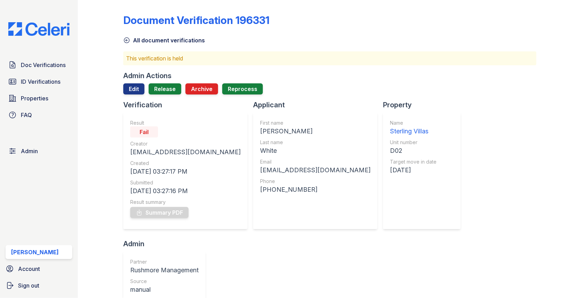
click at [169, 81] on div "Admin Actions Edit Release Archive Reprocess" at bounding box center [329, 85] width 413 height 29
click at [166, 88] on link "Release" at bounding box center [165, 88] width 33 height 11
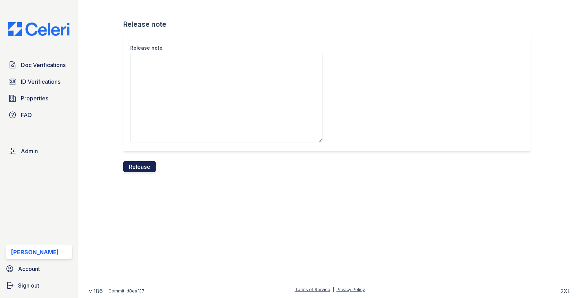
click at [136, 165] on button "Release" at bounding box center [139, 166] width 33 height 11
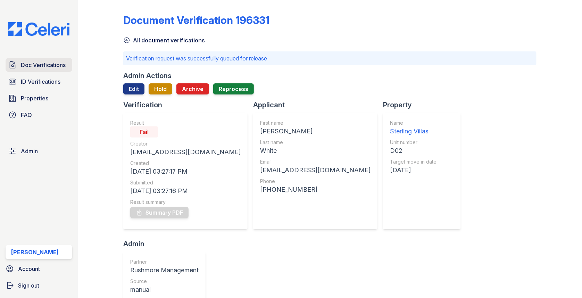
click at [53, 65] on span "Doc Verifications" at bounding box center [43, 65] width 45 height 8
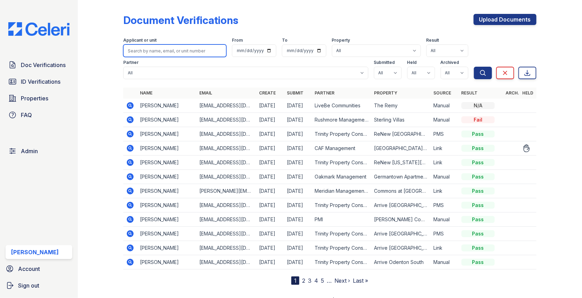
click at [172, 53] on input "search" at bounding box center [174, 50] width 103 height 13
type input "nadia"
click at [474, 67] on button "Search" at bounding box center [483, 73] width 18 height 13
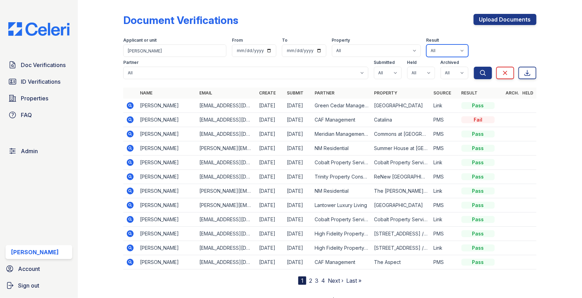
click at [435, 52] on select "All Pass Caution N/a Complete Started Error Sent Fail Pending Processing" at bounding box center [447, 50] width 42 height 13
select select "started"
click at [483, 70] on icon "submit" at bounding box center [482, 72] width 5 height 5
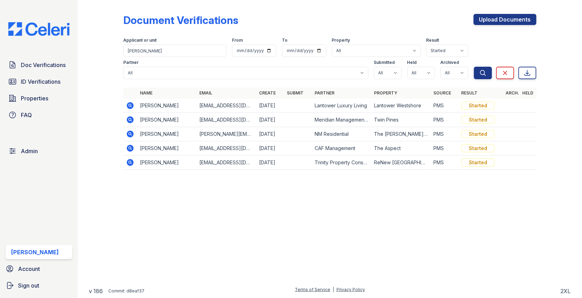
click at [126, 107] on td at bounding box center [130, 106] width 14 height 14
click at [127, 107] on icon at bounding box center [130, 105] width 8 height 8
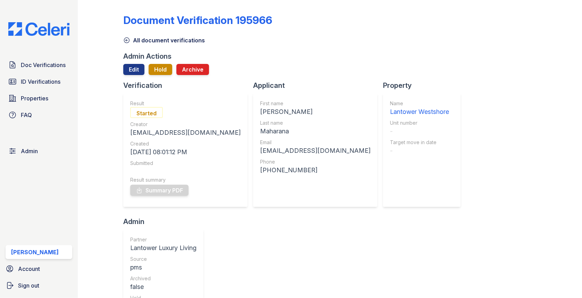
scroll to position [109, 0]
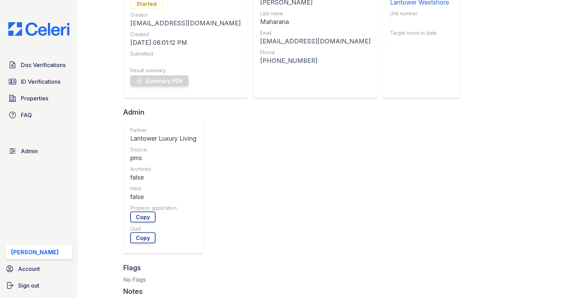
drag, startPoint x: 357, startPoint y: 186, endPoint x: 239, endPoint y: 194, distance: 118.7
copy td "[URL][DOMAIN_NAME]"
click at [23, 157] on link "Admin" at bounding box center [39, 151] width 67 height 14
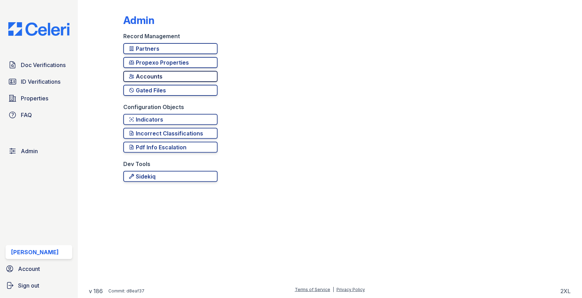
click at [198, 73] on div "Accounts" at bounding box center [170, 76] width 83 height 8
click at [200, 63] on div "Propexo Properties" at bounding box center [170, 62] width 83 height 8
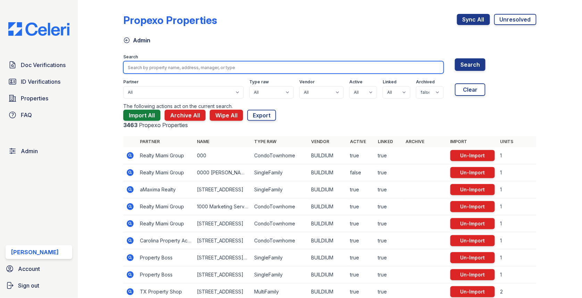
click at [193, 66] on input "search" at bounding box center [283, 67] width 321 height 13
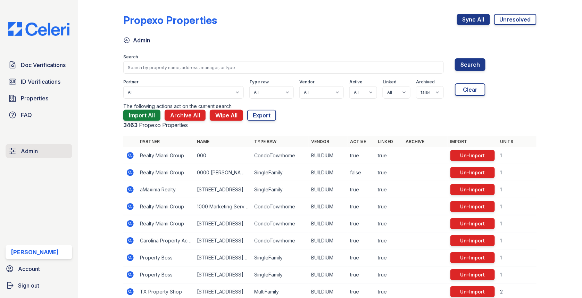
click at [26, 150] on span "Admin" at bounding box center [29, 151] width 17 height 8
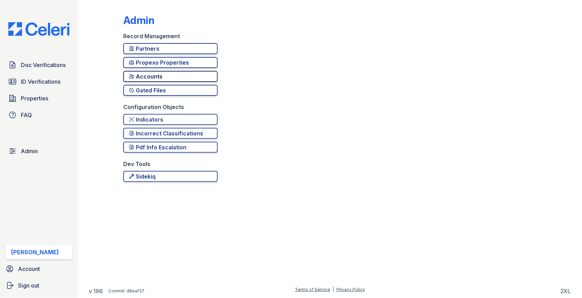
click at [158, 80] on div "Accounts" at bounding box center [170, 76] width 83 height 8
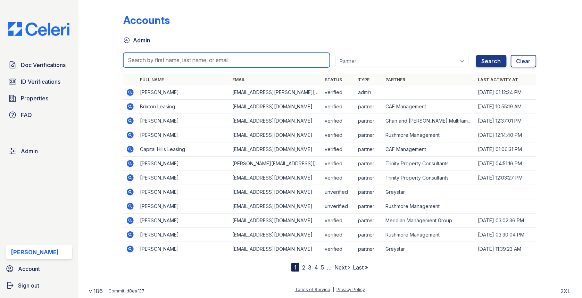
click at [190, 61] on input "search" at bounding box center [226, 60] width 207 height 15
paste input "[EMAIL_ADDRESS][DOMAIN_NAME]"
type input "[EMAIL_ADDRESS][DOMAIN_NAME]"
click at [476, 55] on button "Search" at bounding box center [491, 61] width 31 height 13
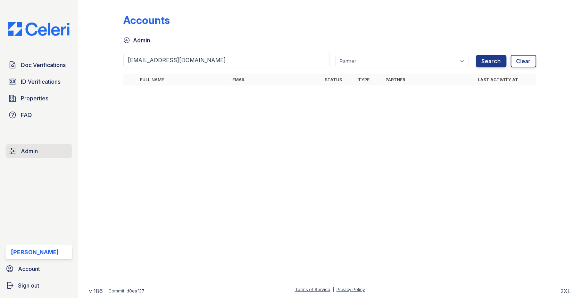
click at [36, 149] on span "Admin" at bounding box center [29, 151] width 17 height 8
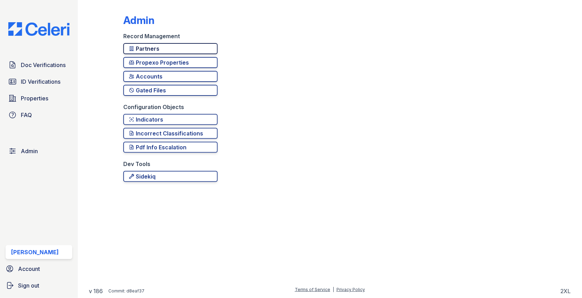
click at [163, 47] on div "Partners" at bounding box center [170, 48] width 83 height 8
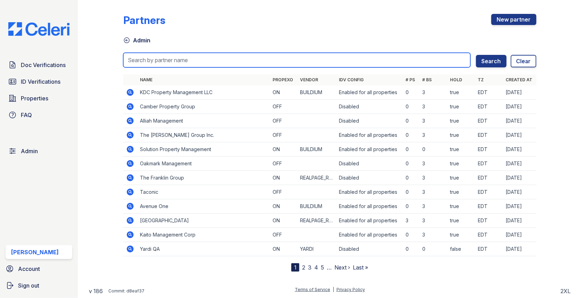
click at [161, 57] on input "search" at bounding box center [296, 60] width 347 height 15
type input "trin"
click at [476, 55] on button "Search" at bounding box center [491, 61] width 31 height 13
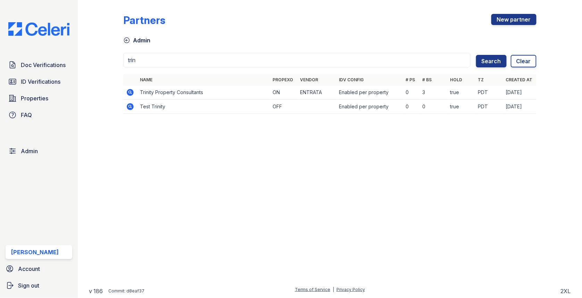
click at [131, 90] on icon at bounding box center [130, 92] width 8 height 8
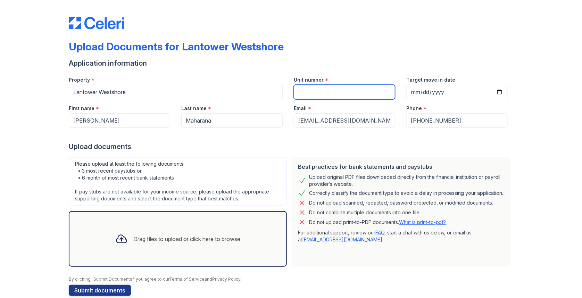
click at [307, 96] on input "Unit number" at bounding box center [344, 92] width 101 height 15
type input "1"
click at [177, 223] on div "Drag files to upload or click here to browse" at bounding box center [178, 239] width 218 height 56
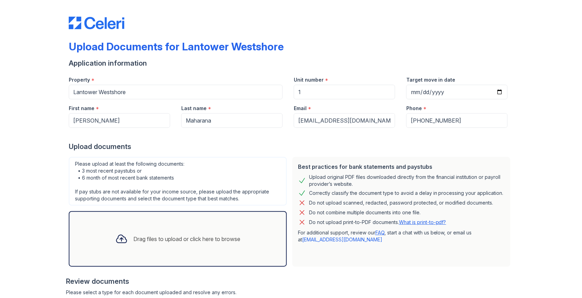
click at [167, 228] on div "Drag files to upload or click here to browse" at bounding box center [178, 239] width 136 height 24
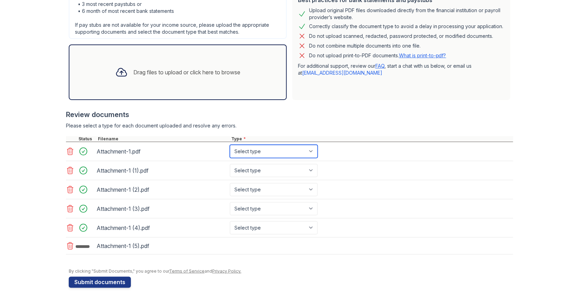
click at [273, 147] on select "Select type Paystub Bank Statement Offer Letter Tax Documents Benefit Award Let…" at bounding box center [274, 151] width 88 height 13
select select "bank_statement"
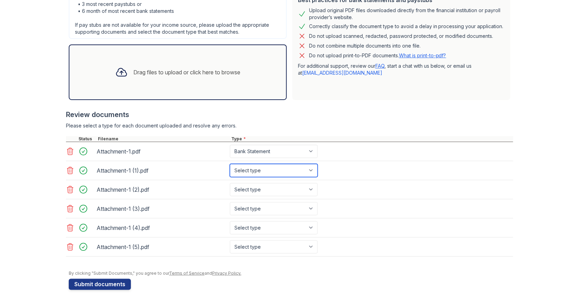
click at [268, 171] on select "Select type Paystub Bank Statement Offer Letter Tax Documents Benefit Award Let…" at bounding box center [274, 170] width 88 height 13
select select "bank_statement"
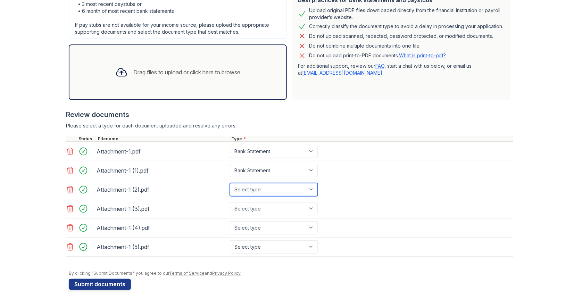
drag, startPoint x: 273, startPoint y: 147, endPoint x: 266, endPoint y: 188, distance: 41.5
click at [266, 188] on select "Select type Paystub Bank Statement Offer Letter Tax Documents Benefit Award Let…" at bounding box center [274, 189] width 88 height 13
select select "bank_statement"
click at [264, 209] on select "Select type Paystub Bank Statement Offer Letter Tax Documents Benefit Award Let…" at bounding box center [274, 208] width 88 height 13
select select "bank_statement"
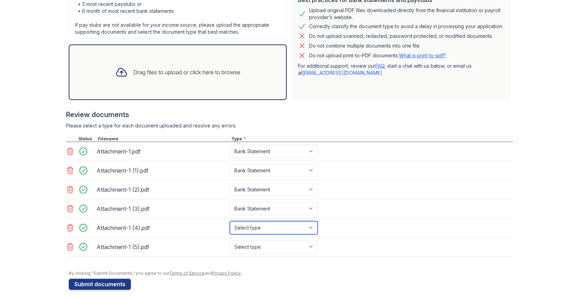
click at [270, 225] on select "Select type Paystub Bank Statement Offer Letter Tax Documents Benefit Award Let…" at bounding box center [274, 227] width 88 height 13
select select "bank_statement"
drag, startPoint x: 270, startPoint y: 224, endPoint x: 277, endPoint y: 244, distance: 21.0
click at [277, 244] on select "Select type Paystub Bank Statement Offer Letter Tax Documents Benefit Award Let…" at bounding box center [274, 246] width 88 height 13
select select "bank_statement"
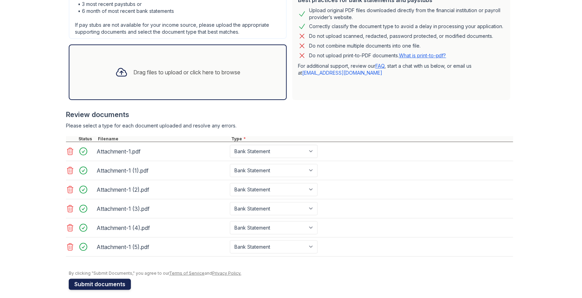
click at [113, 281] on button "Submit documents" at bounding box center [100, 284] width 62 height 11
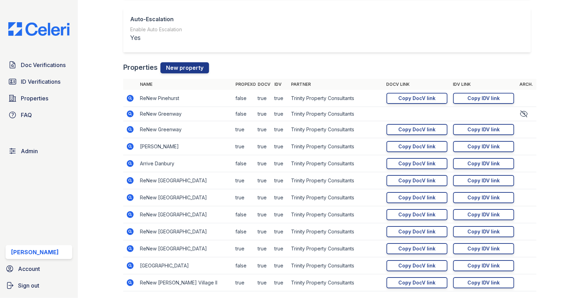
scroll to position [843, 0]
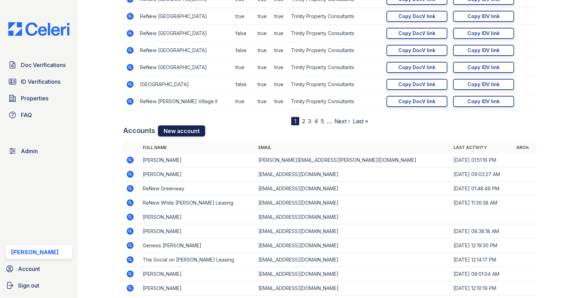
click at [186, 132] on link "New account" at bounding box center [181, 130] width 47 height 11
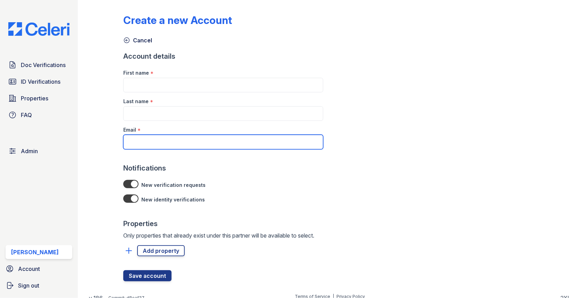
click at [166, 140] on input "Email" at bounding box center [223, 142] width 200 height 15
paste input "PWarmack@trinity-pm.com"
type input "PWarmack@trinity-pm.com"
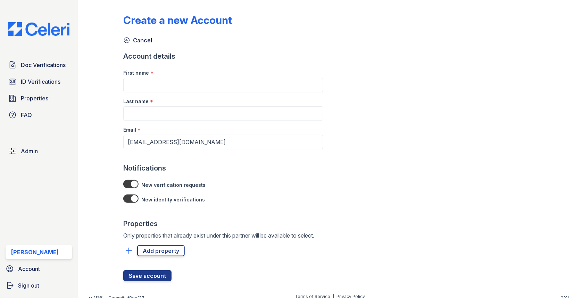
click at [169, 99] on div "Last name *" at bounding box center [223, 99] width 200 height 14
click at [169, 86] on input "First name" at bounding box center [223, 85] width 200 height 15
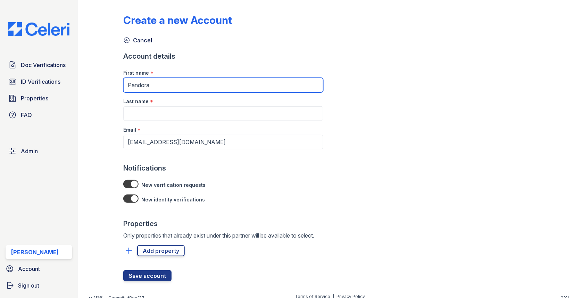
type input "Pandora"
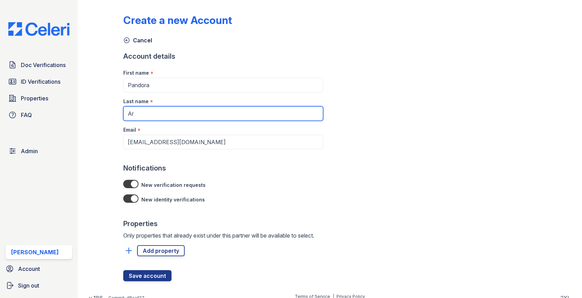
type input "A"
type input "Warmack"
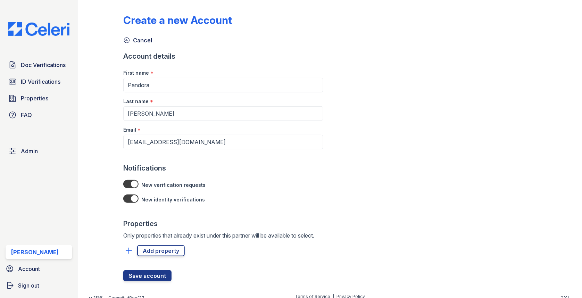
click at [152, 256] on div at bounding box center [223, 263] width 200 height 14
click at [155, 249] on link "Add property" at bounding box center [161, 250] width 48 height 11
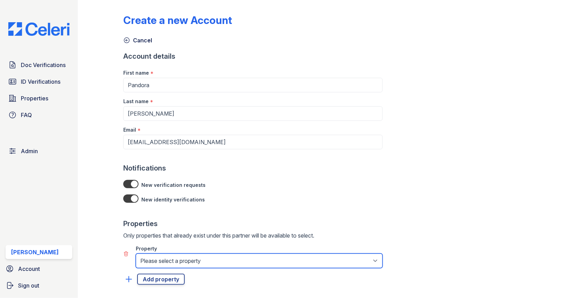
click at [155, 253] on select "Please select a property 888 at Grand Hope Park Alturas Andrews Alturas Cedar H…" at bounding box center [259, 260] width 247 height 15
select select "35"
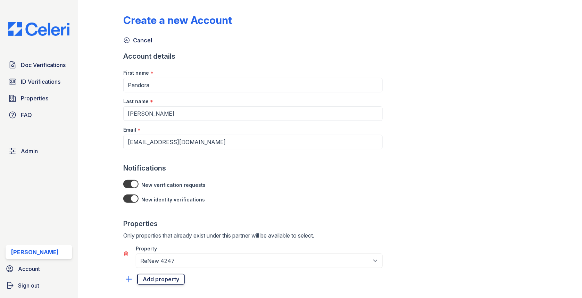
click at [157, 274] on link "Add property" at bounding box center [161, 279] width 48 height 11
click at [157, 280] on div "Property" at bounding box center [259, 275] width 247 height 14
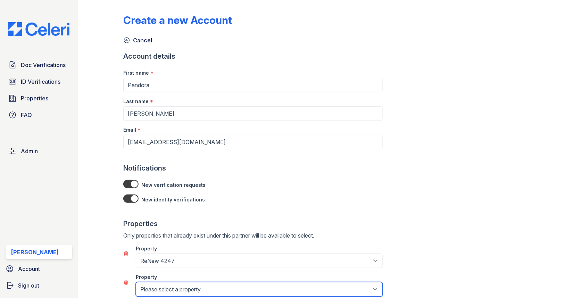
click at [157, 282] on select "Please select a property 888 at Grand Hope Park Alturas Andrews Alturas Cedar H…" at bounding box center [259, 289] width 247 height 15
select select "34"
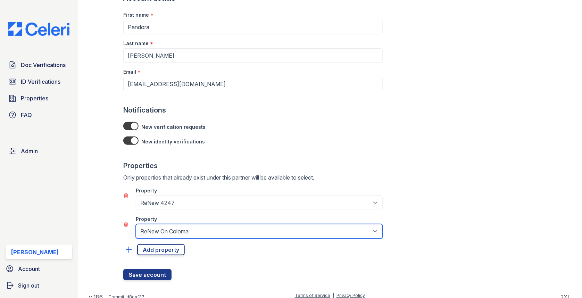
scroll to position [63, 0]
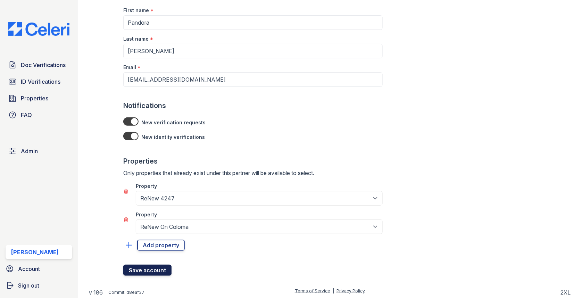
click at [162, 267] on button "Save account" at bounding box center [147, 270] width 48 height 11
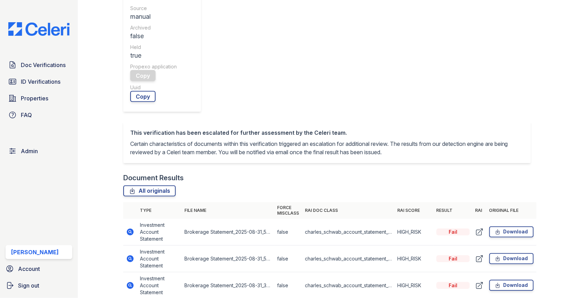
scroll to position [350, 0]
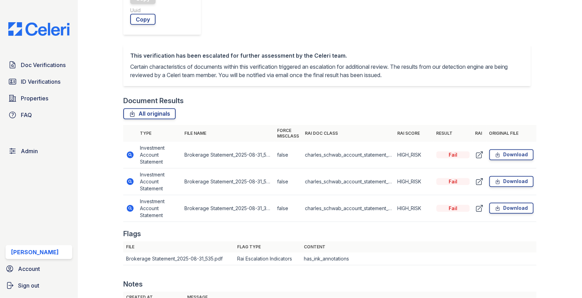
click at [129, 168] on td at bounding box center [130, 181] width 14 height 27
click at [129, 178] on icon at bounding box center [130, 181] width 7 height 7
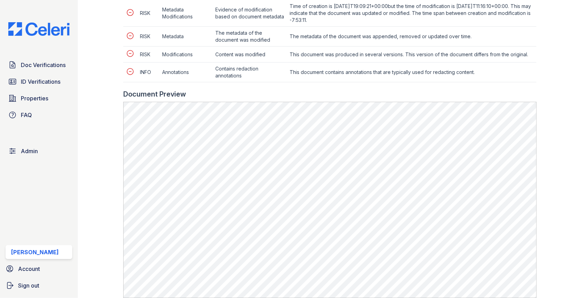
scroll to position [457, 0]
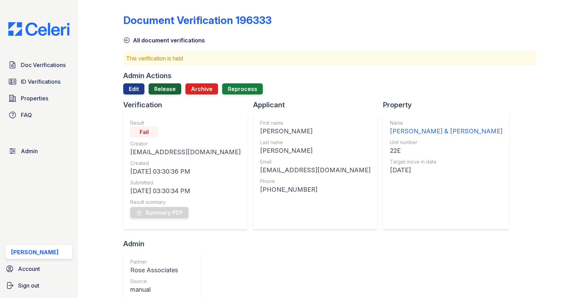
click at [173, 89] on link "Release" at bounding box center [165, 88] width 33 height 11
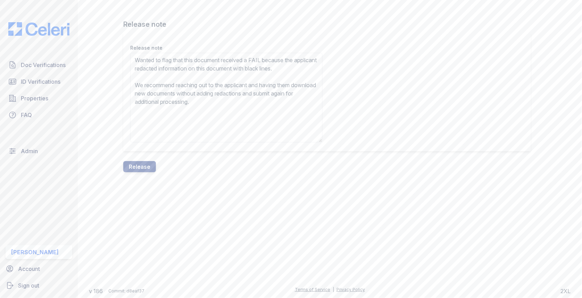
type textarea "Wanted to flag that this document received a FAIL because the applicant redacte…"
click at [136, 183] on div at bounding box center [330, 234] width 482 height 102
click at [137, 166] on button "Release" at bounding box center [139, 166] width 33 height 11
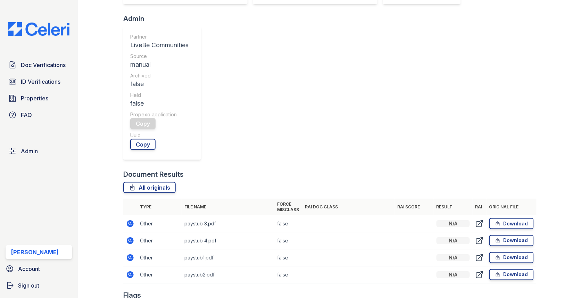
scroll to position [233, 0]
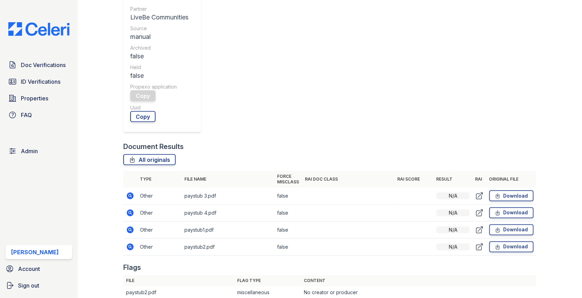
click at [130, 211] on icon at bounding box center [130, 212] width 2 height 2
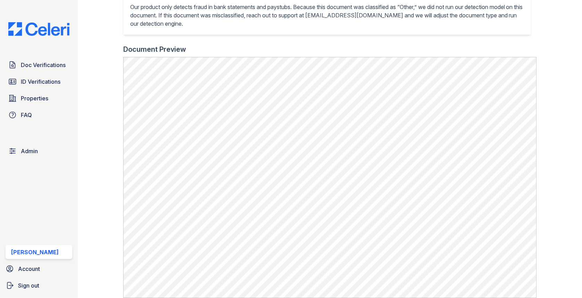
scroll to position [290, 0]
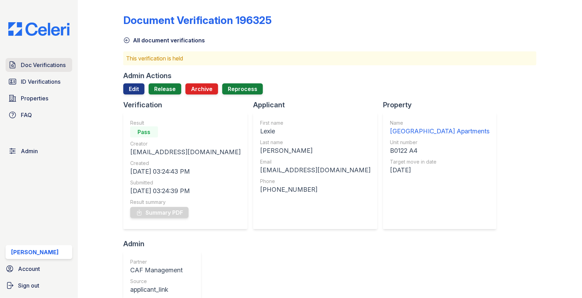
click at [59, 58] on link "Doc Verifications" at bounding box center [39, 65] width 67 height 14
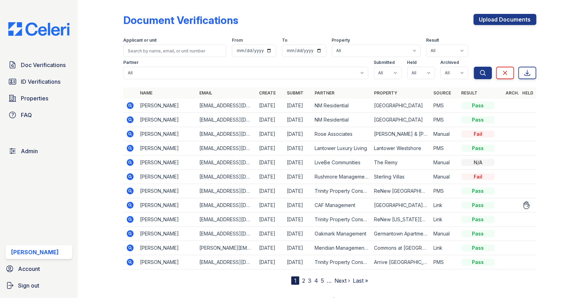
click at [130, 207] on icon at bounding box center [130, 205] width 7 height 7
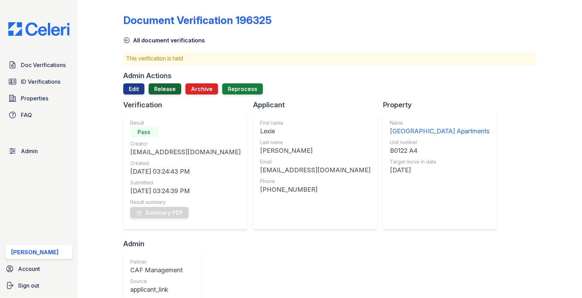
click at [175, 91] on link "Release" at bounding box center [165, 88] width 33 height 11
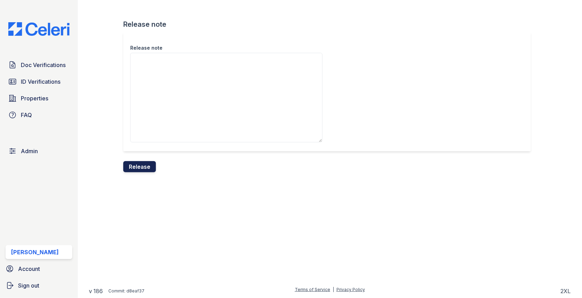
click at [150, 164] on button "Release" at bounding box center [139, 166] width 33 height 11
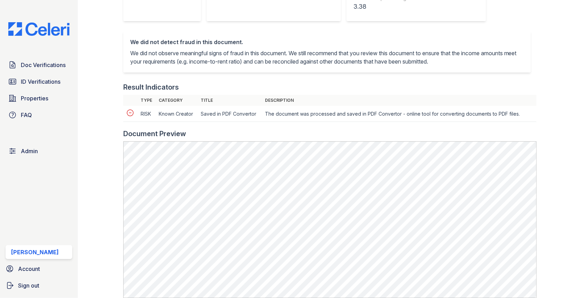
scroll to position [199, 0]
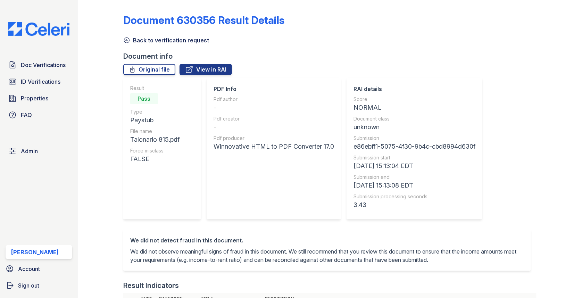
click at [144, 38] on link "Back to verification request" at bounding box center [166, 40] width 86 height 8
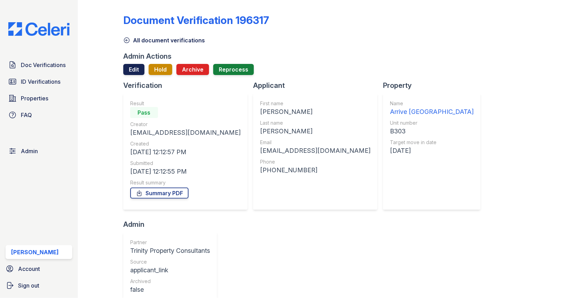
click at [137, 73] on link "Edit" at bounding box center [133, 69] width 21 height 11
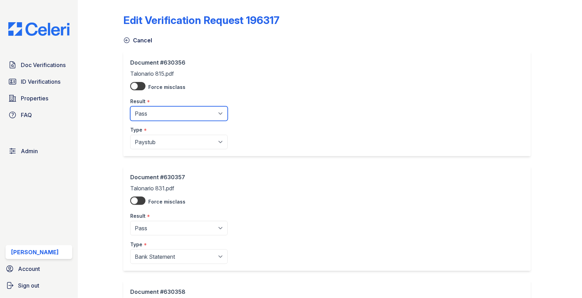
click at [151, 114] on select "Pending Sent Started Processing Pass Fail Caution Error N/A" at bounding box center [179, 113] width 98 height 15
click at [153, 116] on select "Pending Sent Started Processing Pass Fail Caution Error N/A" at bounding box center [179, 113] width 98 height 15
select select "fail"
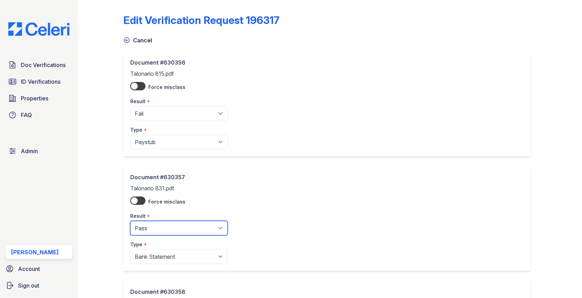
click at [153, 222] on select "Pending Sent Started Processing Pass Fail Caution Error N/A" at bounding box center [179, 228] width 98 height 15
select select "fail"
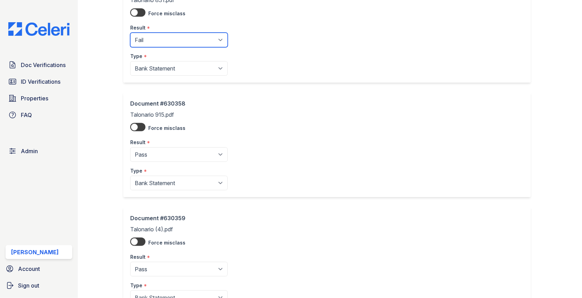
scroll to position [224, 0]
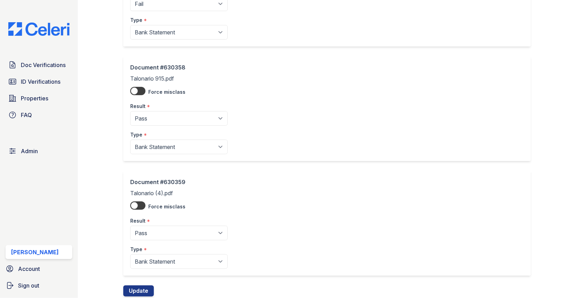
click at [160, 126] on div "Type *" at bounding box center [179, 133] width 98 height 14
click at [160, 120] on select "Pending Sent Started Processing Pass Fail Caution Error N/A" at bounding box center [179, 118] width 98 height 15
select select "fail"
click at [159, 226] on select "Pending Sent Started Processing Pass Fail Caution Error N/A" at bounding box center [179, 233] width 98 height 15
select select "fail"
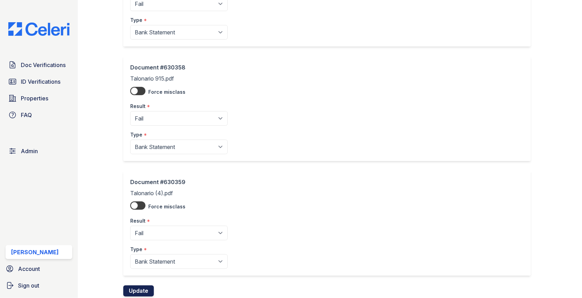
click at [150, 285] on button "Update" at bounding box center [138, 290] width 31 height 11
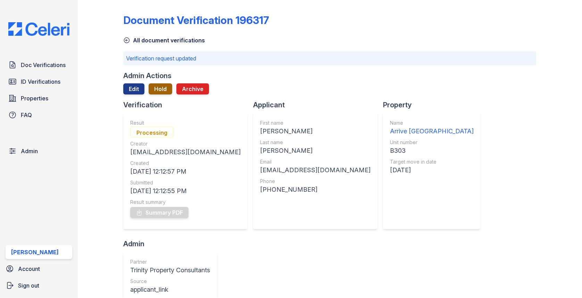
click at [166, 94] on button "Hold" at bounding box center [161, 88] width 24 height 11
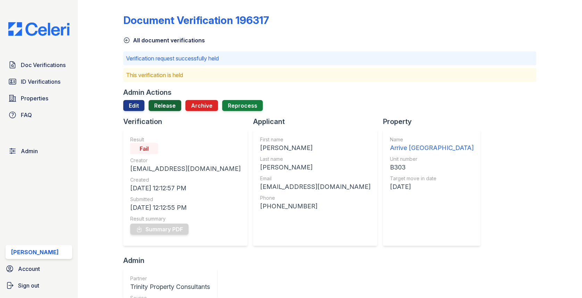
click at [161, 106] on link "Release" at bounding box center [165, 105] width 33 height 11
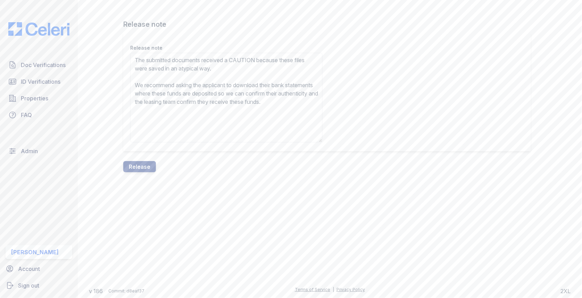
click at [251, 61] on textarea "The submitted documents received a CAUTION because these files were saved in an…" at bounding box center [226, 98] width 192 height 90
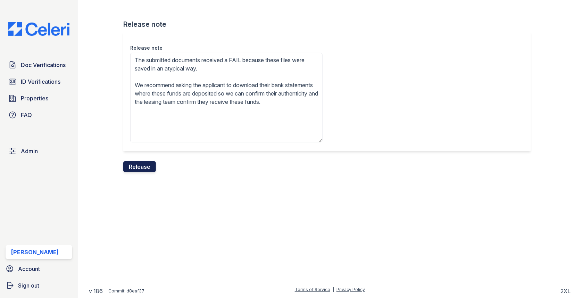
type textarea "The submitted documents received a FAIL because these files were saved in an at…"
click at [149, 164] on button "Release" at bounding box center [139, 166] width 33 height 11
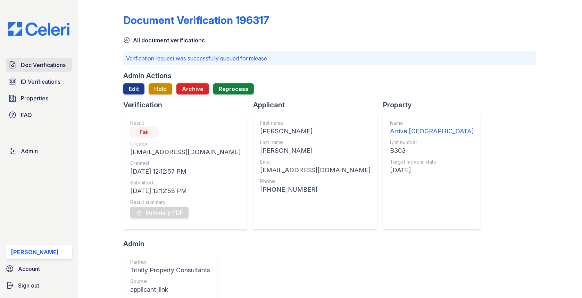
click at [70, 67] on link "Doc Verifications" at bounding box center [39, 65] width 67 height 14
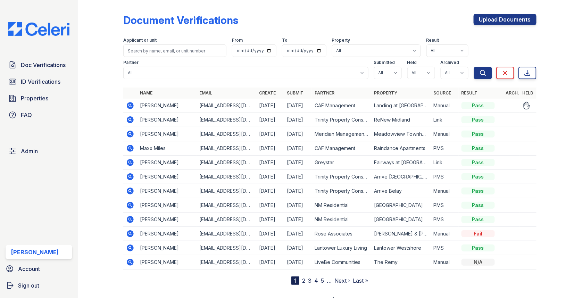
click at [124, 99] on td at bounding box center [130, 106] width 14 height 14
click at [132, 105] on icon at bounding box center [130, 105] width 7 height 7
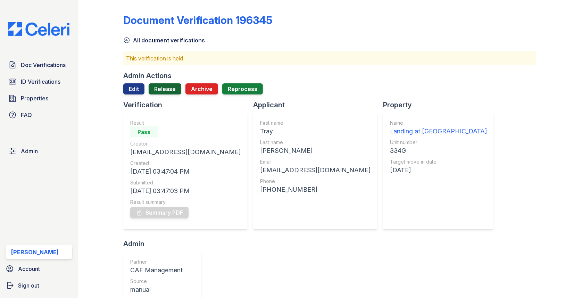
click at [164, 84] on link "Release" at bounding box center [165, 88] width 33 height 11
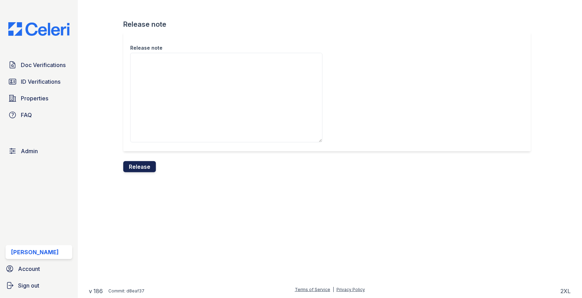
click at [141, 172] on button "Release" at bounding box center [139, 166] width 33 height 11
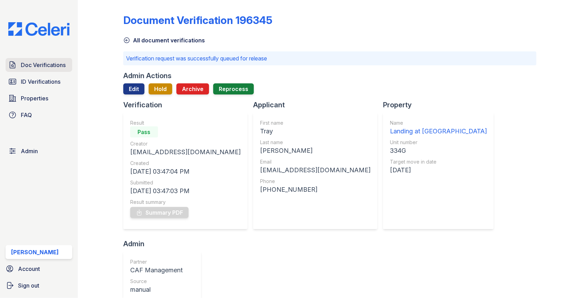
click at [45, 66] on span "Doc Verifications" at bounding box center [43, 65] width 45 height 8
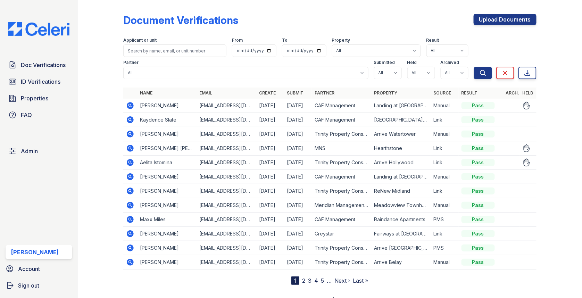
click at [132, 106] on icon at bounding box center [130, 105] width 7 height 7
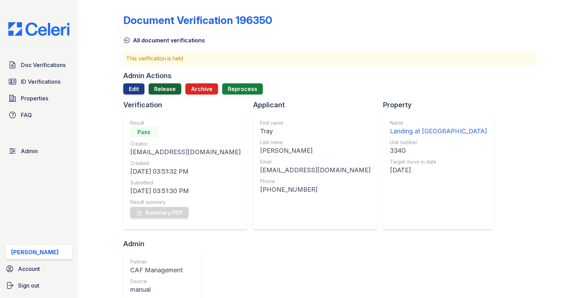
click at [169, 91] on link "Release" at bounding box center [165, 88] width 33 height 11
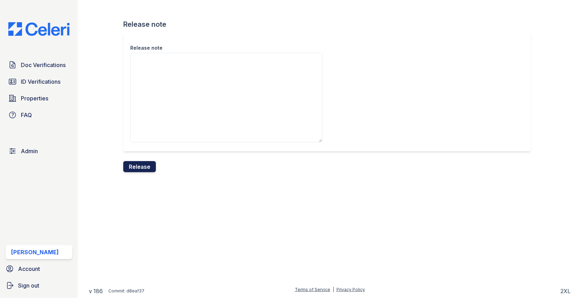
click at [144, 169] on button "Release" at bounding box center [139, 166] width 33 height 11
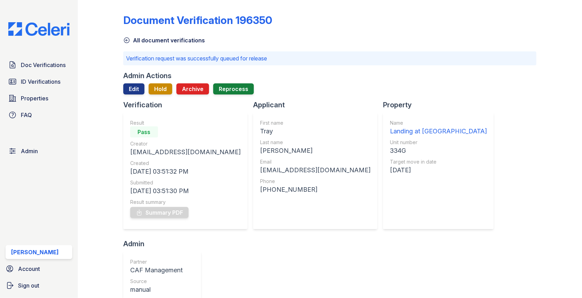
click at [30, 63] on span "Doc Verifications" at bounding box center [43, 65] width 45 height 8
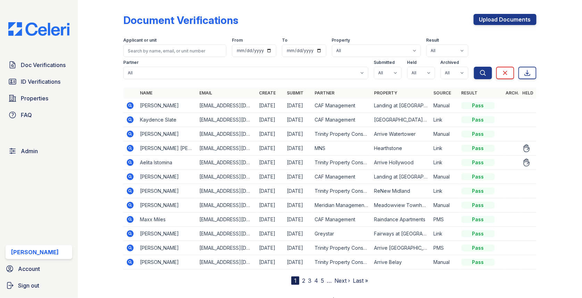
click at [130, 158] on icon at bounding box center [130, 162] width 8 height 8
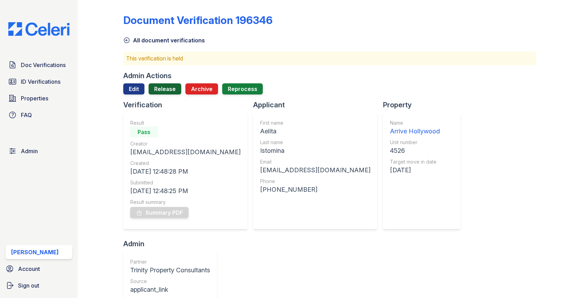
click at [162, 92] on link "Release" at bounding box center [165, 88] width 33 height 11
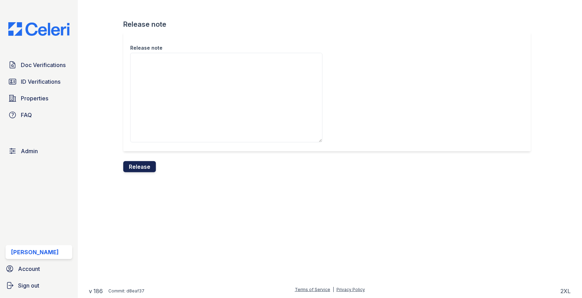
click at [137, 166] on button "Release" at bounding box center [139, 166] width 33 height 11
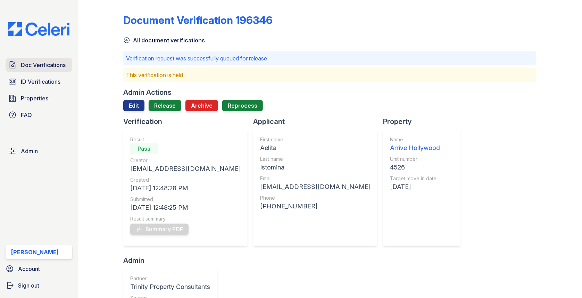
click at [55, 68] on span "Doc Verifications" at bounding box center [43, 65] width 45 height 8
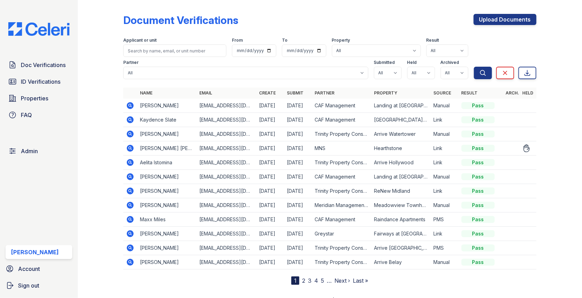
click at [132, 147] on icon at bounding box center [130, 148] width 7 height 7
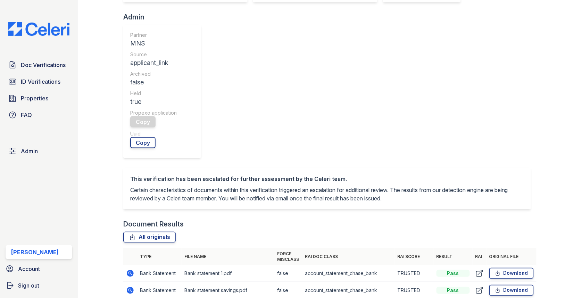
scroll to position [230, 0]
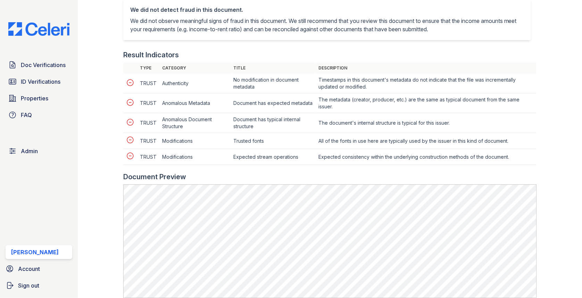
scroll to position [341, 0]
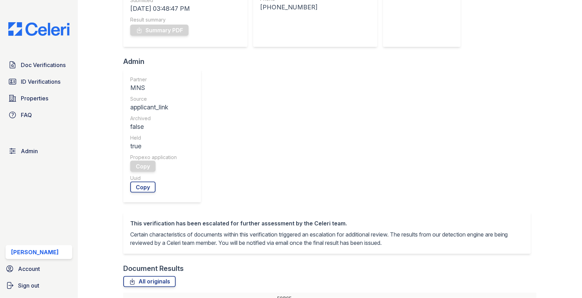
scroll to position [275, 0]
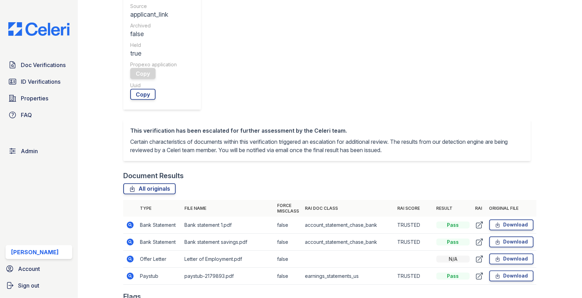
click at [124, 217] on td at bounding box center [130, 225] width 14 height 17
click at [125, 217] on td at bounding box center [130, 225] width 14 height 17
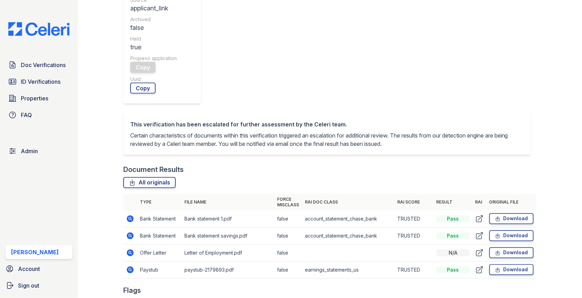
click at [127, 215] on icon at bounding box center [130, 219] width 8 height 8
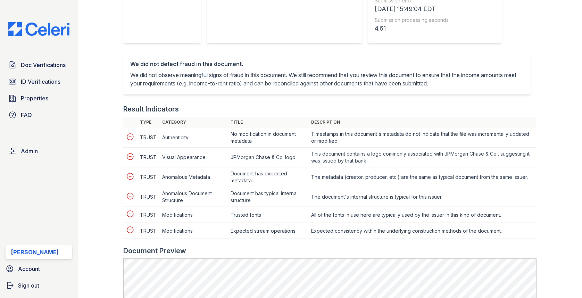
scroll to position [376, 0]
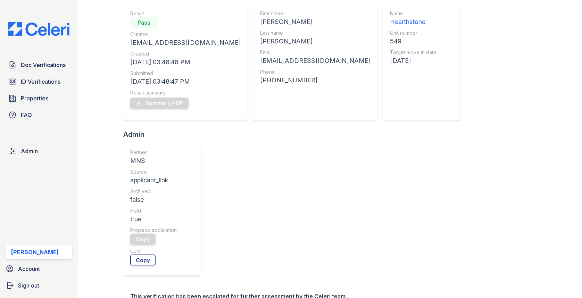
scroll to position [118, 0]
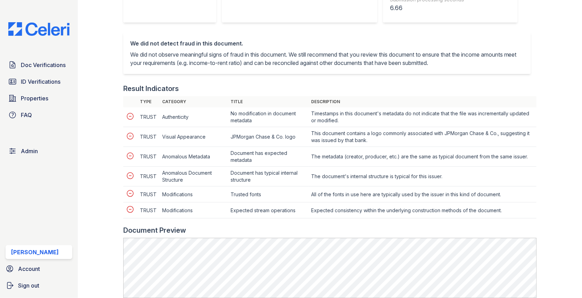
scroll to position [307, 0]
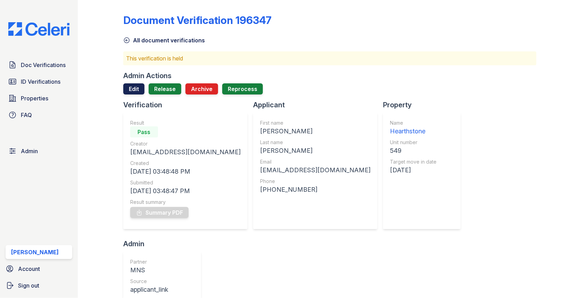
click at [132, 84] on link "Edit" at bounding box center [133, 88] width 21 height 11
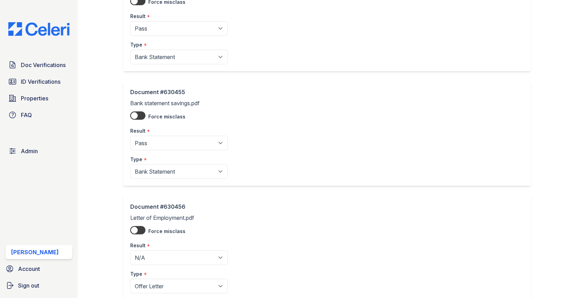
scroll to position [244, 0]
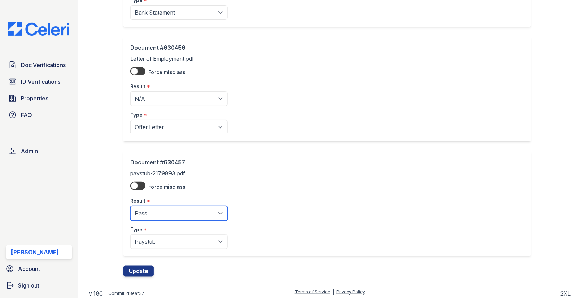
click at [151, 211] on select "Pending Sent Started Processing Pass Fail Caution Error N/A" at bounding box center [179, 213] width 98 height 15
select select "fail"
click at [143, 269] on button "Update" at bounding box center [138, 271] width 31 height 11
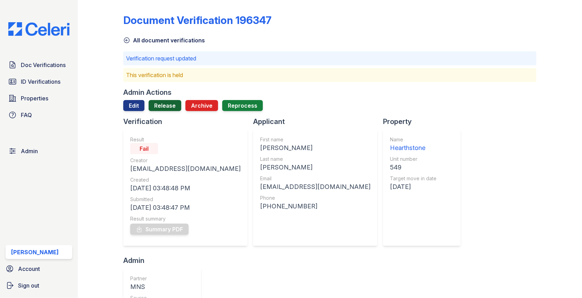
click at [167, 106] on link "Release" at bounding box center [165, 105] width 33 height 11
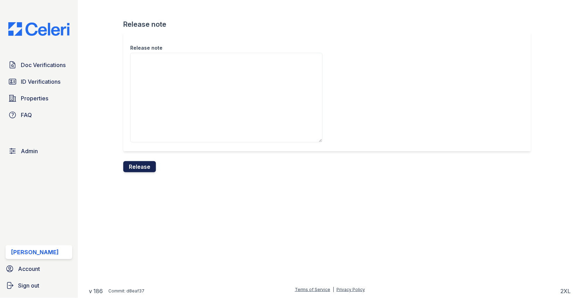
click at [141, 167] on button "Release" at bounding box center [139, 166] width 33 height 11
click at [349, 45] on div "Release note" at bounding box center [327, 91] width 408 height 119
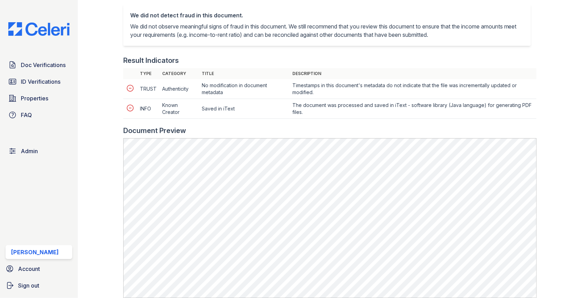
scroll to position [284, 0]
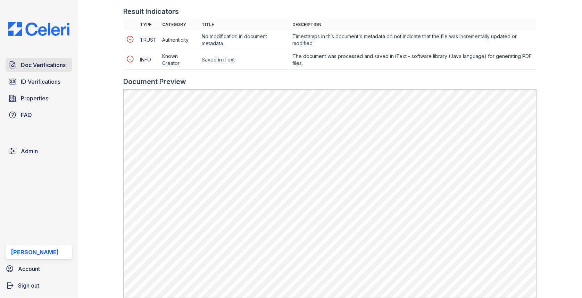
click at [48, 65] on span "Doc Verifications" at bounding box center [43, 65] width 45 height 8
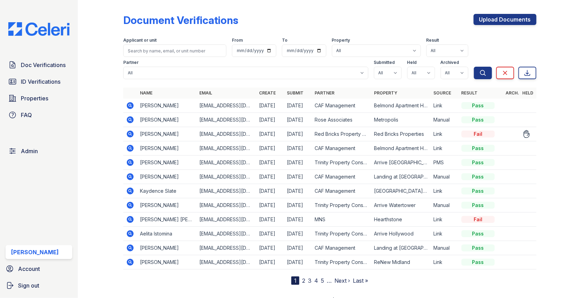
click at [130, 136] on icon at bounding box center [130, 134] width 7 height 7
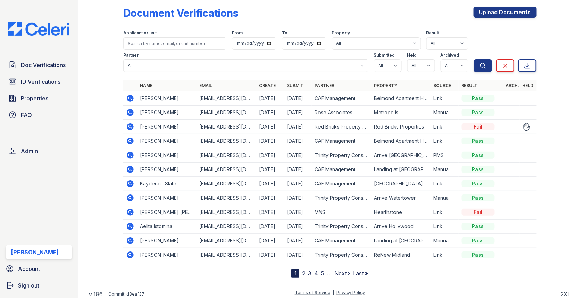
scroll to position [8, 0]
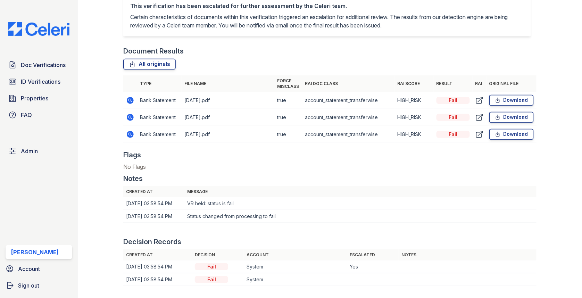
scroll to position [435, 0]
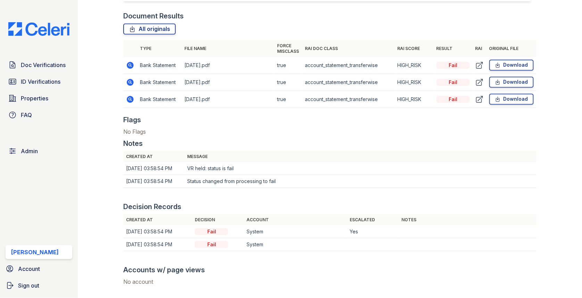
click at [132, 85] on icon at bounding box center [130, 82] width 8 height 8
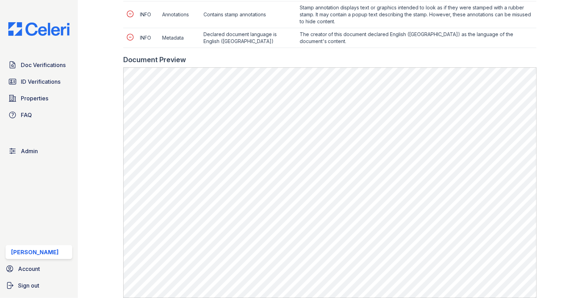
scroll to position [482, 0]
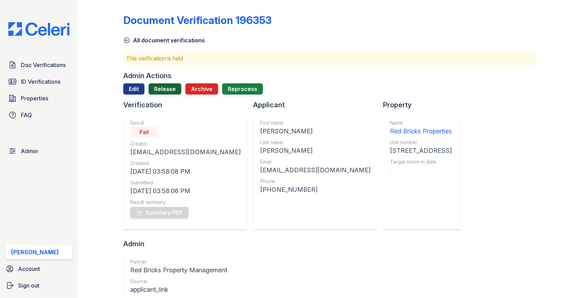
click at [157, 91] on link "Release" at bounding box center [165, 88] width 33 height 11
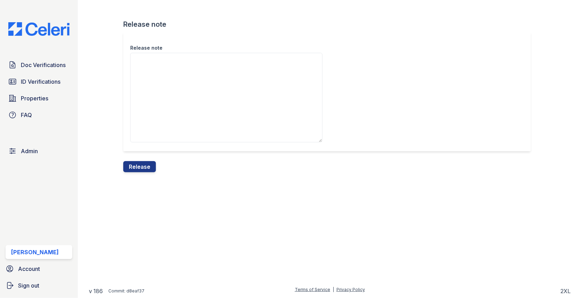
click at [157, 101] on textarea "Release note" at bounding box center [226, 98] width 192 height 90
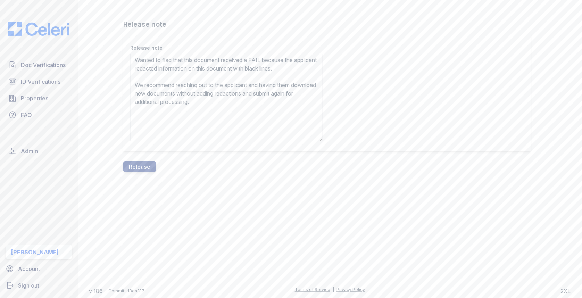
click at [145, 77] on textarea "Wanted to flag that this document received a FAIL because the applicant redacte…" at bounding box center [226, 98] width 192 height 90
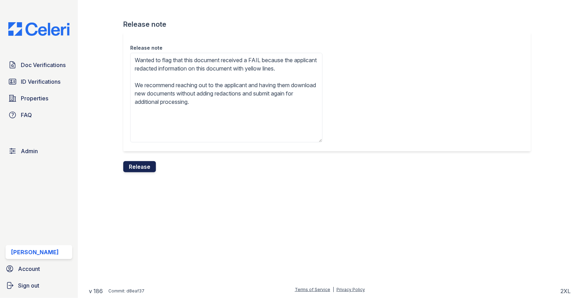
type textarea "Wanted to flag that this document received a FAIL because the applicant redacte…"
click at [133, 168] on button "Release" at bounding box center [139, 166] width 33 height 11
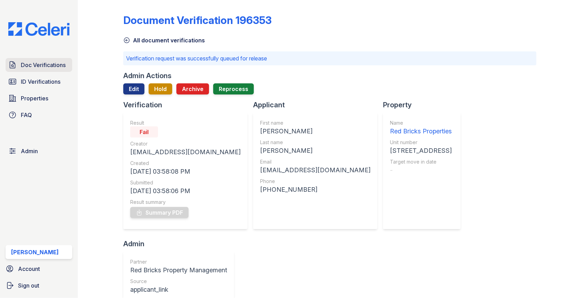
click at [56, 60] on link "Doc Verifications" at bounding box center [39, 65] width 67 height 14
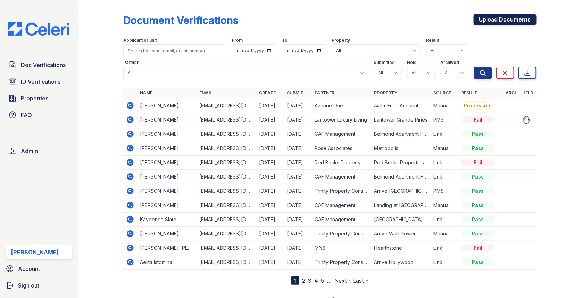
click at [510, 20] on link "Upload Documents" at bounding box center [505, 19] width 63 height 11
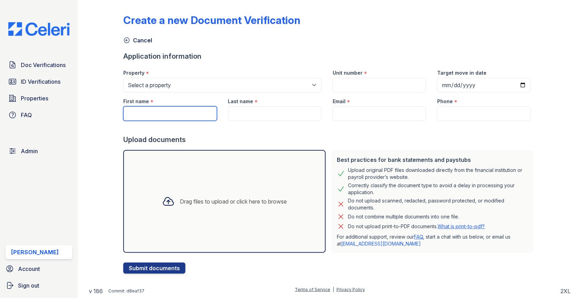
click at [151, 111] on input "First name" at bounding box center [169, 113] width 93 height 15
paste input "[PERSON_NAME]"
click at [156, 111] on input "[PERSON_NAME]" at bounding box center [169, 113] width 93 height 15
type input "[PERSON_NAME]"
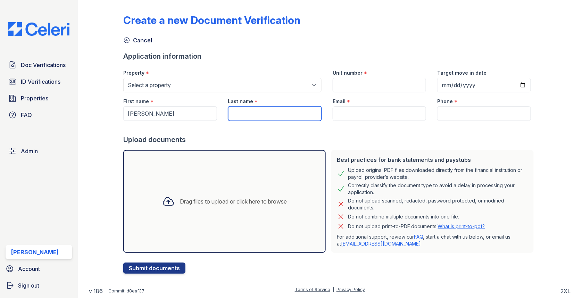
paste input "[PERSON_NAME]"
type input "[PERSON_NAME]"
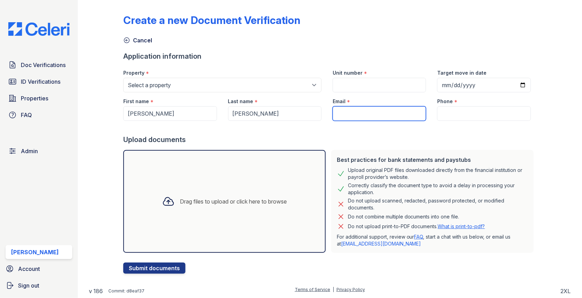
click at [344, 109] on input "Email" at bounding box center [379, 113] width 93 height 15
paste input "[EMAIL_ADDRESS][DOMAIN_NAME]"
type input "[EMAIL_ADDRESS][DOMAIN_NAME]"
click at [211, 92] on div "First name *" at bounding box center [169, 99] width 93 height 14
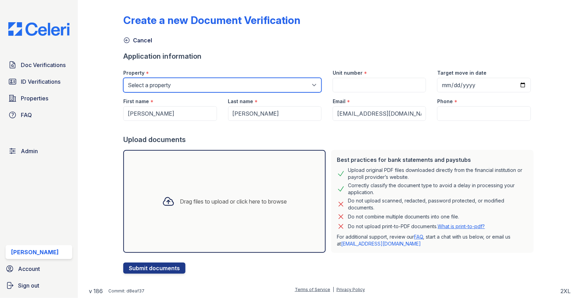
click at [191, 84] on select "Select a property [GEOGRAPHIC_DATA][PERSON_NAME] [GEOGRAPHIC_DATA] [STREET_ADDR…" at bounding box center [222, 85] width 198 height 15
click at [157, 90] on select "Select a property [GEOGRAPHIC_DATA][PERSON_NAME] [GEOGRAPHIC_DATA] [STREET_ADDR…" at bounding box center [222, 85] width 198 height 15
select select "101"
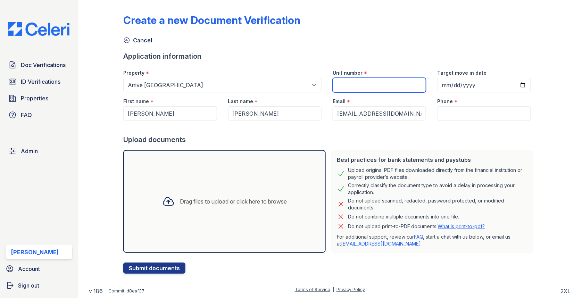
click at [373, 83] on input "Unit number" at bounding box center [379, 85] width 93 height 15
type input "1"
click at [457, 107] on input "Phone" at bounding box center [483, 113] width 93 height 15
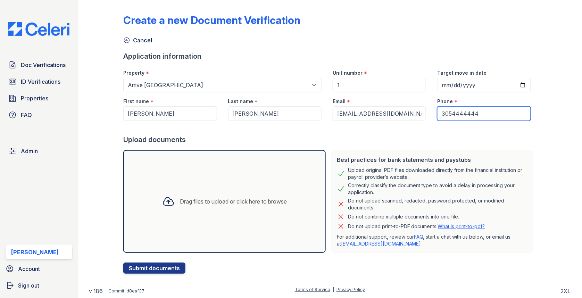
drag, startPoint x: 450, startPoint y: 113, endPoint x: 461, endPoint y: 113, distance: 10.4
click at [461, 113] on input "3054444444" at bounding box center [483, 113] width 93 height 15
type input "3054444444"
click at [264, 187] on div "Drag files to upload or click here to browse" at bounding box center [224, 201] width 202 height 103
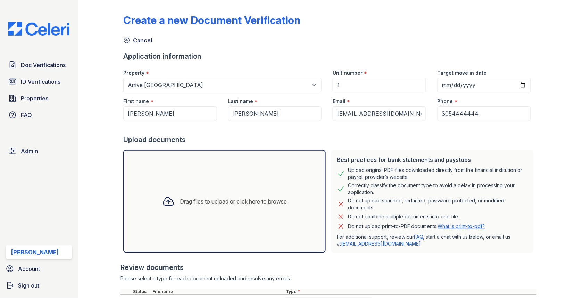
scroll to position [132, 0]
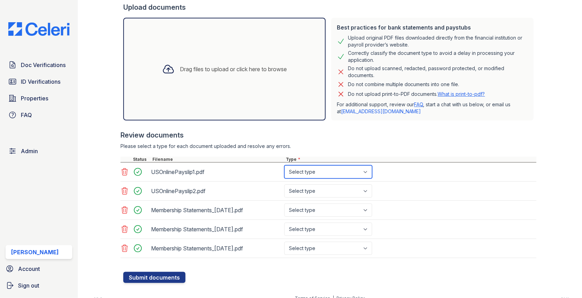
click at [322, 171] on select "Select type Paystub Bank Statement Offer Letter Tax Documents Benefit Award Let…" at bounding box center [328, 171] width 88 height 13
select select "paystub"
click at [314, 186] on select "Select type Paystub Bank Statement Offer Letter Tax Documents Benefit Award Let…" at bounding box center [328, 190] width 88 height 13
select select "paystub"
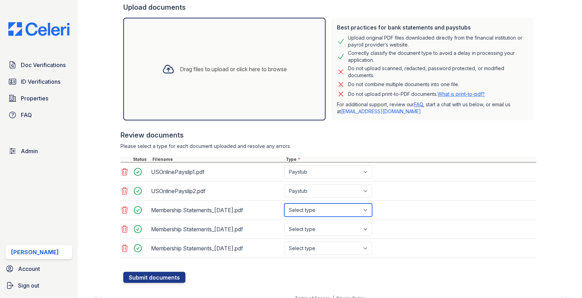
click at [310, 209] on select "Select type Paystub Bank Statement Offer Letter Tax Documents Benefit Award Let…" at bounding box center [328, 209] width 88 height 13
select select "bank_statement"
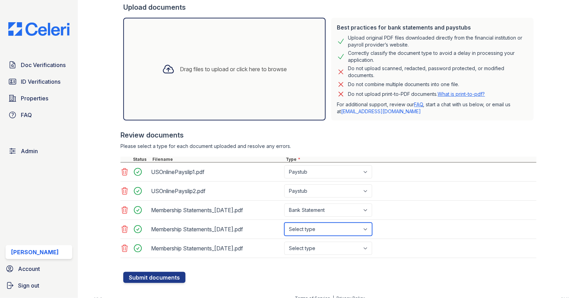
click at [309, 229] on select "Select type Paystub Bank Statement Offer Letter Tax Documents Benefit Award Let…" at bounding box center [328, 229] width 88 height 13
select select "bank_statement"
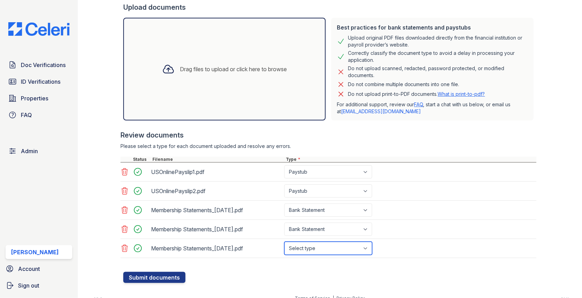
click at [310, 243] on select "Select type Paystub Bank Statement Offer Letter Tax Documents Benefit Award Let…" at bounding box center [328, 248] width 88 height 13
select select "bank_statement"
click at [162, 274] on button "Submit documents" at bounding box center [154, 277] width 62 height 11
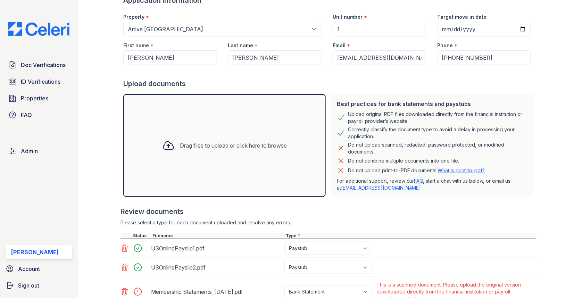
scroll to position [189, 0]
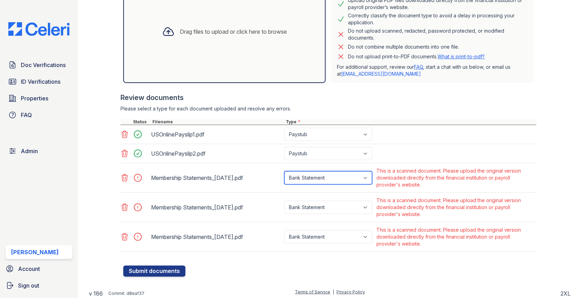
click at [321, 178] on select "Paystub Bank Statement Offer Letter Tax Documents Benefit Award Letter Investme…" at bounding box center [328, 177] width 88 height 13
select select "other"
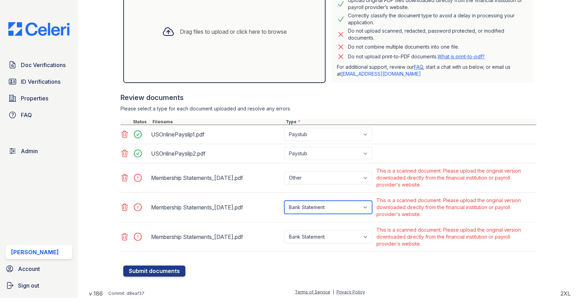
click at [323, 210] on select "Paystub Bank Statement Offer Letter Tax Documents Benefit Award Letter Investme…" at bounding box center [328, 207] width 88 height 13
select select "other"
click at [321, 242] on div "Paystub Bank Statement Offer Letter Tax Documents Benefit Award Letter Investme…" at bounding box center [329, 237] width 92 height 24
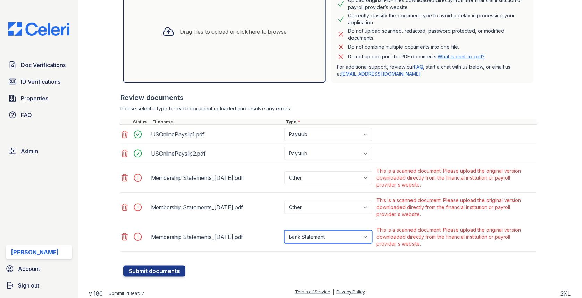
click at [322, 236] on select "Paystub Bank Statement Offer Letter Tax Documents Benefit Award Letter Investme…" at bounding box center [328, 236] width 88 height 13
select select "other"
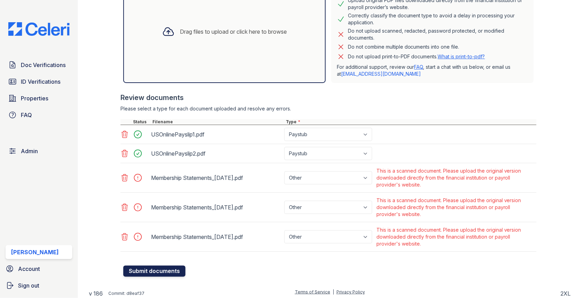
click at [150, 271] on button "Submit documents" at bounding box center [154, 271] width 62 height 11
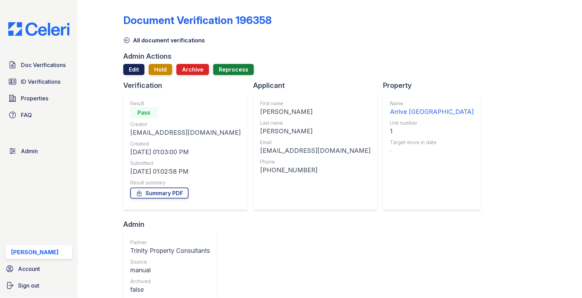
click at [133, 71] on link "Edit" at bounding box center [133, 69] width 21 height 11
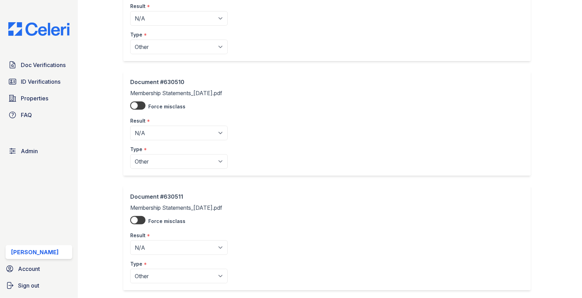
scroll to position [358, 0]
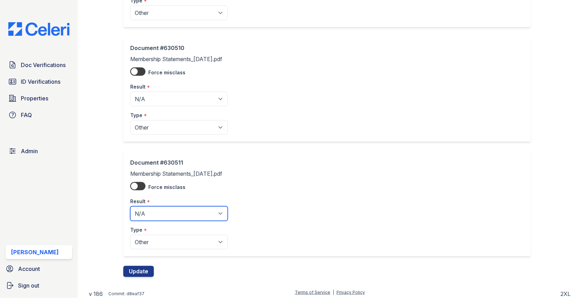
click at [169, 211] on select "Pending Sent Started Processing Pass Fail Caution Error N/A" at bounding box center [179, 213] width 98 height 15
select select "pass"
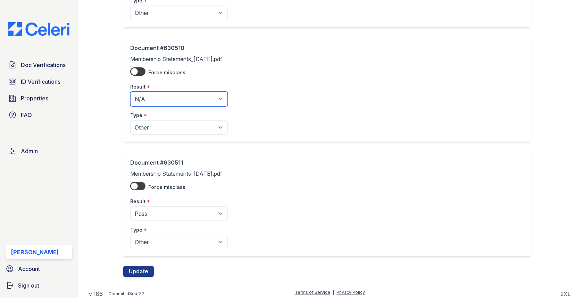
click at [172, 101] on select "Pending Sent Started Processing Pass Fail Caution Error N/A" at bounding box center [179, 99] width 98 height 15
select select "pass"
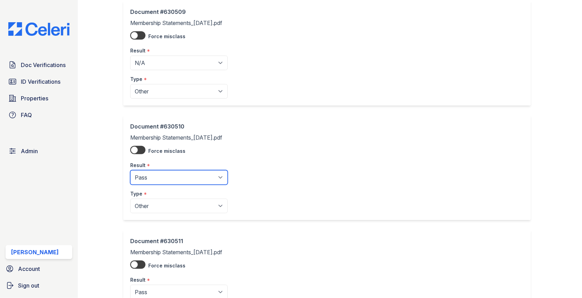
scroll to position [270, 0]
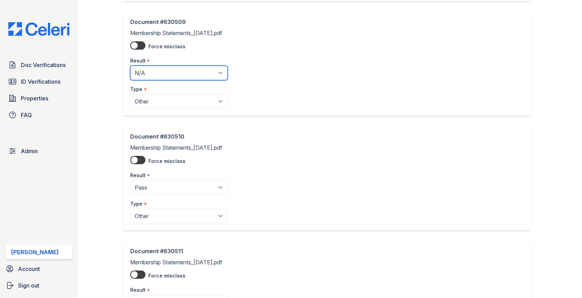
click at [177, 68] on select "Pending Sent Started Processing Pass Fail Caution Error N/A" at bounding box center [179, 73] width 98 height 15
select select "pass"
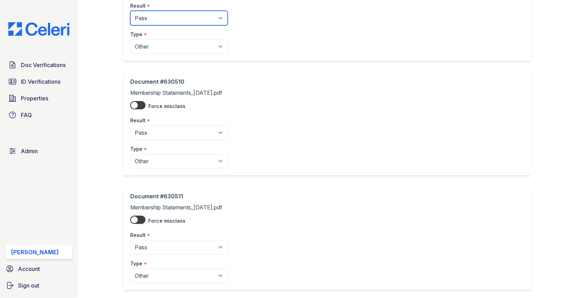
scroll to position [358, 0]
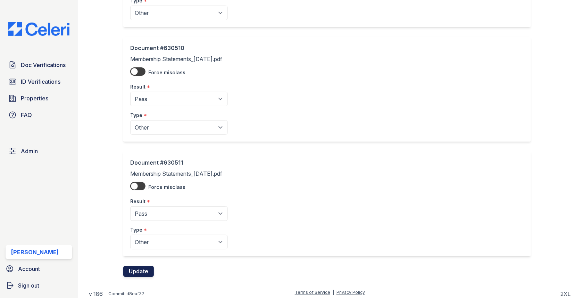
click at [142, 267] on button "Update" at bounding box center [138, 271] width 31 height 11
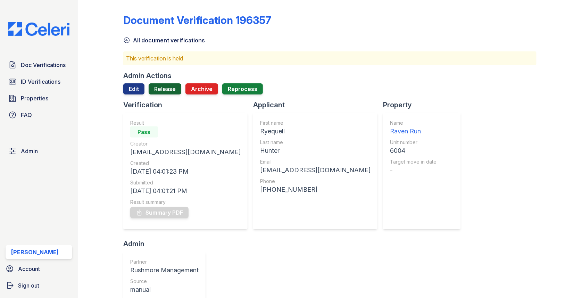
click at [165, 86] on link "Release" at bounding box center [165, 88] width 33 height 11
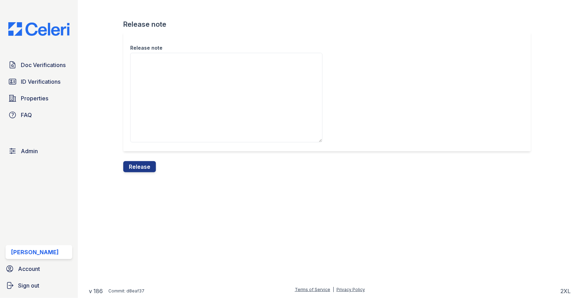
click at [144, 160] on div "Release note" at bounding box center [329, 96] width 413 height 129
click at [144, 163] on button "Release" at bounding box center [139, 166] width 33 height 11
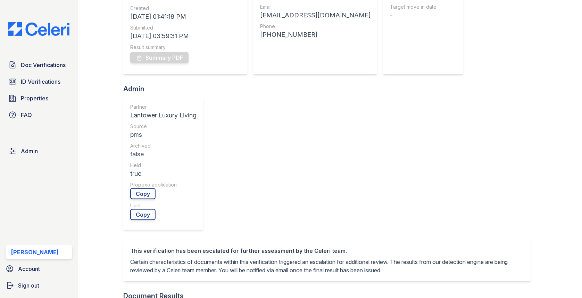
scroll to position [316, 0]
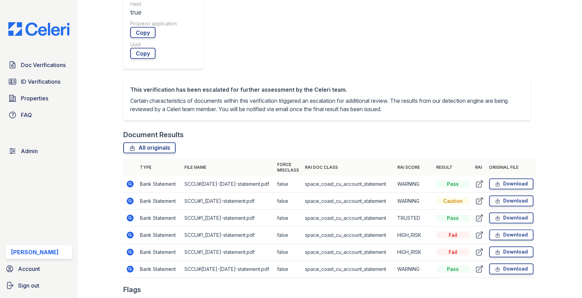
click at [132, 232] on icon at bounding box center [130, 235] width 7 height 7
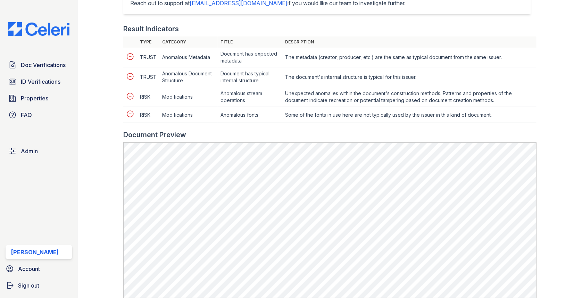
scroll to position [307, 0]
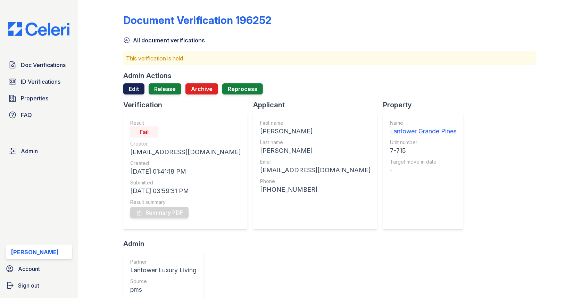
click at [137, 88] on link "Edit" at bounding box center [133, 88] width 21 height 11
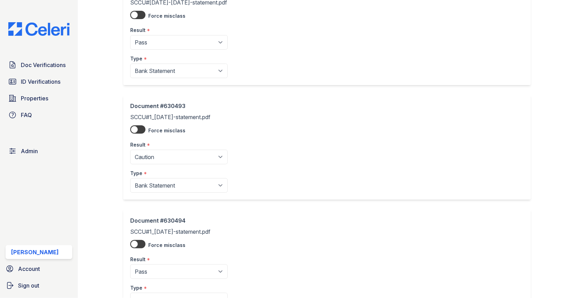
scroll to position [81, 0]
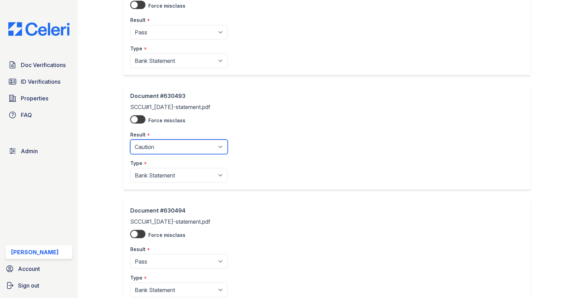
click at [169, 141] on select "Pending Sent Started Processing Pass Fail Caution Error N/A" at bounding box center [179, 147] width 98 height 15
click at [164, 150] on select "Pending Sent Started Processing Pass Fail Caution Error N/A" at bounding box center [179, 147] width 98 height 15
select select "pass"
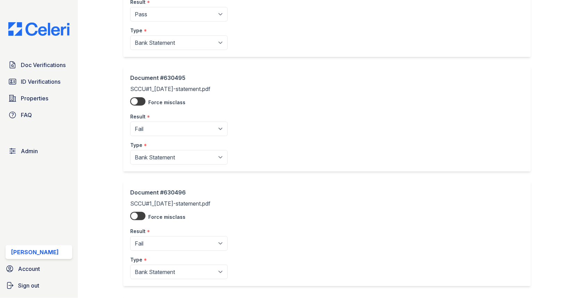
scroll to position [360, 0]
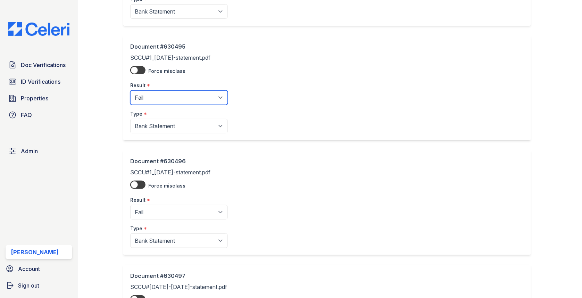
click at [177, 92] on select "Pending Sent Started Processing Pass Fail Caution Error N/A" at bounding box center [179, 97] width 98 height 15
select select "pass"
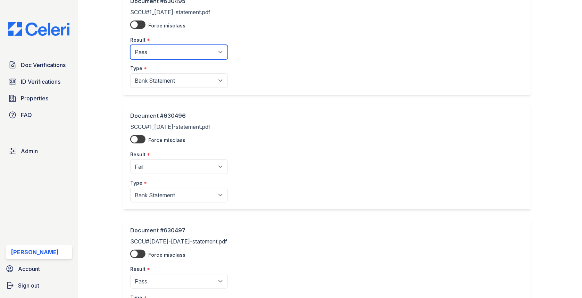
scroll to position [418, 0]
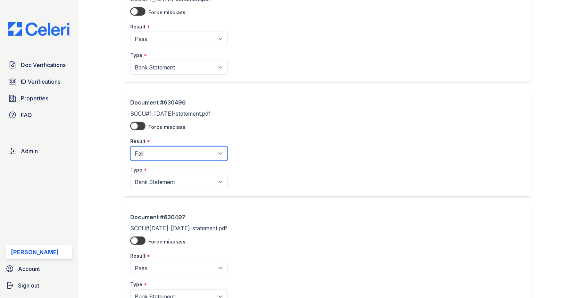
click at [183, 149] on select "Pending Sent Started Processing Pass Fail Caution Error N/A" at bounding box center [179, 153] width 98 height 15
select select "pass"
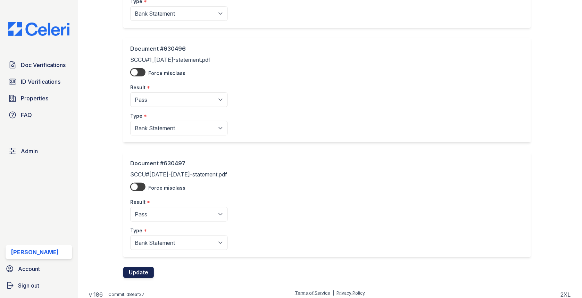
click at [142, 267] on button "Update" at bounding box center [138, 272] width 31 height 11
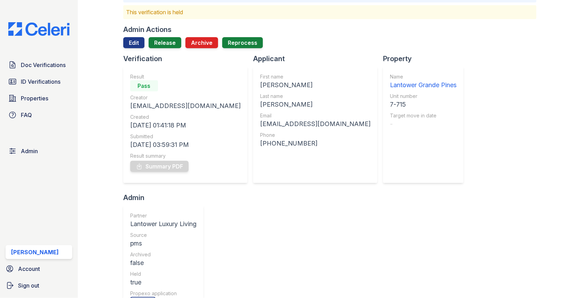
scroll to position [9, 0]
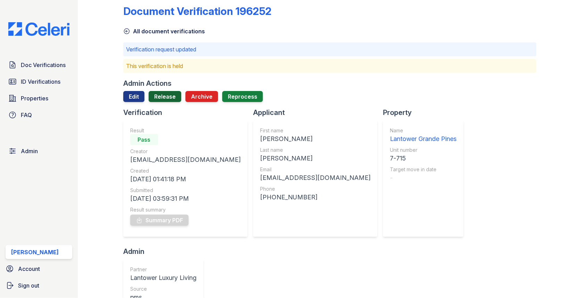
click at [162, 100] on link "Release" at bounding box center [165, 96] width 33 height 11
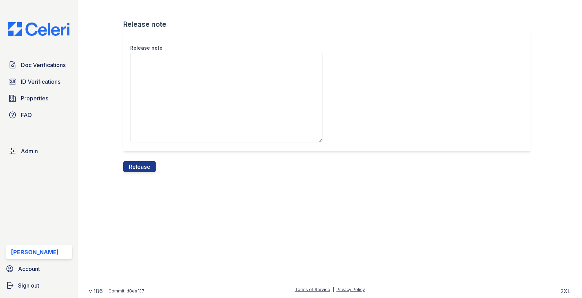
click at [143, 160] on div "Release note" at bounding box center [329, 96] width 413 height 129
click at [143, 164] on button "Release" at bounding box center [139, 166] width 33 height 11
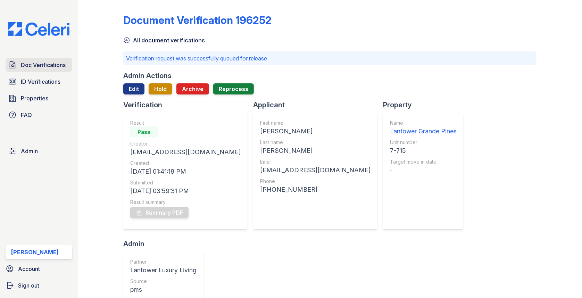
click at [61, 68] on span "Doc Verifications" at bounding box center [43, 65] width 45 height 8
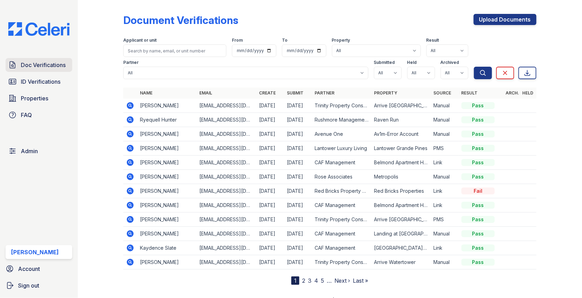
click at [38, 68] on span "Doc Verifications" at bounding box center [43, 65] width 45 height 8
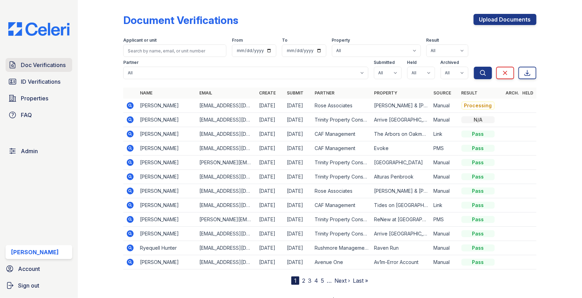
click at [46, 64] on span "Doc Verifications" at bounding box center [43, 65] width 45 height 8
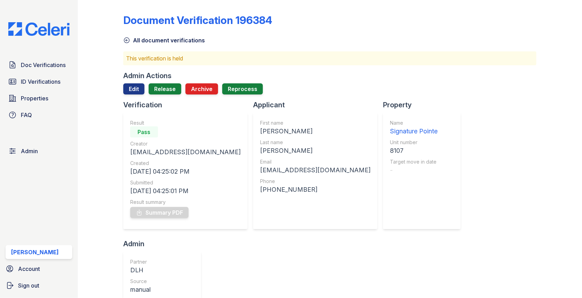
click at [137, 83] on div "Admin Actions Edit Release Archive Reprocess" at bounding box center [329, 85] width 413 height 29
click at [139, 90] on link "Edit" at bounding box center [133, 88] width 21 height 11
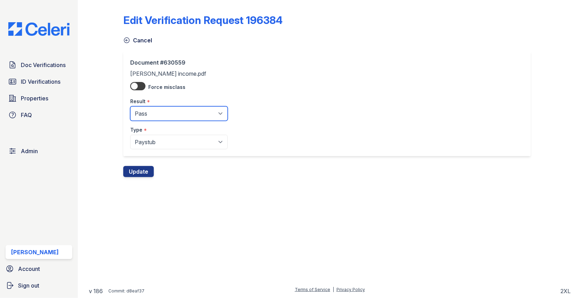
click at [148, 109] on select "Pending Sent Started Processing Pass Fail Caution Error N/A" at bounding box center [179, 113] width 98 height 15
select select "fail"
click at [141, 175] on button "Update" at bounding box center [138, 171] width 31 height 11
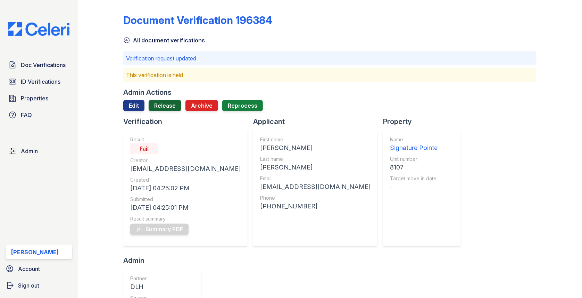
click at [159, 103] on link "Release" at bounding box center [165, 105] width 33 height 11
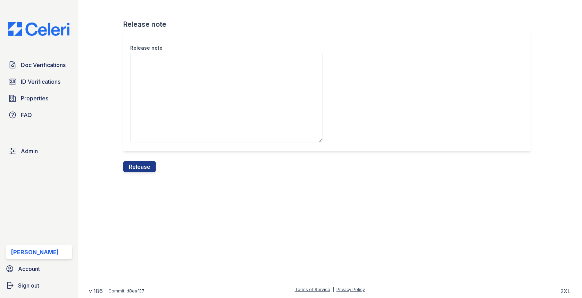
type textarea "s"
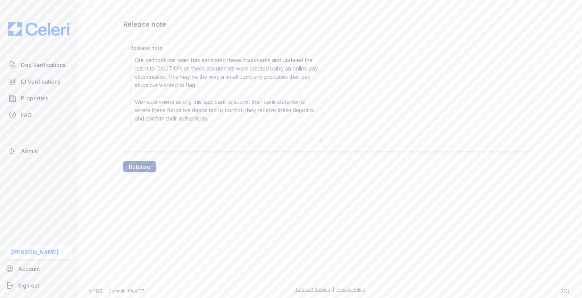
click at [200, 74] on textarea "Our verifications team has escalated these documents and updated the result to …" at bounding box center [226, 98] width 192 height 90
click at [200, 70] on textarea "Our verifications team has escalated these documents and updated the result to …" at bounding box center [226, 98] width 192 height 90
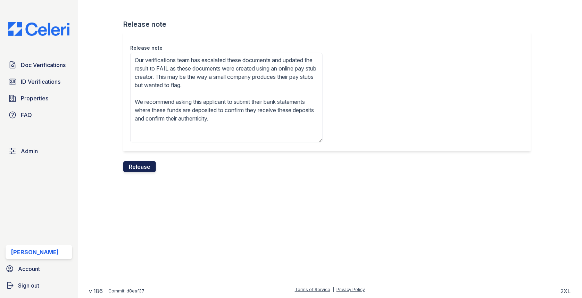
type textarea "Our verifications team has escalated these documents and updated the result to …"
click at [146, 168] on button "Release" at bounding box center [139, 166] width 33 height 11
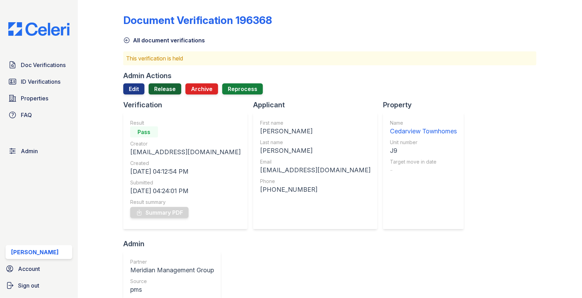
click at [176, 93] on link "Release" at bounding box center [165, 88] width 33 height 11
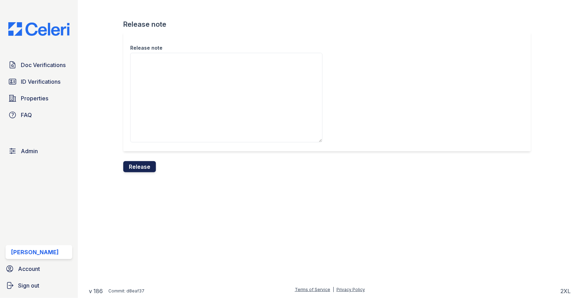
click at [141, 164] on button "Release" at bounding box center [139, 166] width 33 height 11
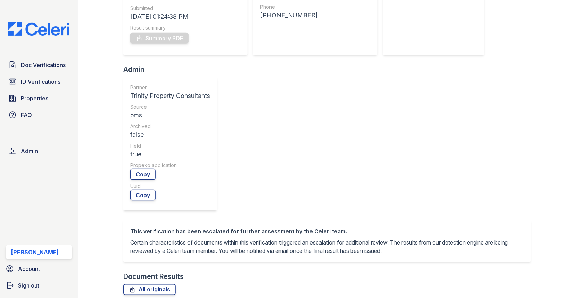
scroll to position [230, 0]
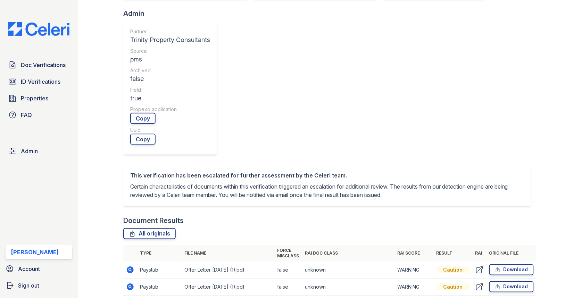
click at [130, 266] on icon at bounding box center [130, 270] width 8 height 8
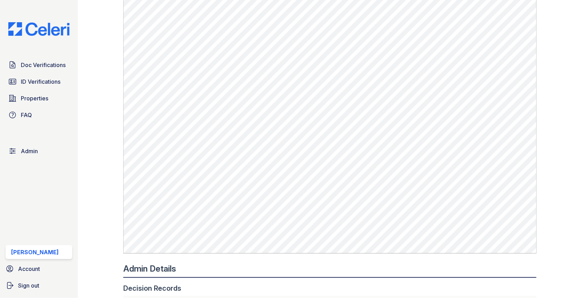
scroll to position [601, 0]
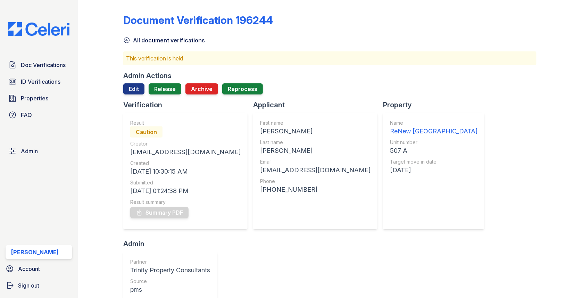
click at [139, 81] on div "Admin Actions Edit Release Archive Reprocess" at bounding box center [329, 85] width 413 height 29
click at [139, 85] on link "Edit" at bounding box center [133, 88] width 21 height 11
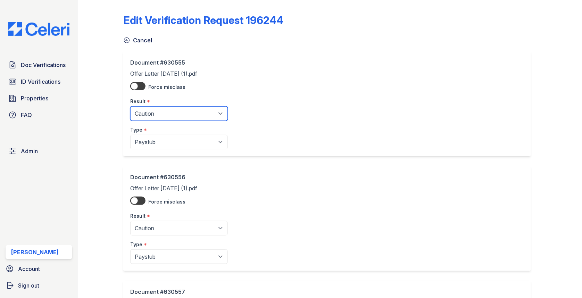
click at [145, 119] on select "Pending Sent Started Processing Pass Fail Caution Error N/A" at bounding box center [179, 113] width 98 height 15
select select "fail"
click at [153, 235] on div "Type *" at bounding box center [179, 242] width 98 height 14
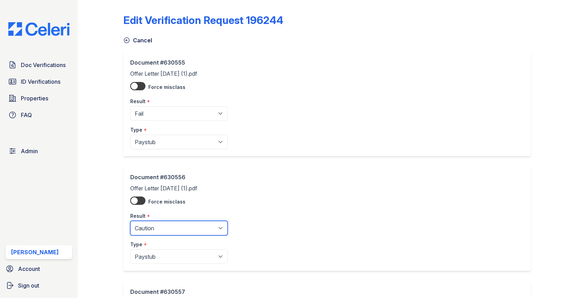
click at [153, 226] on select "Pending Sent Started Processing Pass Fail Caution Error N/A" at bounding box center [179, 228] width 98 height 15
select select "fail"
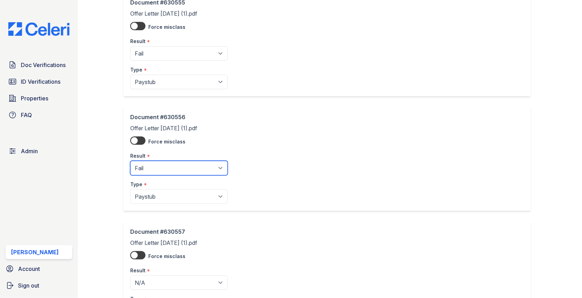
scroll to position [244, 0]
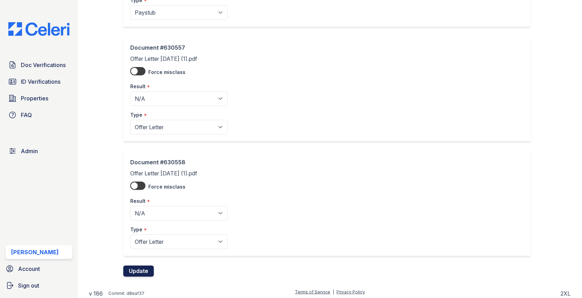
click at [151, 266] on button "Update" at bounding box center [138, 271] width 31 height 11
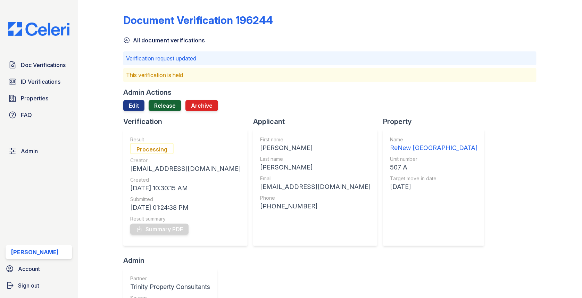
click at [166, 104] on link "Release" at bounding box center [165, 105] width 33 height 11
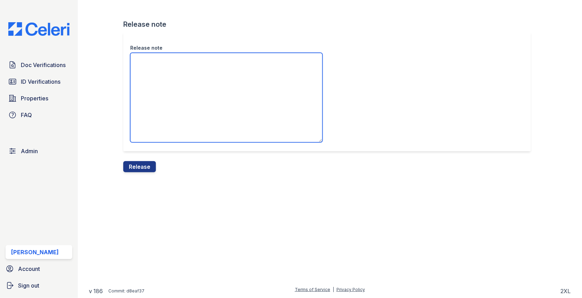
click at [165, 112] on textarea "Release note" at bounding box center [226, 98] width 192 height 90
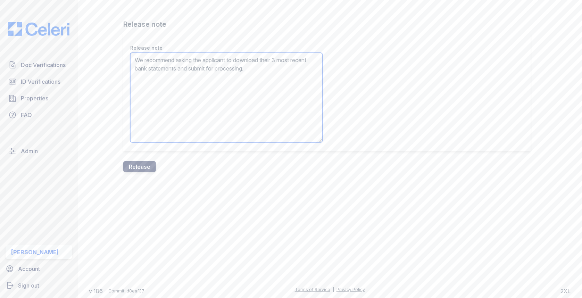
type textarea "We recommend asking the applicant to download their 3 most recent bank statemen…"
click at [149, 170] on button "Release" at bounding box center [139, 166] width 33 height 11
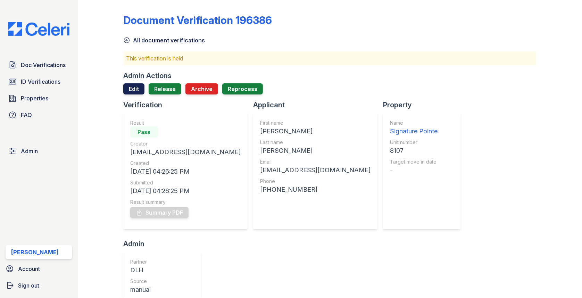
click at [138, 91] on link "Edit" at bounding box center [133, 88] width 21 height 11
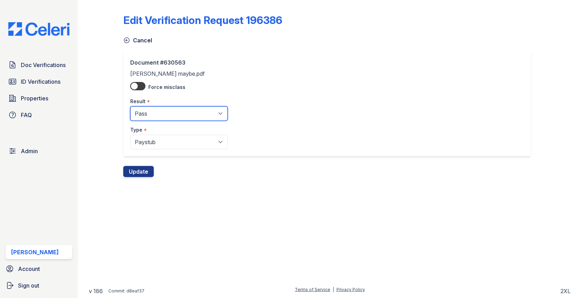
click at [146, 109] on select "Pending Sent Started Processing Pass Fail Caution Error N/A" at bounding box center [179, 113] width 98 height 15
select select "fail"
click at [140, 162] on div "Document #630563 thomas griffin maybe.pdf Force misclass Result * Pending Sent …" at bounding box center [329, 108] width 413 height 115
click at [140, 167] on button "Update" at bounding box center [138, 171] width 31 height 11
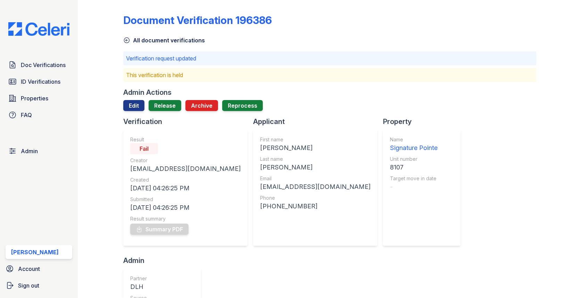
click at [162, 112] on div at bounding box center [329, 114] width 413 height 6
click at [162, 107] on link "Release" at bounding box center [165, 105] width 33 height 11
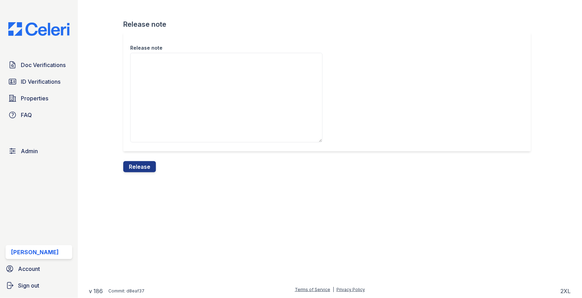
click at [162, 115] on textarea "Release note" at bounding box center [226, 98] width 192 height 90
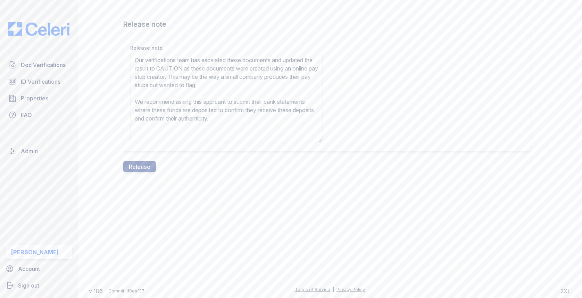
click at [200, 66] on textarea "Our verifications team has escalated these documents and updated the result to …" at bounding box center [226, 98] width 192 height 90
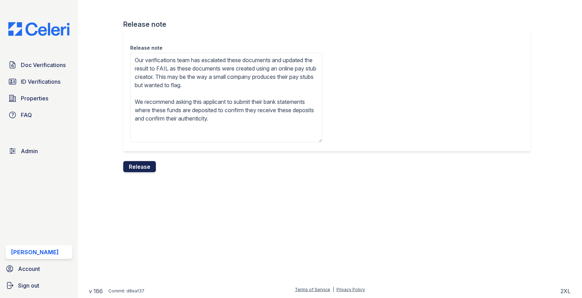
type textarea "Our verifications team has escalated these documents and updated the result to …"
click at [139, 171] on button "Release" at bounding box center [139, 166] width 33 height 11
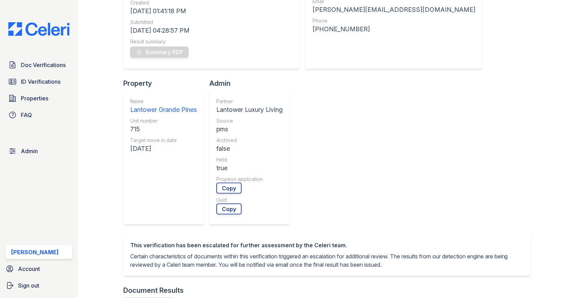
scroll to position [1, 0]
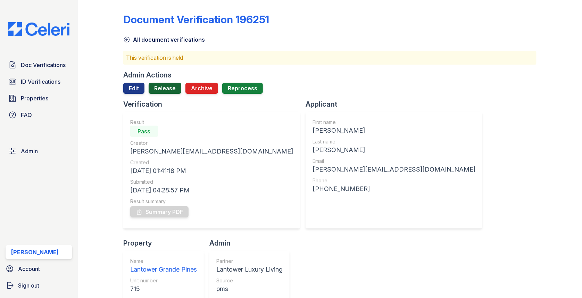
click at [172, 86] on link "Release" at bounding box center [165, 88] width 33 height 11
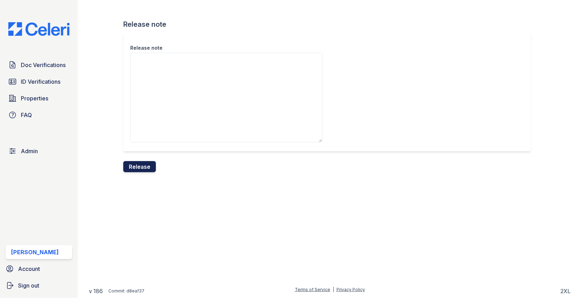
click at [147, 164] on button "Release" at bounding box center [139, 166] width 33 height 11
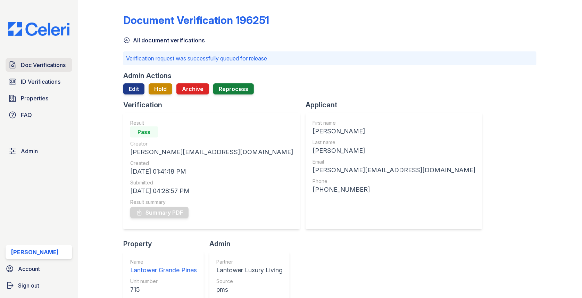
click at [50, 65] on span "Doc Verifications" at bounding box center [43, 65] width 45 height 8
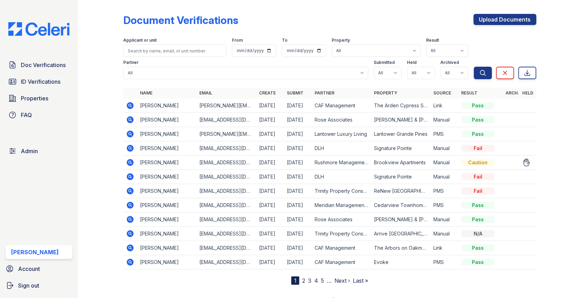
click at [129, 161] on icon at bounding box center [130, 162] width 2 height 2
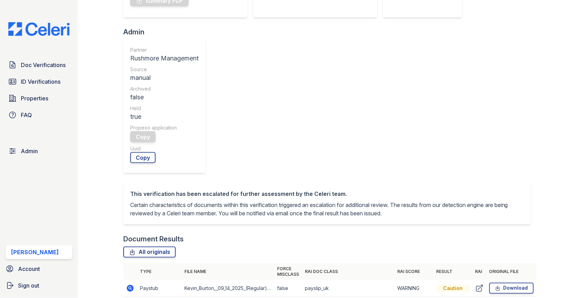
scroll to position [213, 0]
click at [136, 279] on td at bounding box center [130, 287] width 14 height 17
click at [130, 286] on icon at bounding box center [130, 287] width 2 height 2
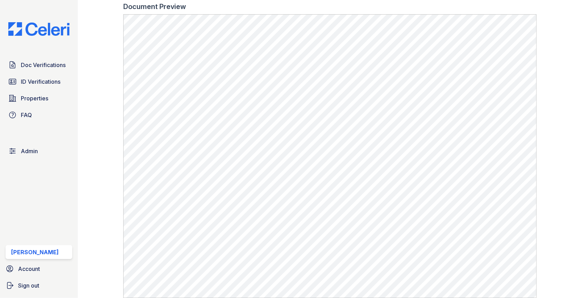
scroll to position [448, 0]
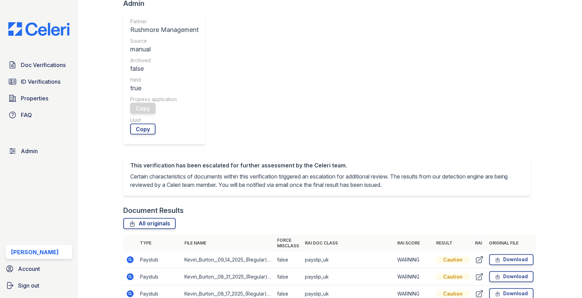
scroll to position [337, 0]
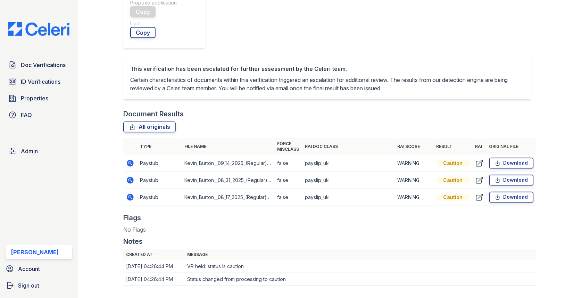
click at [129, 194] on icon at bounding box center [130, 197] width 7 height 7
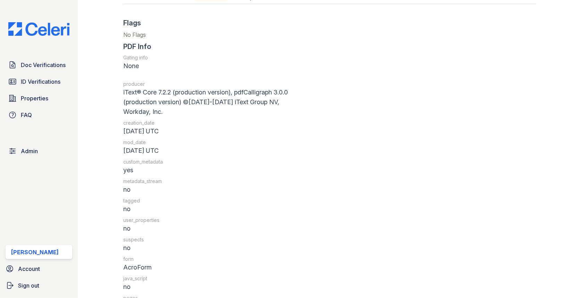
scroll to position [841, 0]
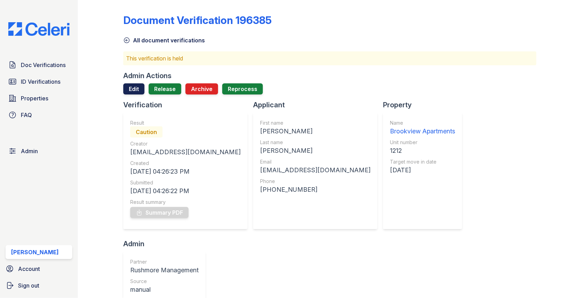
click at [133, 90] on link "Edit" at bounding box center [133, 88] width 21 height 11
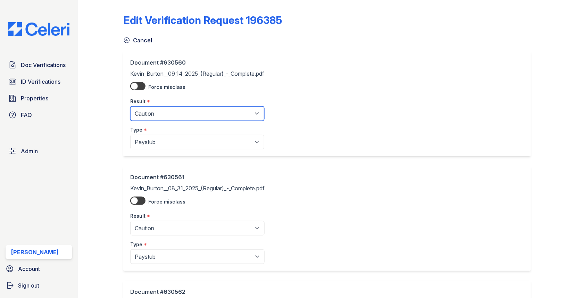
click at [140, 108] on select "Pending Sent Started Processing Pass Fail Caution Error N/A" at bounding box center [197, 113] width 134 height 15
select select "pass"
click at [160, 240] on div "Type *" at bounding box center [197, 242] width 134 height 14
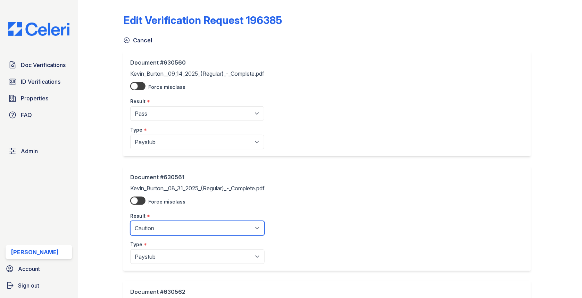
click at [160, 229] on select "Pending Sent Started Processing Pass Fail Caution Error N/A" at bounding box center [197, 228] width 134 height 15
select select "pass"
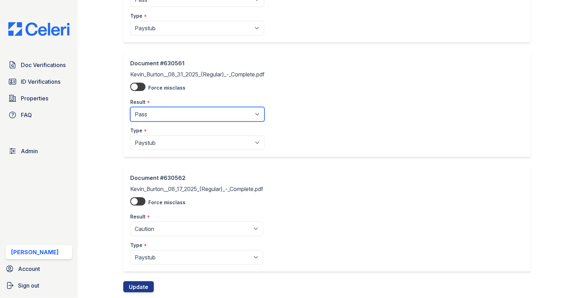
scroll to position [130, 0]
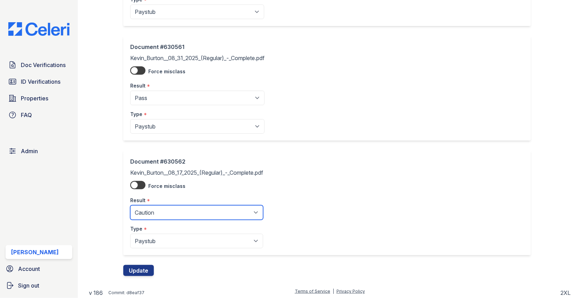
click at [165, 207] on select "Pending Sent Started Processing Pass Fail Caution Error N/A" at bounding box center [196, 212] width 133 height 15
select select "pass"
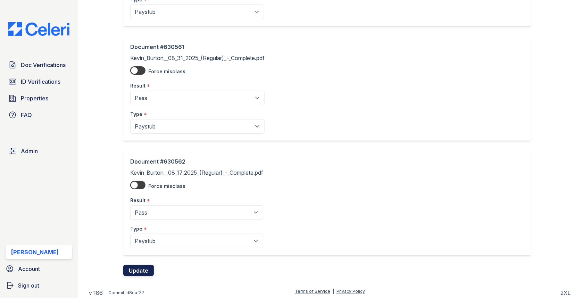
click at [138, 266] on button "Update" at bounding box center [138, 270] width 31 height 11
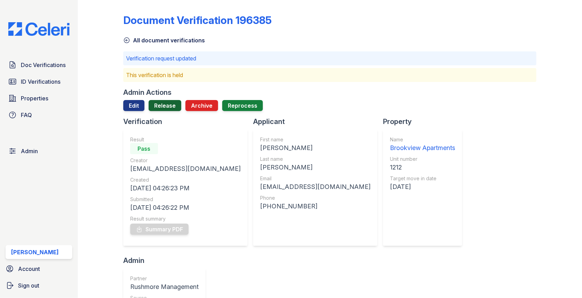
click at [170, 103] on link "Release" at bounding box center [165, 105] width 33 height 11
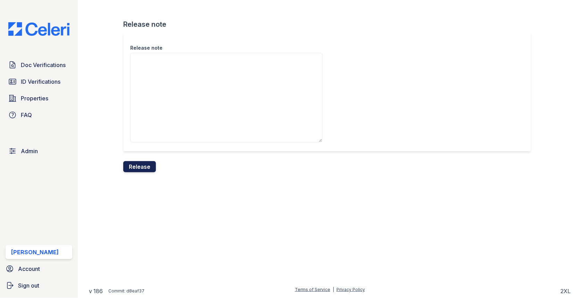
click at [141, 171] on button "Release" at bounding box center [139, 166] width 33 height 11
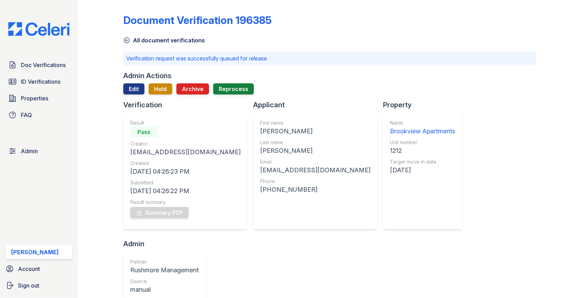
click at [55, 68] on span "Doc Verifications" at bounding box center [43, 65] width 45 height 8
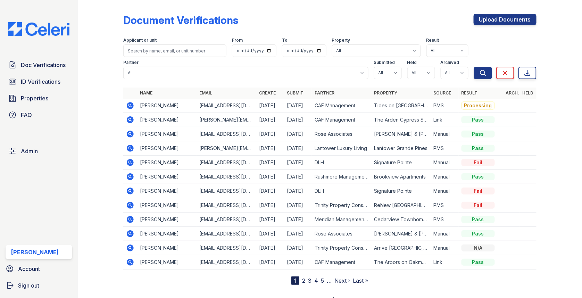
click at [130, 177] on icon at bounding box center [130, 176] width 7 height 7
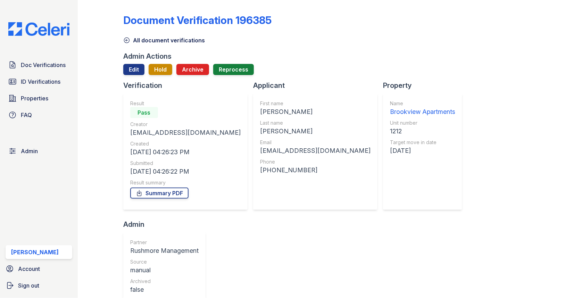
scroll to position [96, 0]
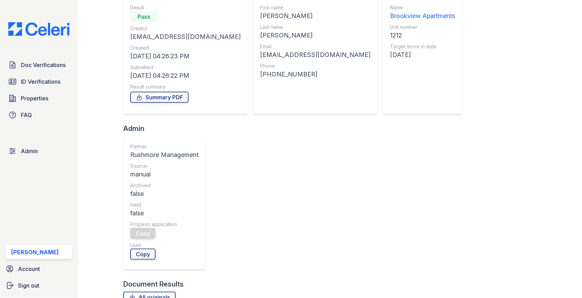
click at [60, 55] on div "Doc Verifications ID Verifications Properties FAQ Admin [PERSON_NAME] Account S…" at bounding box center [39, 149] width 78 height 298
click at [53, 68] on span "Doc Verifications" at bounding box center [43, 65] width 45 height 8
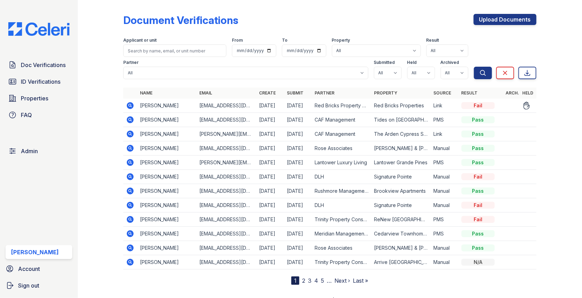
click at [135, 106] on td at bounding box center [130, 106] width 14 height 14
click at [131, 106] on icon at bounding box center [130, 105] width 7 height 7
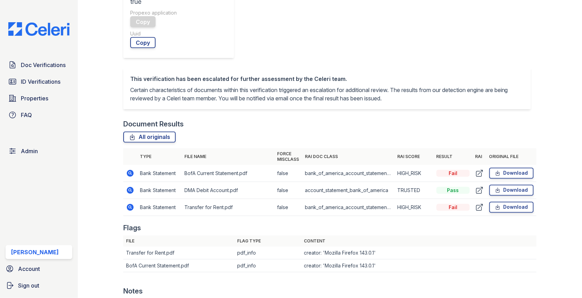
scroll to position [362, 0]
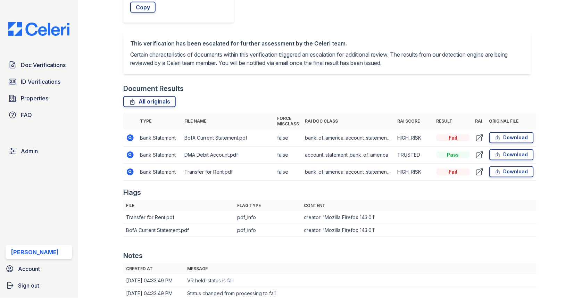
click at [131, 139] on icon at bounding box center [130, 138] width 8 height 8
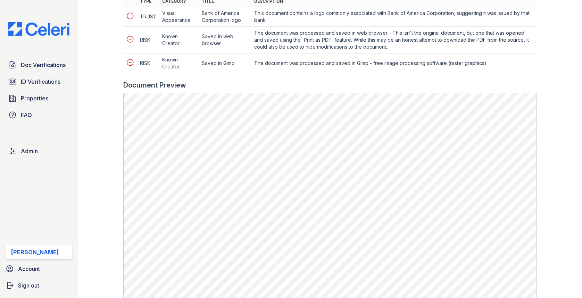
scroll to position [459, 0]
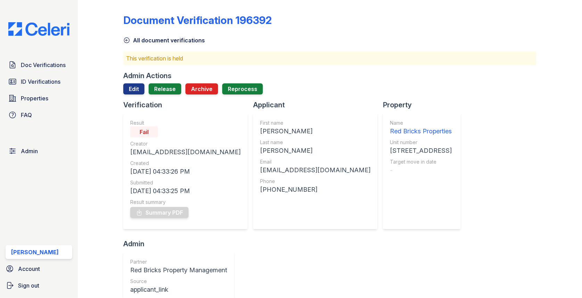
click at [137, 96] on div at bounding box center [329, 97] width 413 height 6
click at [135, 88] on link "Edit" at bounding box center [133, 88] width 21 height 11
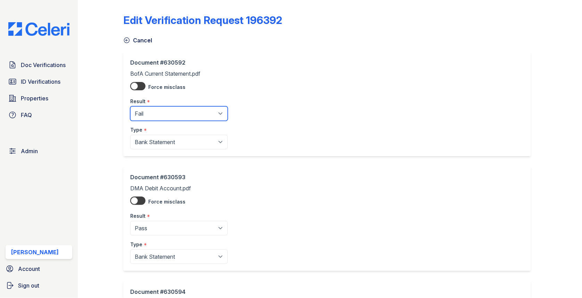
click at [141, 107] on select "Pending Sent Started Processing Pass Fail Caution Error N/A" at bounding box center [179, 113] width 98 height 15
select select "caution"
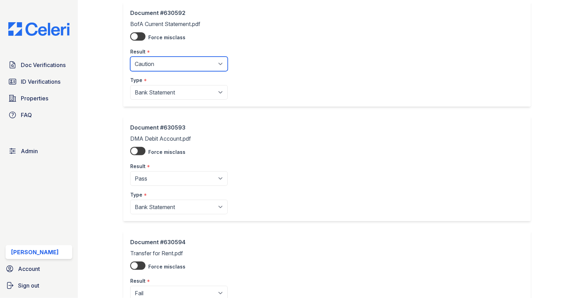
scroll to position [130, 0]
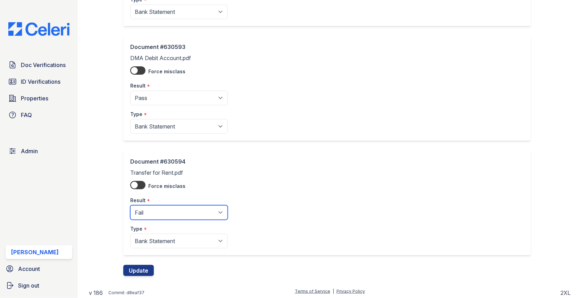
click at [154, 213] on select "Pending Sent Started Processing Pass Fail Caution Error N/A" at bounding box center [179, 212] width 98 height 15
select select "caution"
click at [143, 266] on button "Update" at bounding box center [138, 270] width 31 height 11
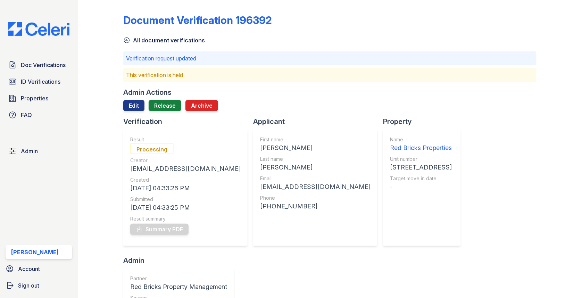
click at [149, 111] on div at bounding box center [329, 114] width 413 height 6
click at [162, 105] on link "Release" at bounding box center [165, 105] width 33 height 11
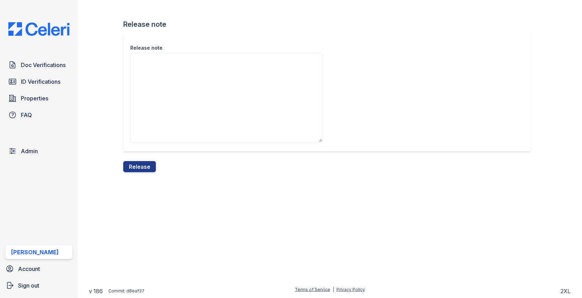
click at [148, 159] on div "Release note" at bounding box center [329, 96] width 413 height 129
click at [147, 163] on button "Release" at bounding box center [139, 166] width 33 height 11
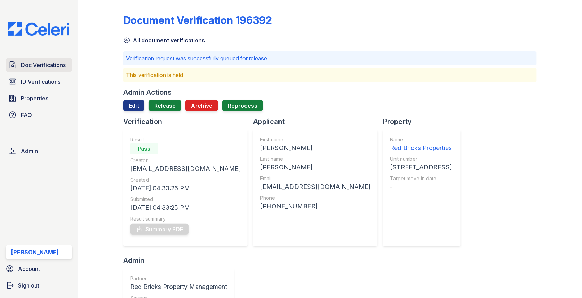
click at [45, 60] on link "Doc Verifications" at bounding box center [39, 65] width 67 height 14
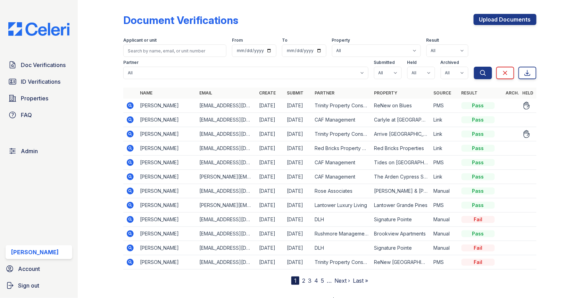
click at [127, 132] on icon at bounding box center [130, 134] width 7 height 7
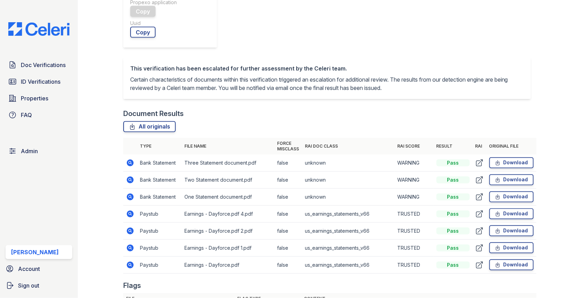
scroll to position [310, 0]
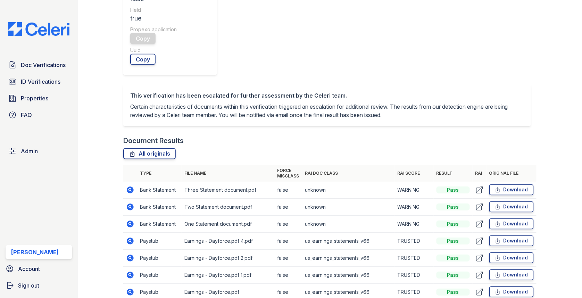
click at [131, 203] on icon at bounding box center [130, 207] width 8 height 8
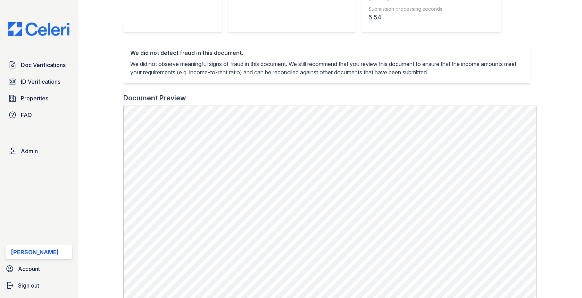
scroll to position [237, 0]
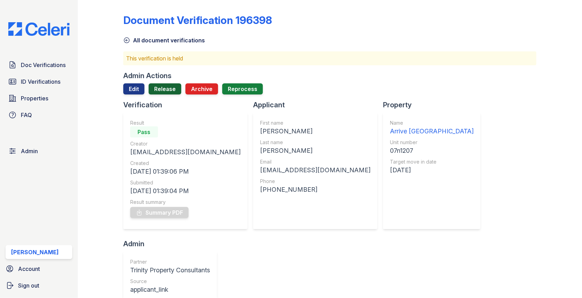
click at [162, 94] on link "Release" at bounding box center [165, 88] width 33 height 11
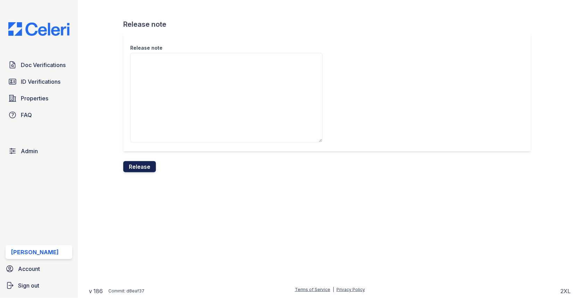
click at [142, 165] on button "Release" at bounding box center [139, 166] width 33 height 11
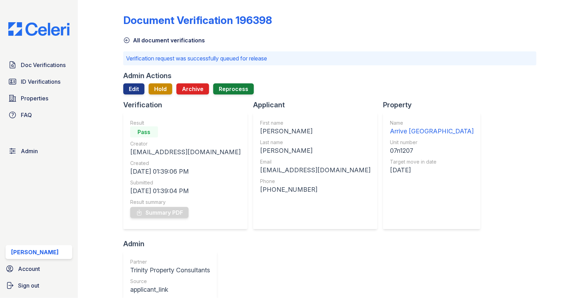
click at [55, 73] on div "Doc Verifications ID Verifications Properties FAQ" at bounding box center [39, 90] width 72 height 64
click at [55, 64] on span "Doc Verifications" at bounding box center [43, 65] width 45 height 8
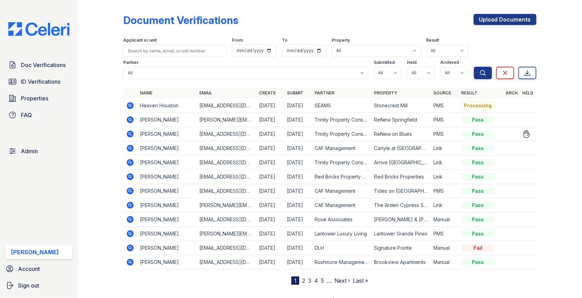
click at [131, 132] on icon at bounding box center [130, 134] width 7 height 7
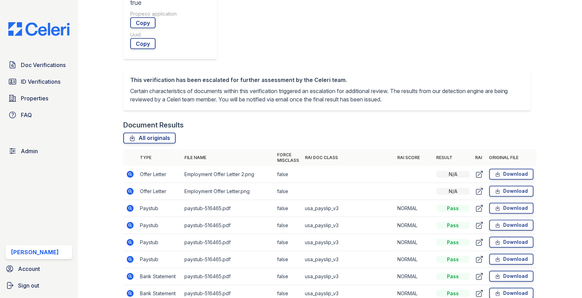
scroll to position [366, 0]
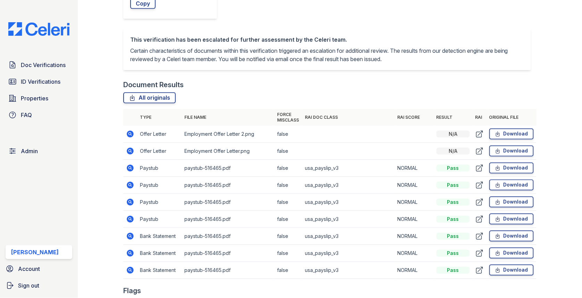
click at [129, 199] on icon at bounding box center [130, 202] width 7 height 7
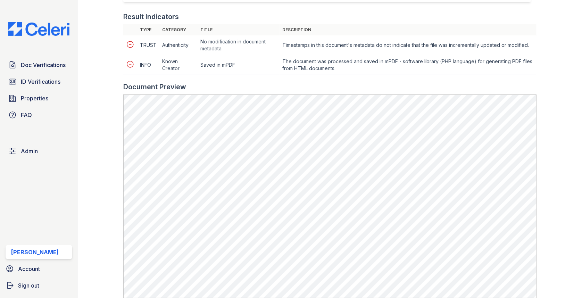
scroll to position [285, 0]
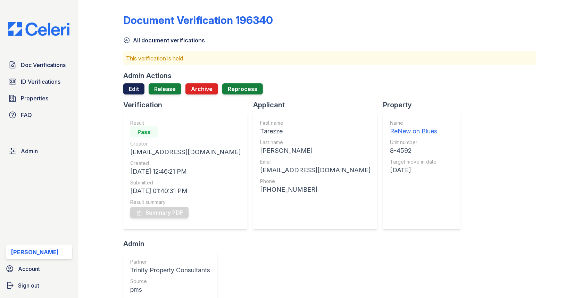
click at [135, 92] on link "Edit" at bounding box center [133, 88] width 21 height 11
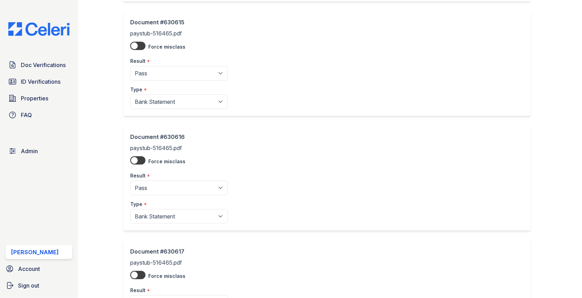
scroll to position [814, 0]
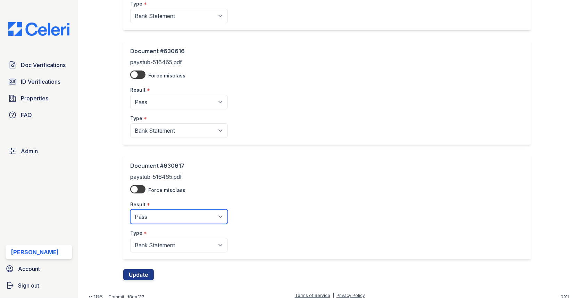
click at [158, 217] on select "Pending Sent Started Processing Pass Fail Caution Error N/A" at bounding box center [179, 216] width 98 height 15
select select "fail"
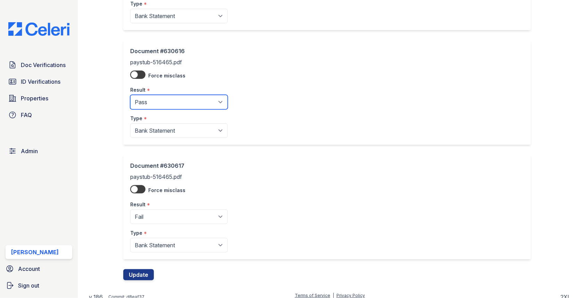
click at [173, 102] on select "Pending Sent Started Processing Pass Fail Caution Error N/A" at bounding box center [179, 102] width 98 height 15
select select "fail"
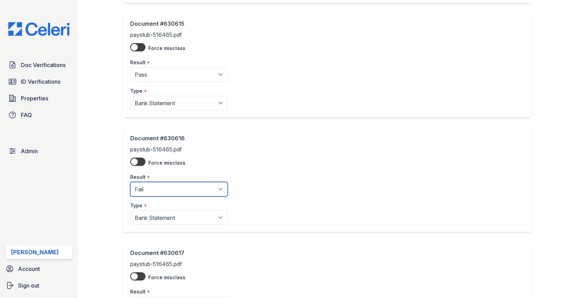
scroll to position [706, 0]
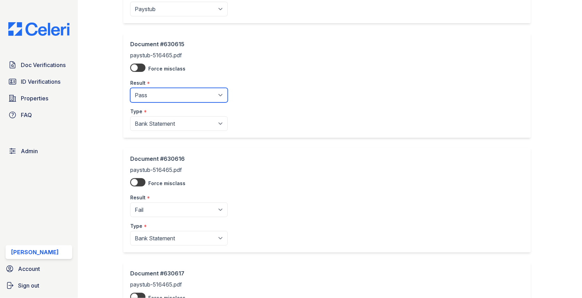
click at [167, 94] on select "Pending Sent Started Processing Pass Fail Caution Error N/A" at bounding box center [179, 95] width 98 height 15
select select "fail"
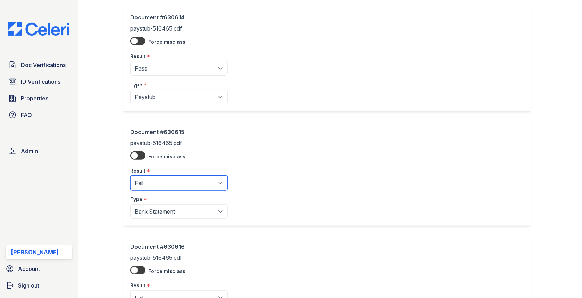
scroll to position [563, 0]
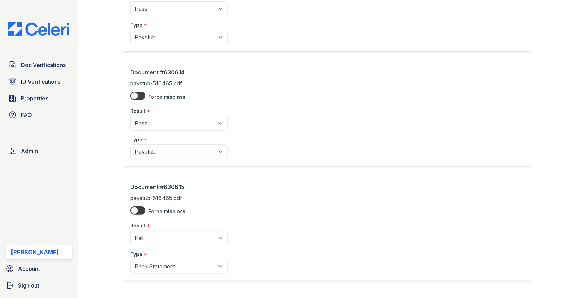
click at [161, 106] on div "Result *" at bounding box center [179, 109] width 98 height 14
click at [161, 116] on select "Pending Sent Started Processing Pass Fail Caution Error N/A" at bounding box center [179, 123] width 98 height 15
select select "fail"
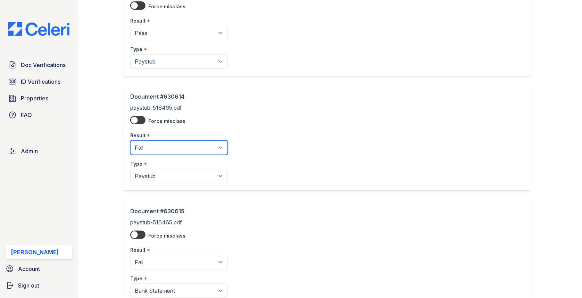
scroll to position [471, 0]
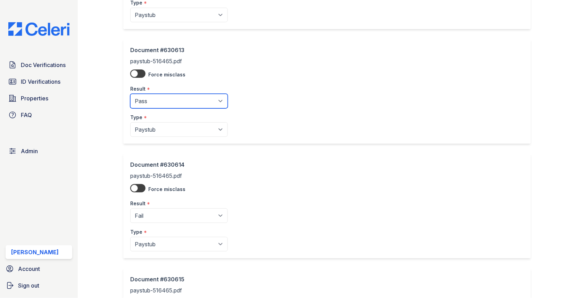
click at [164, 102] on select "Pending Sent Started Processing Pass Fail Caution Error N/A" at bounding box center [179, 101] width 98 height 15
click at [159, 94] on select "Pending Sent Started Processing Pass Fail Caution Error N/A" at bounding box center [179, 101] width 98 height 15
select select "fail"
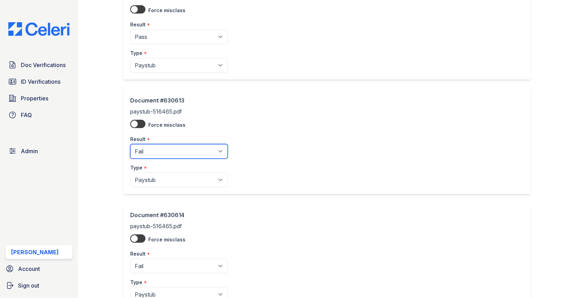
scroll to position [316, 0]
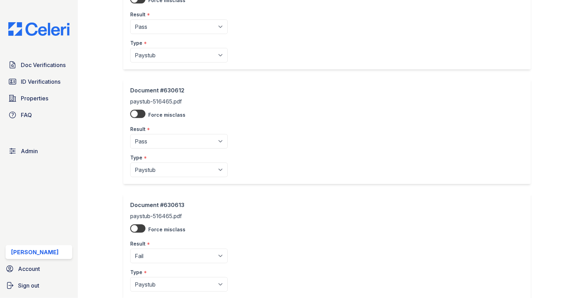
click at [172, 127] on div "Result *" at bounding box center [179, 127] width 98 height 14
click at [167, 141] on select "Pending Sent Started Processing Pass Fail Caution Error N/A" at bounding box center [179, 141] width 98 height 15
select select "fail"
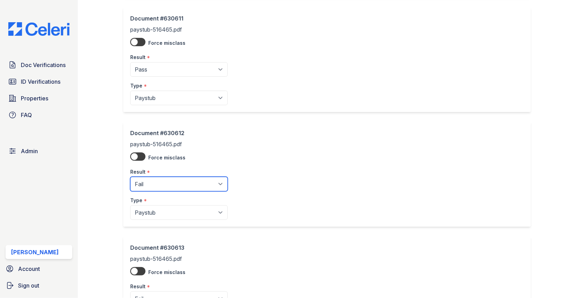
scroll to position [263, 0]
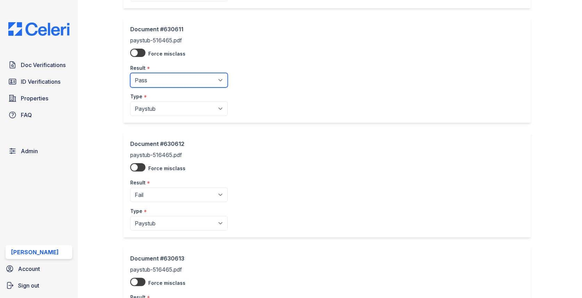
click at [171, 78] on select "Pending Sent Started Processing Pass Fail Caution Error N/A" at bounding box center [179, 80] width 98 height 15
select select "fail"
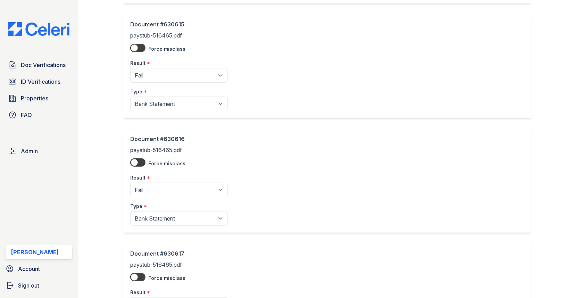
scroll to position [814, 0]
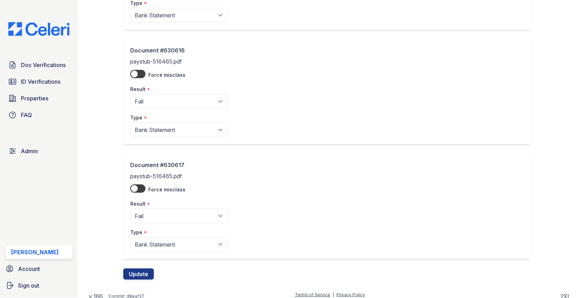
click at [147, 263] on div "Document #630617 paystub-516465.pdf Force misclass Result * Pending Sent Starte…" at bounding box center [329, 211] width 413 height 115
click at [145, 268] on button "Update" at bounding box center [138, 273] width 31 height 11
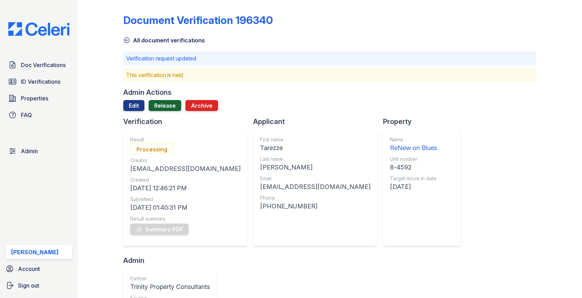
click at [151, 107] on link "Release" at bounding box center [165, 105] width 33 height 11
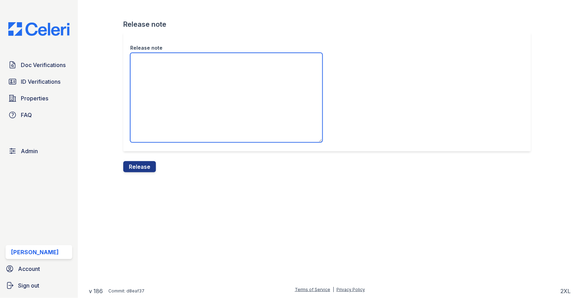
drag, startPoint x: 152, startPoint y: 107, endPoint x: 160, endPoint y: 108, distance: 8.0
click at [160, 108] on textarea "Release note" at bounding box center [226, 98] width 192 height 90
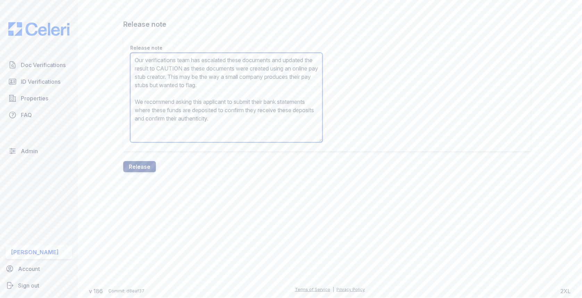
click at [196, 67] on textarea "Our verifications team has escalated these documents and updated the result to …" at bounding box center [226, 98] width 192 height 90
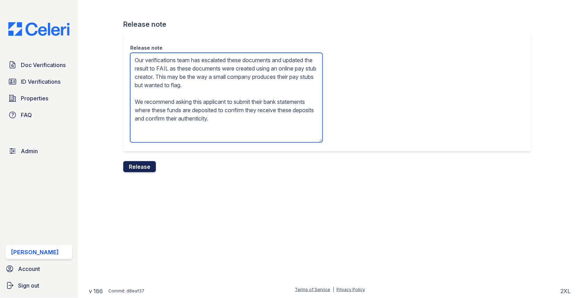
type textarea "Our verifications team has escalated these documents and updated the result to …"
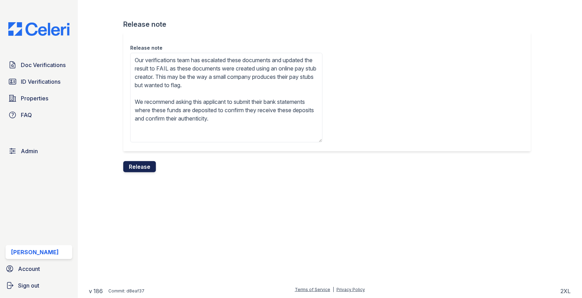
click at [138, 165] on button "Release" at bounding box center [139, 166] width 33 height 11
